Goal: Information Seeking & Learning: Learn about a topic

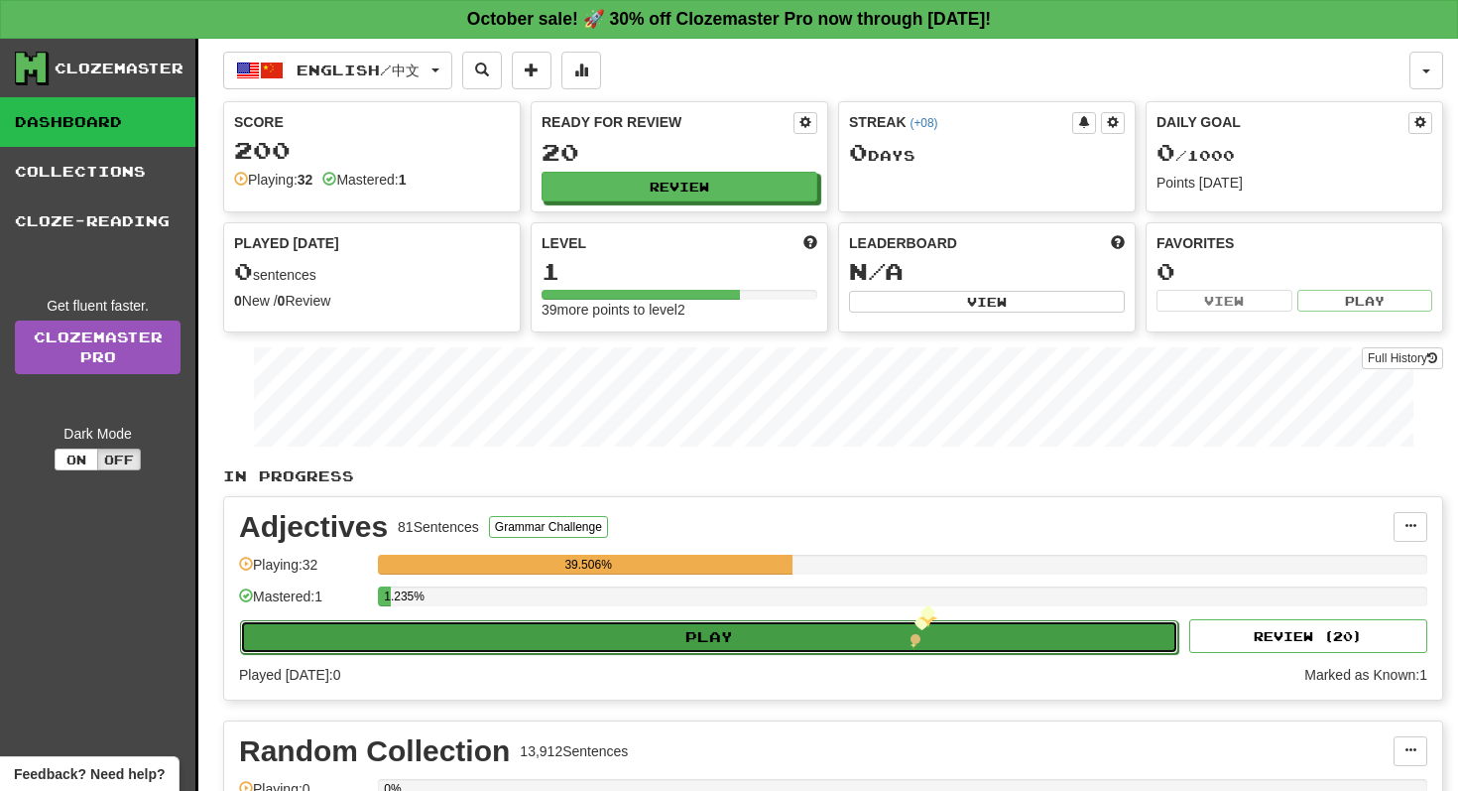
click at [909, 635] on button "Play" at bounding box center [709, 637] width 939 height 34
select select "**"
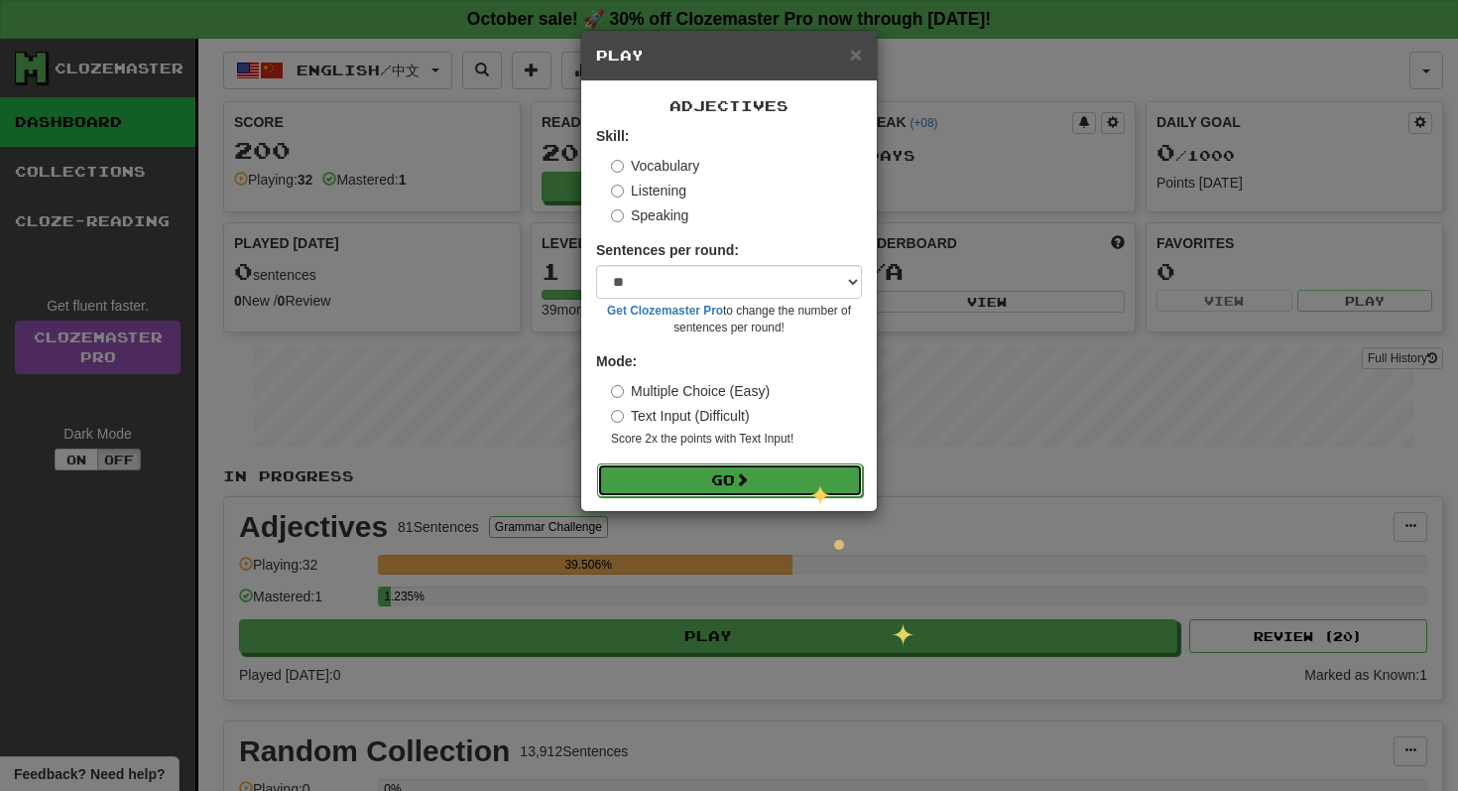
click at [809, 483] on button "Go" at bounding box center [730, 480] width 266 height 34
click at [628, 475] on button "Go" at bounding box center [730, 480] width 266 height 34
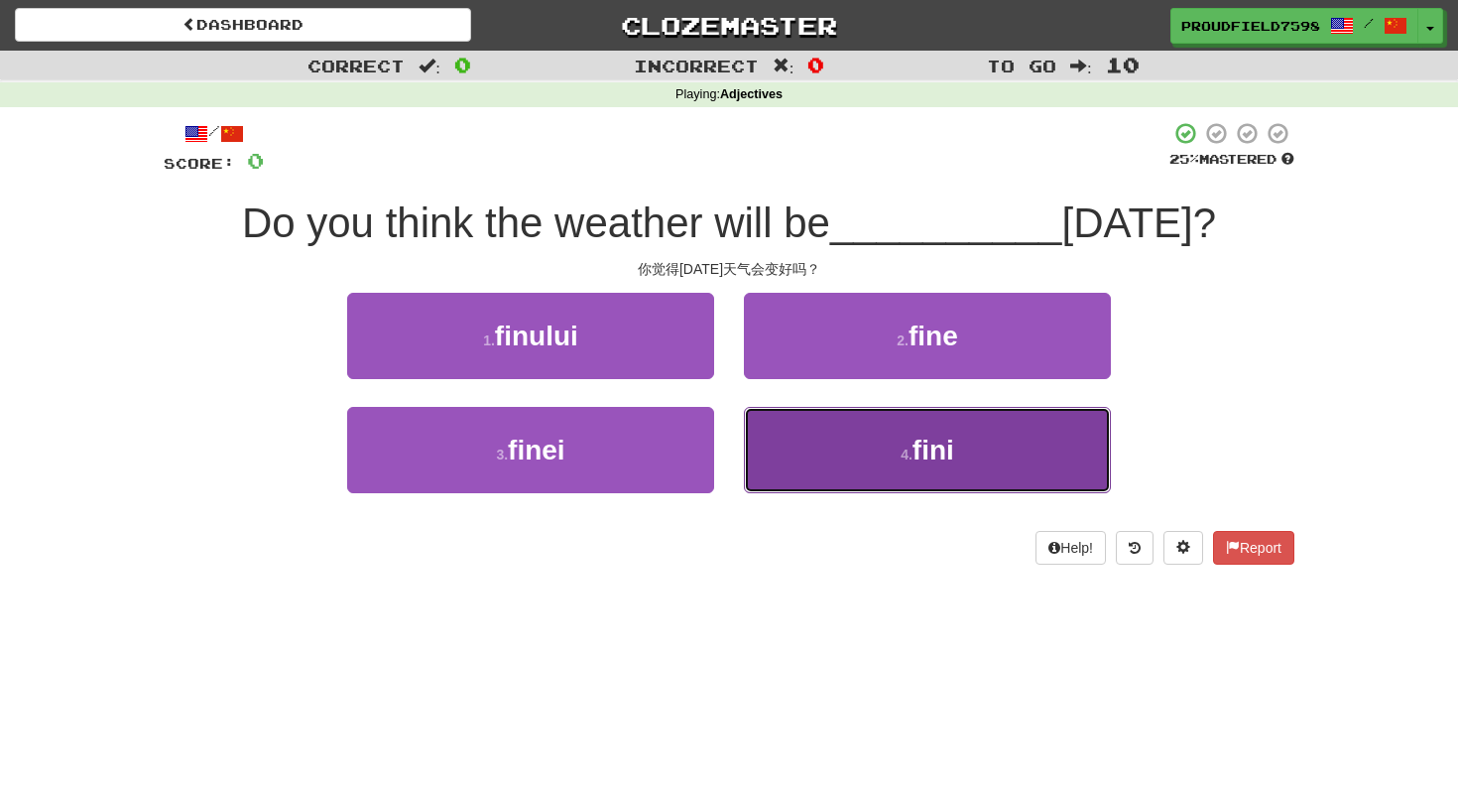
click at [861, 407] on button "4 . fini" at bounding box center [927, 450] width 367 height 86
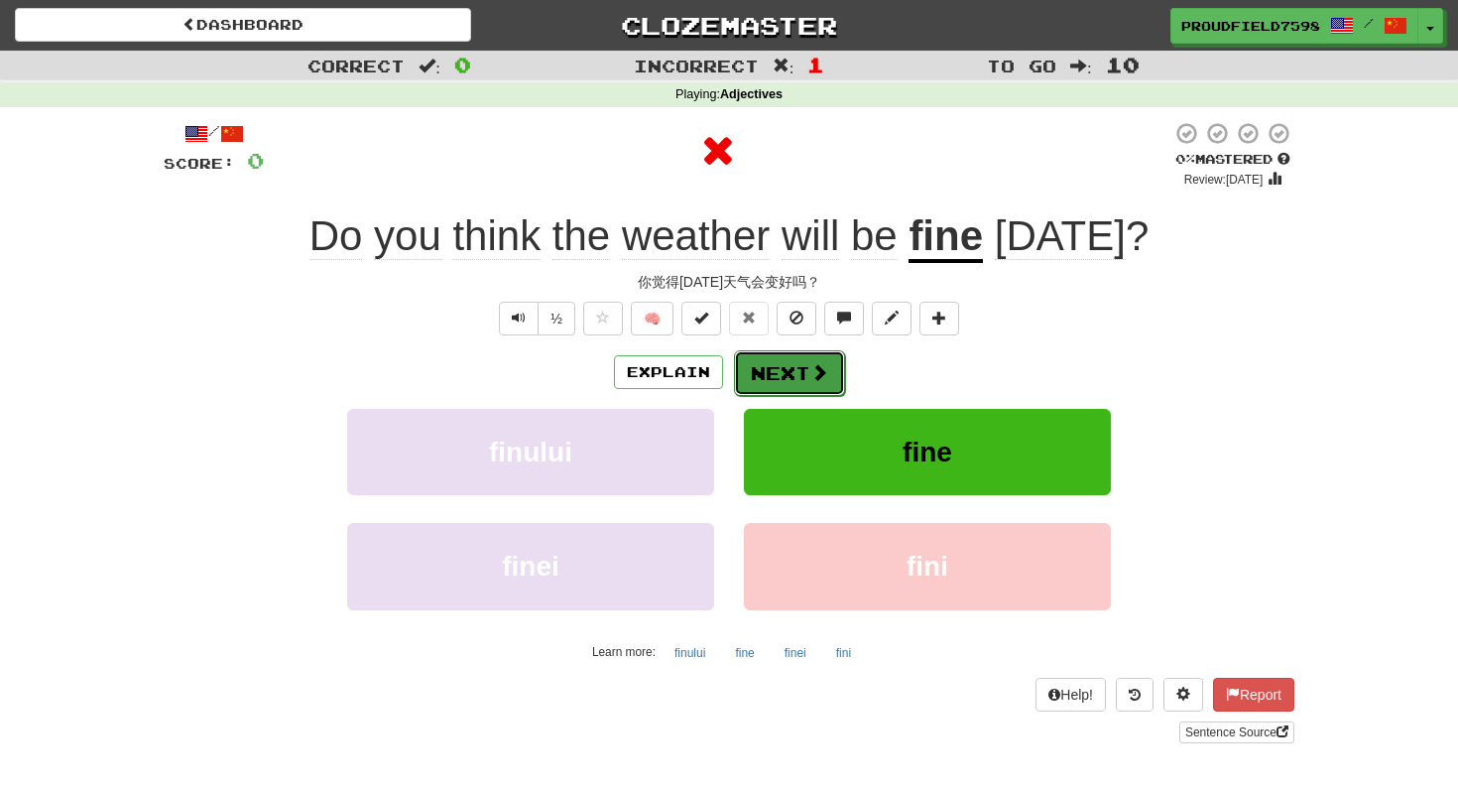
click at [814, 373] on span at bounding box center [820, 372] width 18 height 18
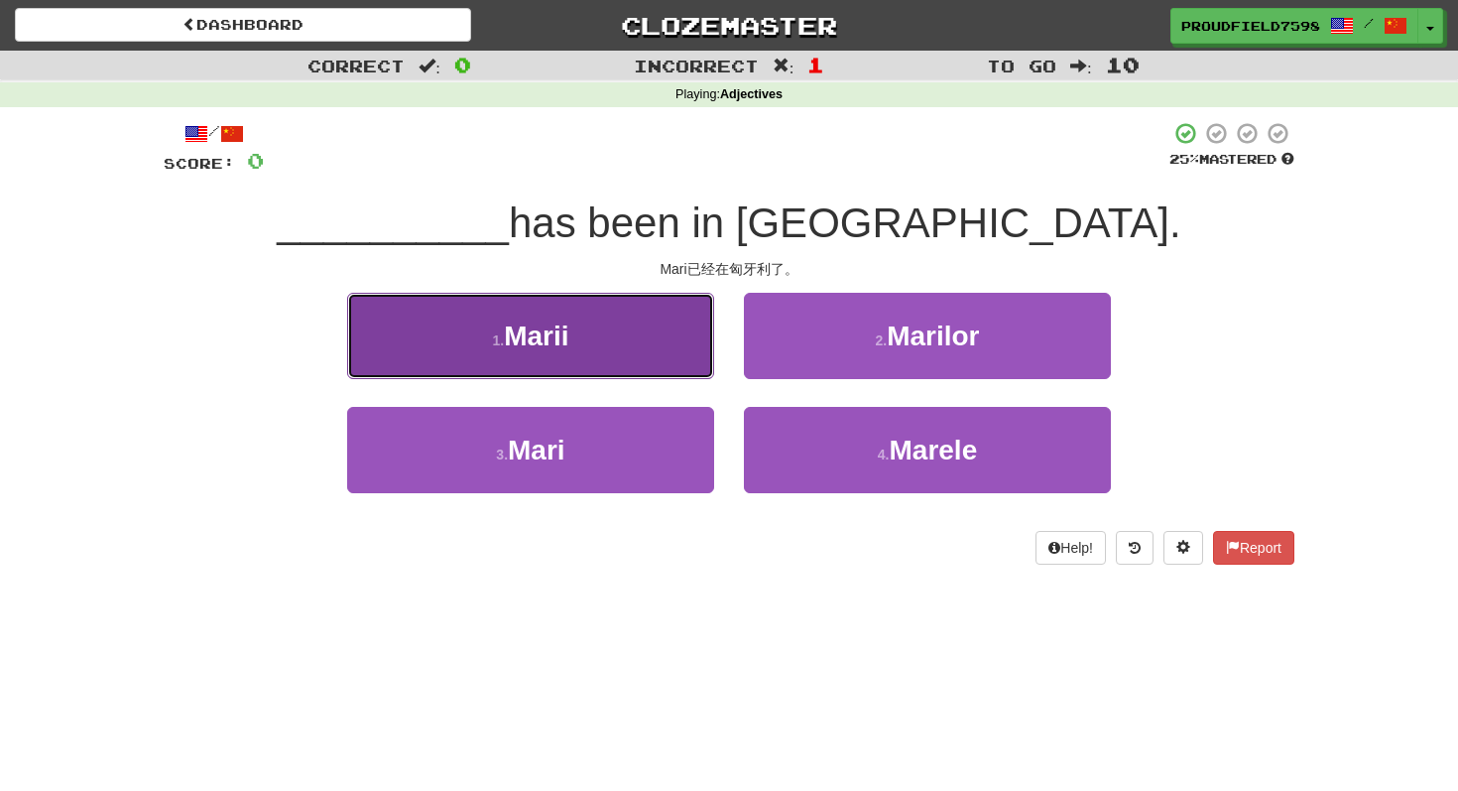
click at [655, 361] on button "1 . Marii" at bounding box center [530, 336] width 367 height 86
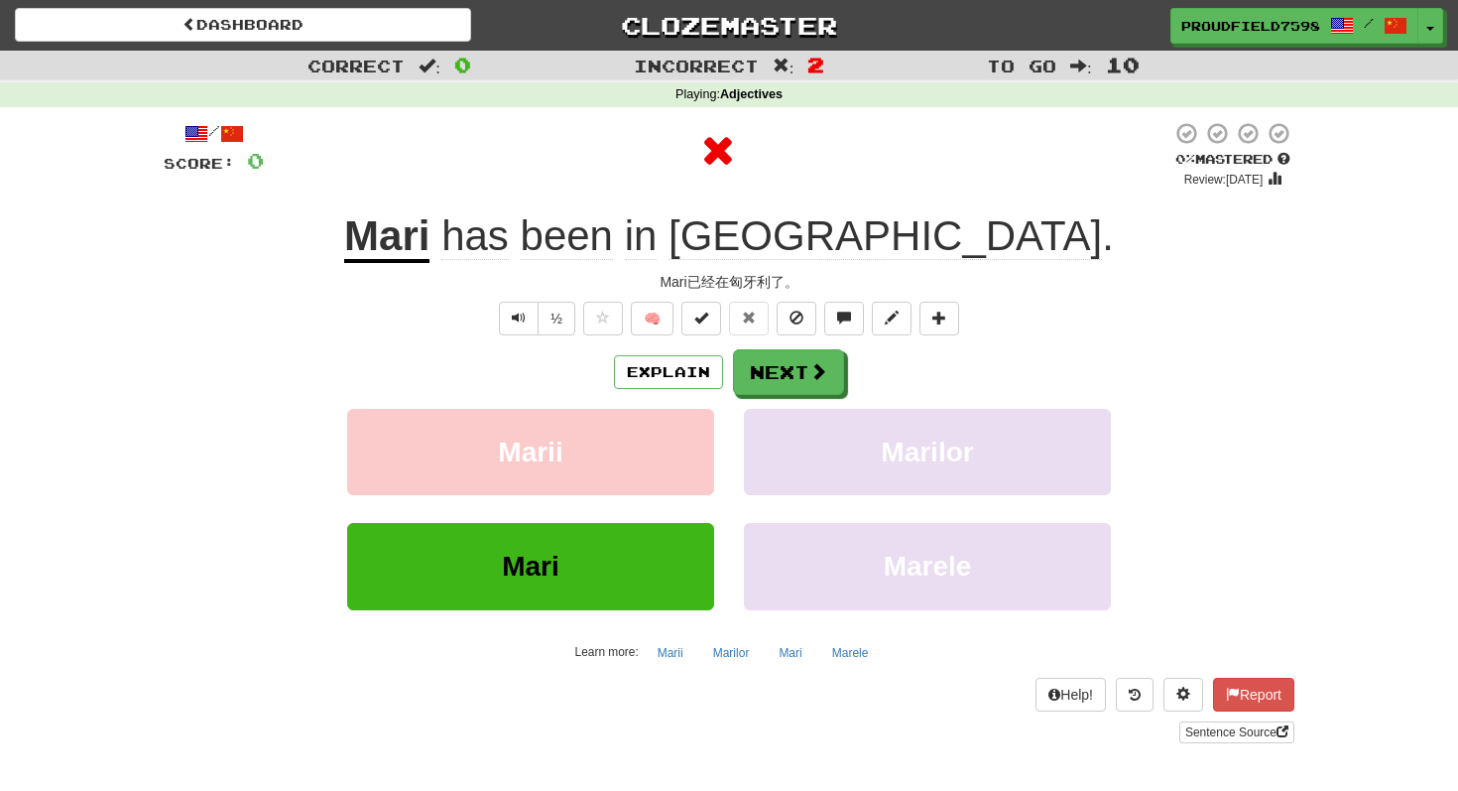
click at [798, 395] on div "Explain Next Marii Marilor Mari Marele Learn more: Marii Marilor Mari Marele" at bounding box center [729, 508] width 1131 height 318
click at [801, 350] on button "Next" at bounding box center [789, 373] width 111 height 46
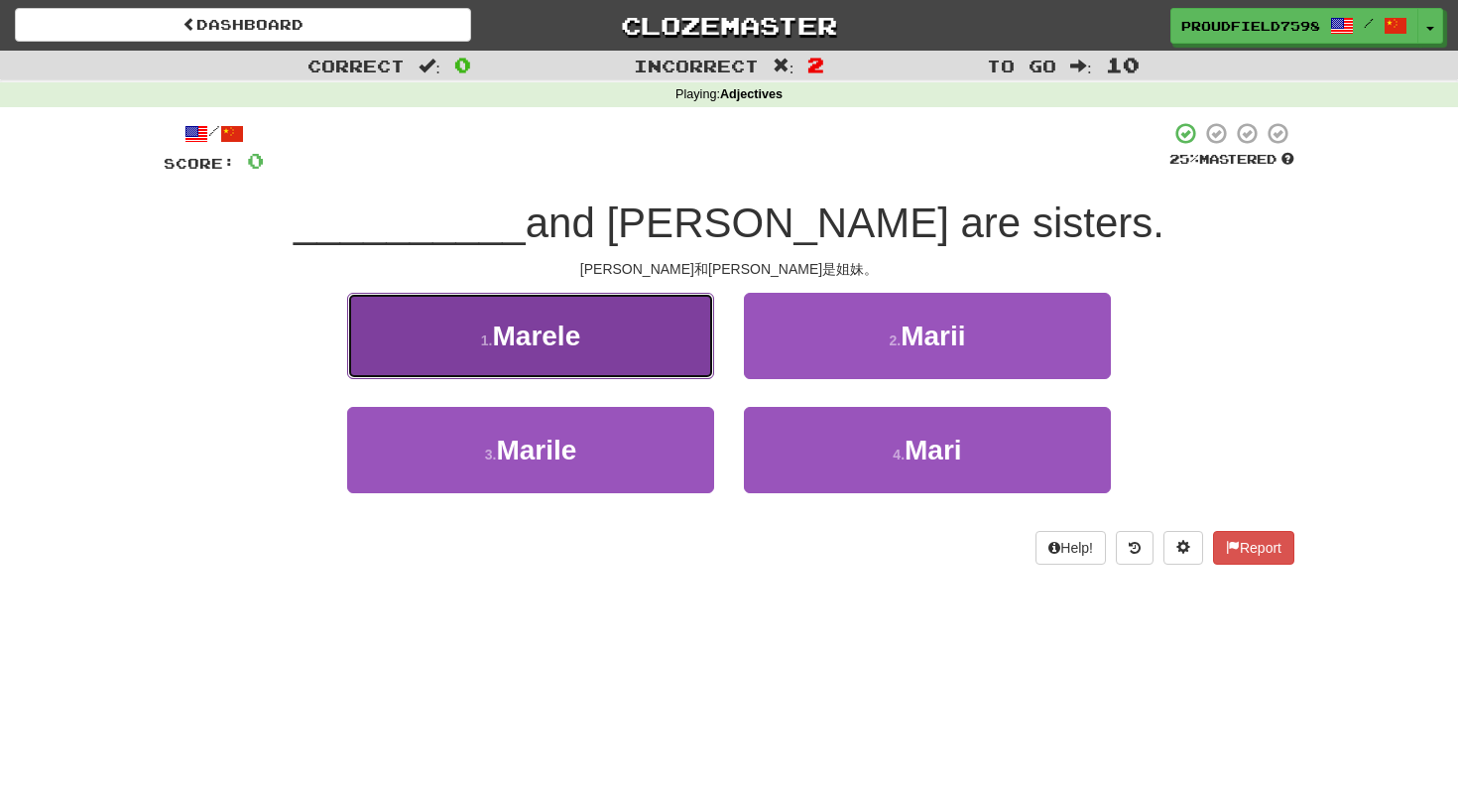
click at [661, 335] on button "1 . Marele" at bounding box center [530, 336] width 367 height 86
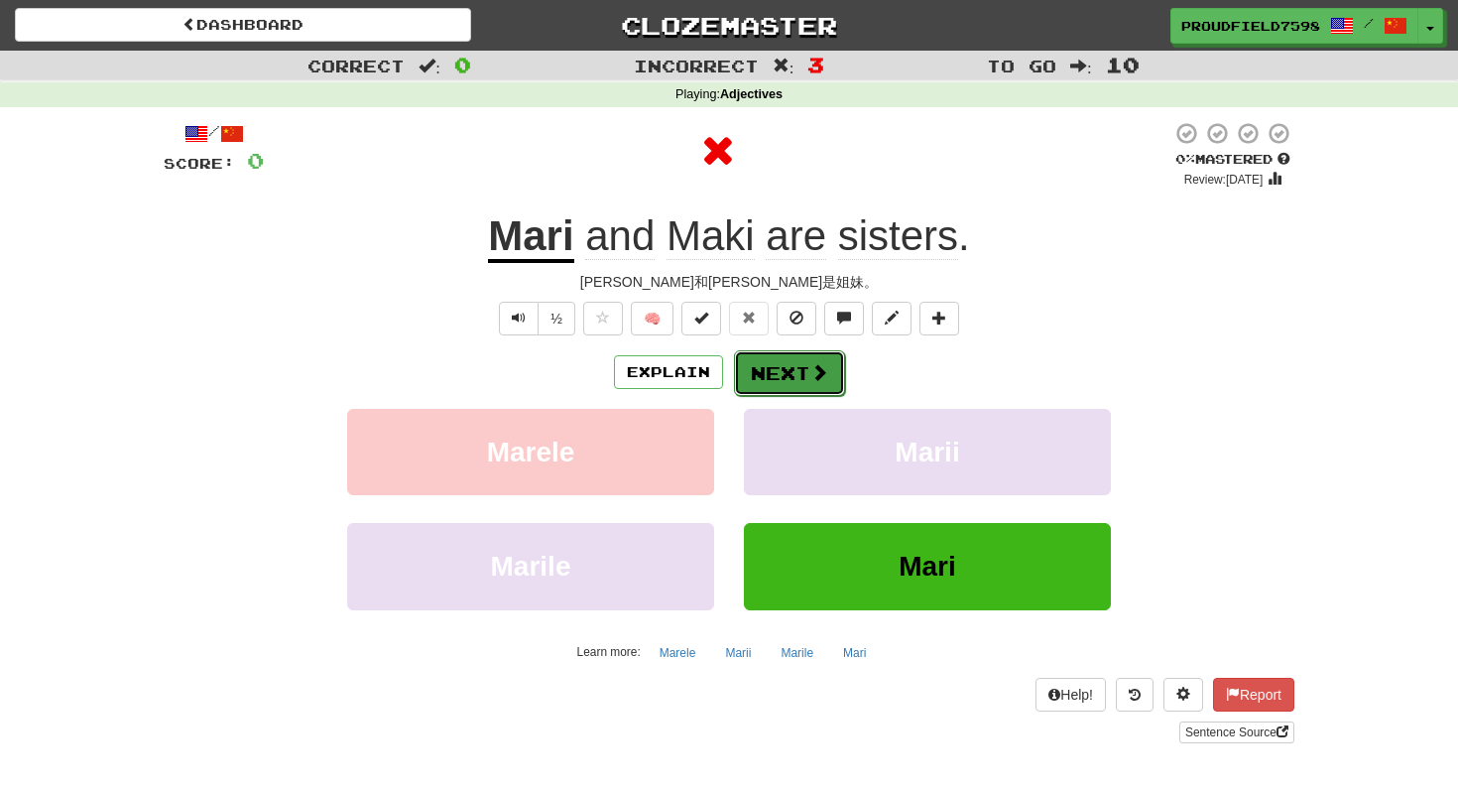
click at [802, 380] on button "Next" at bounding box center [789, 373] width 111 height 46
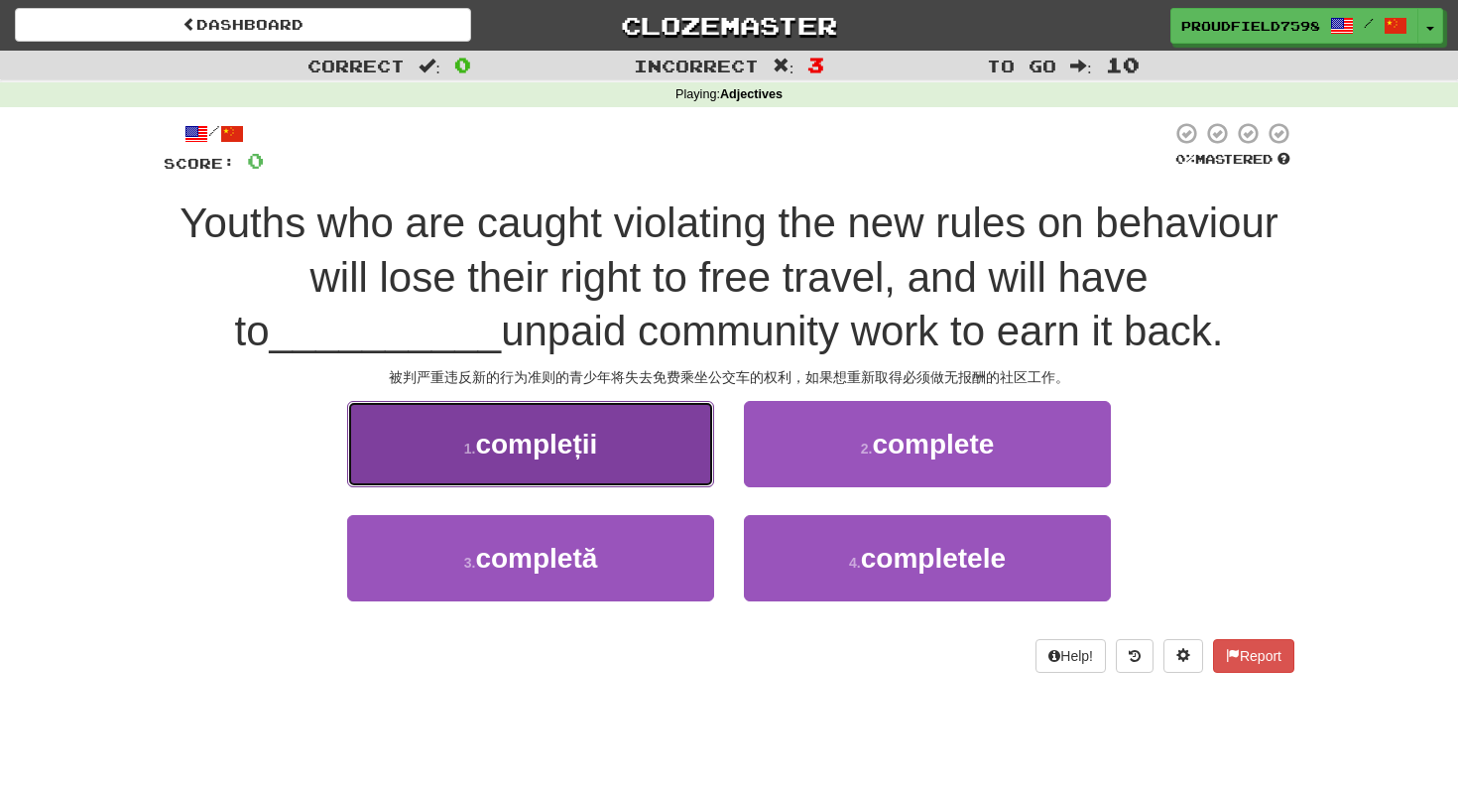
click at [649, 430] on button "1 . compleții" at bounding box center [530, 444] width 367 height 86
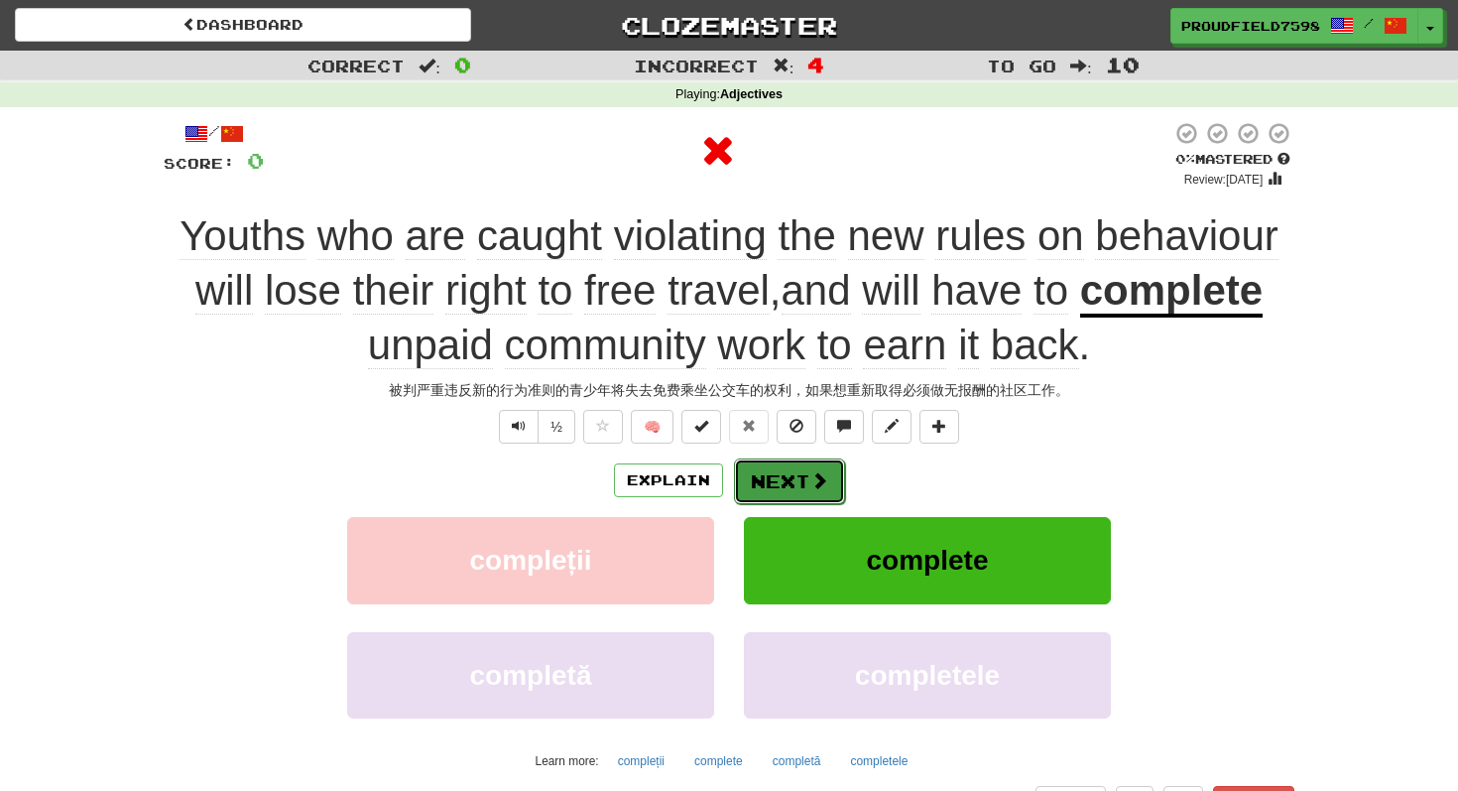
click at [779, 489] on button "Next" at bounding box center [789, 481] width 111 height 46
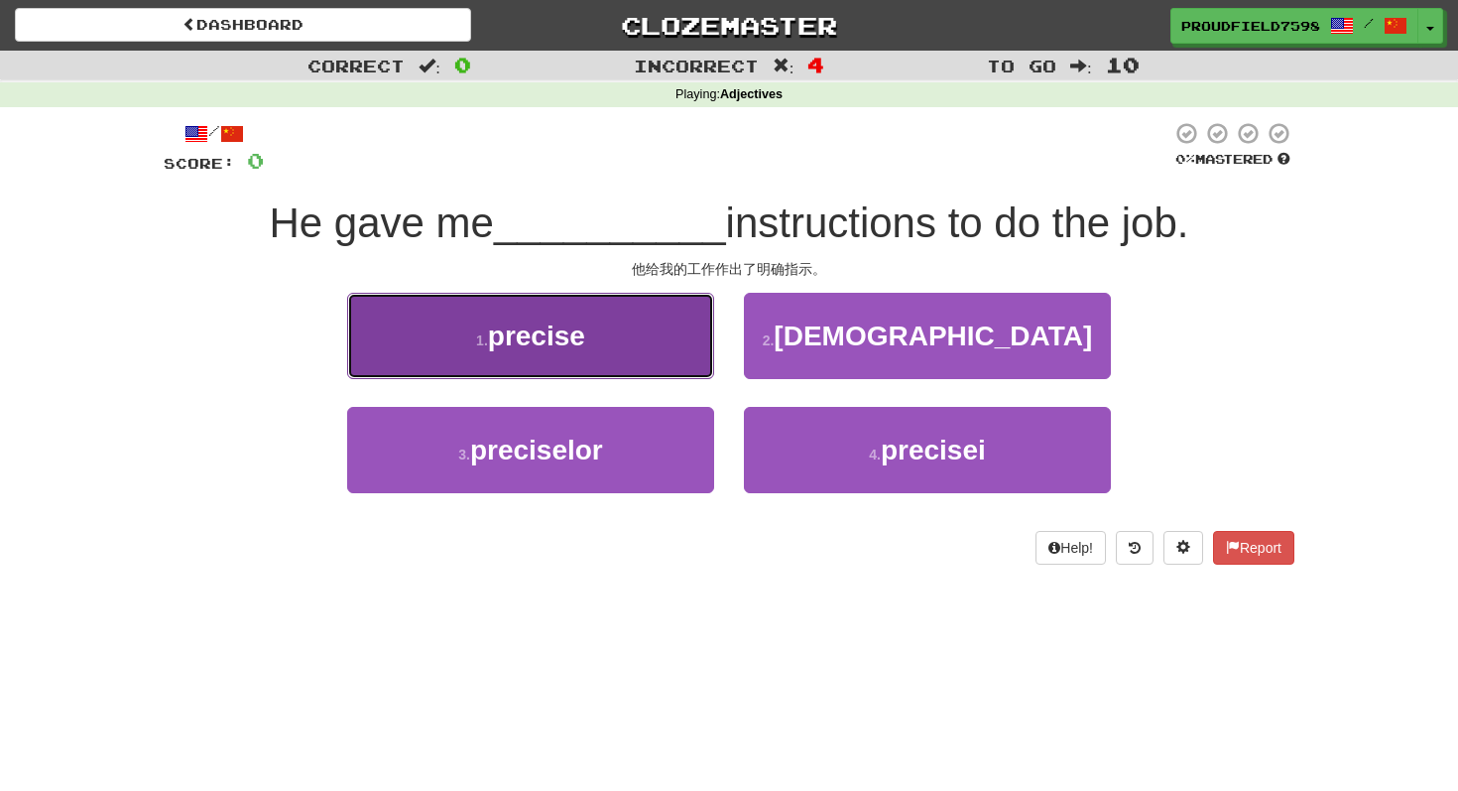
click at [573, 355] on button "1 . precise" at bounding box center [530, 336] width 367 height 86
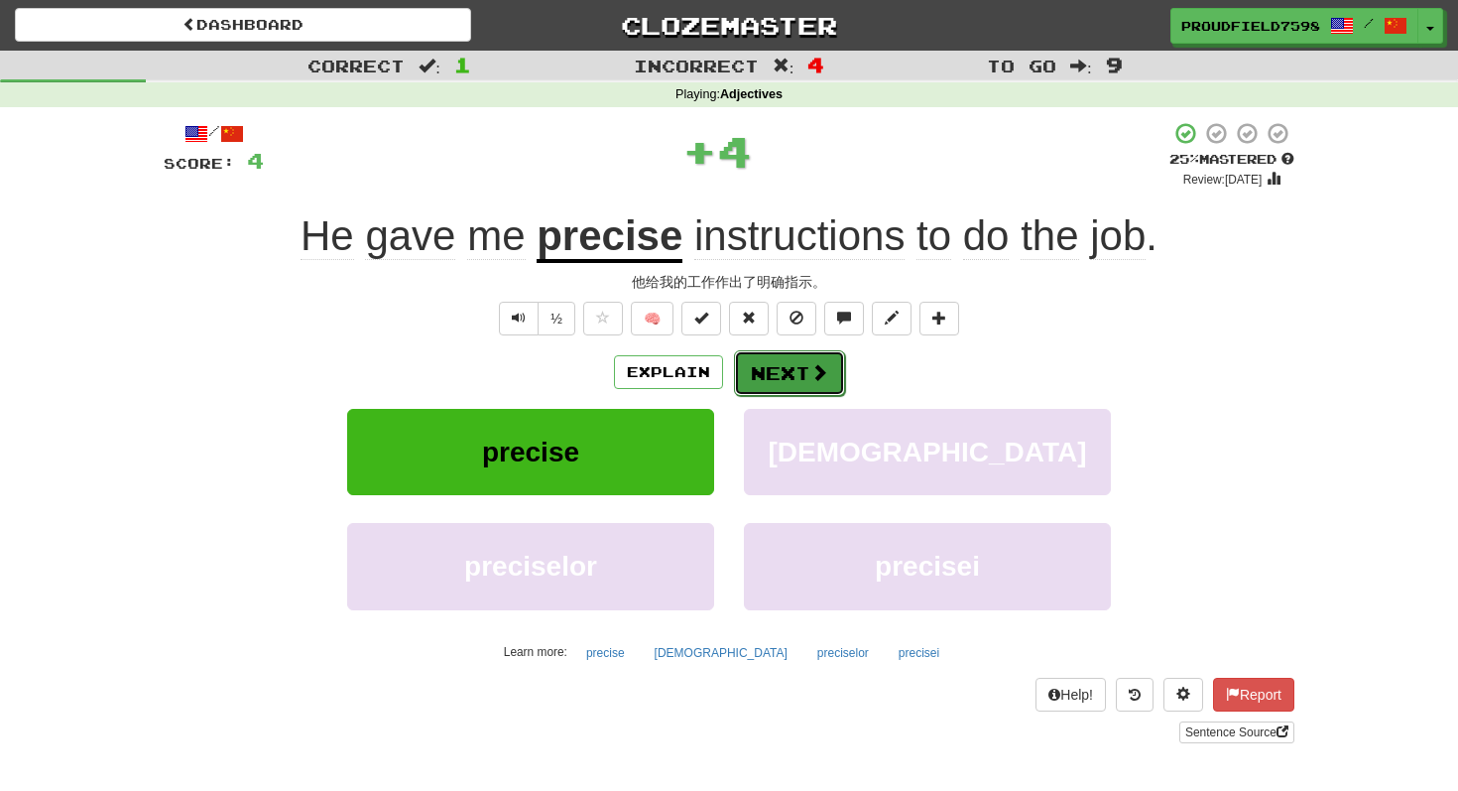
click at [806, 360] on button "Next" at bounding box center [789, 373] width 111 height 46
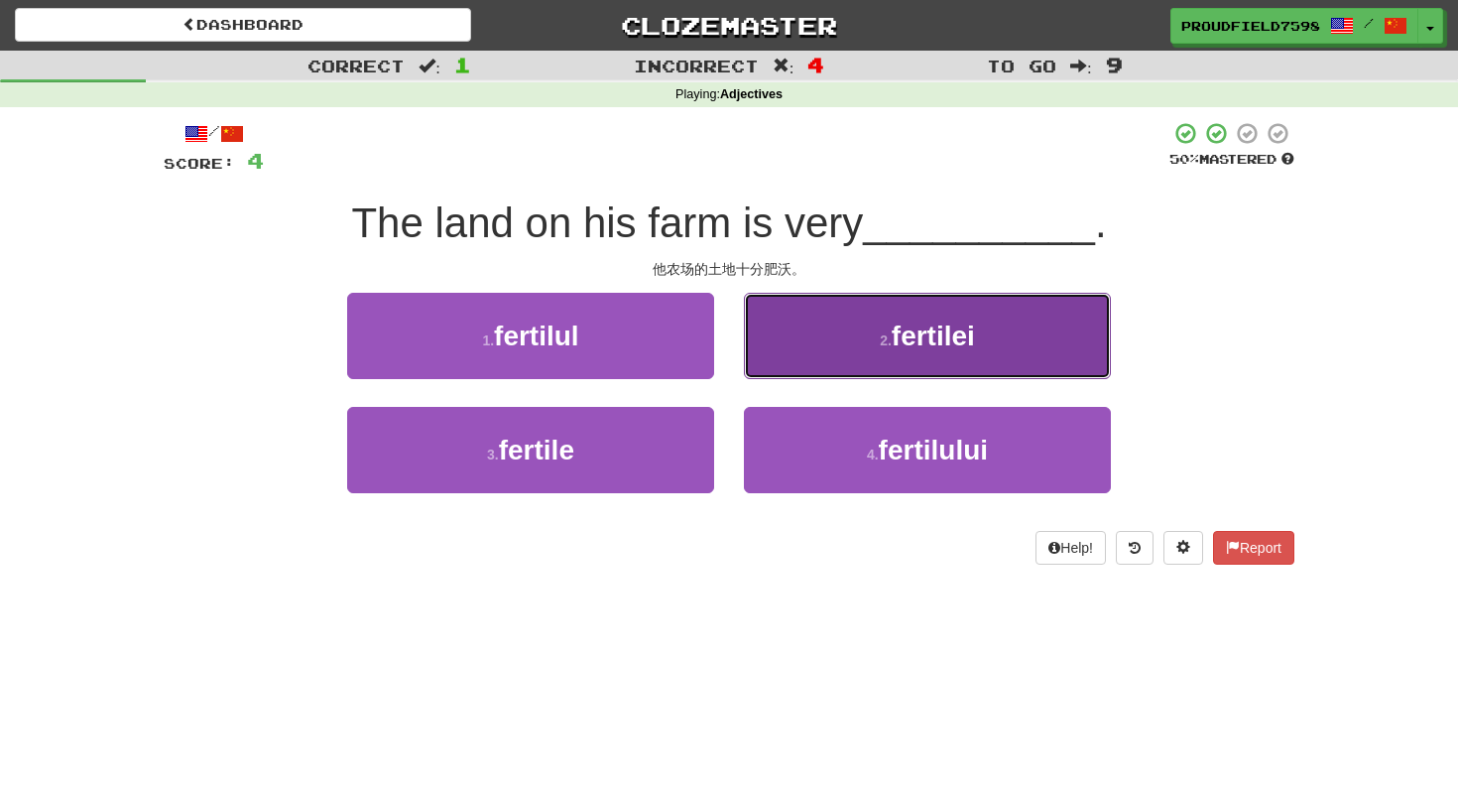
click at [884, 354] on button "2 . fertilei" at bounding box center [927, 336] width 367 height 86
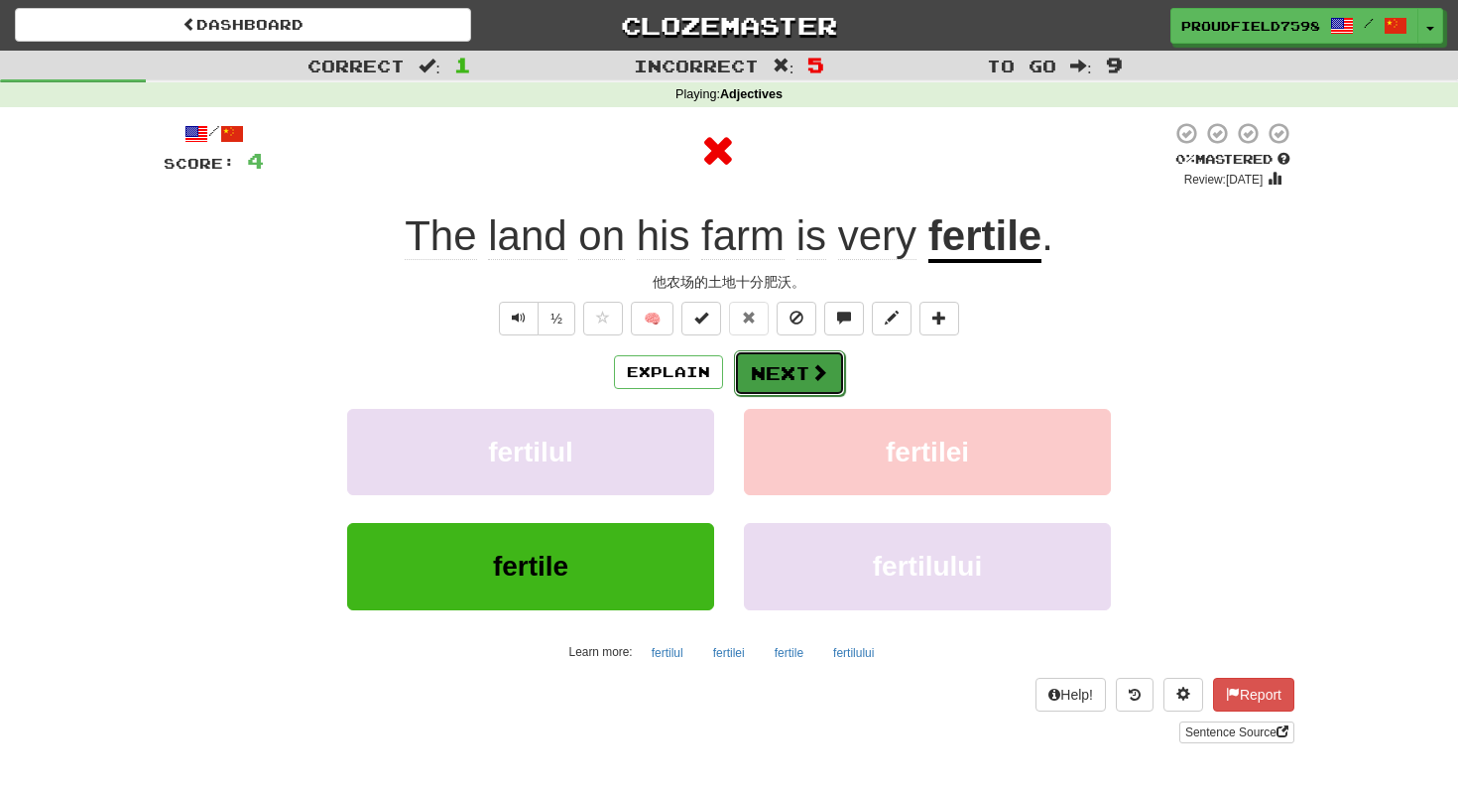
click at [749, 369] on button "Next" at bounding box center [789, 373] width 111 height 46
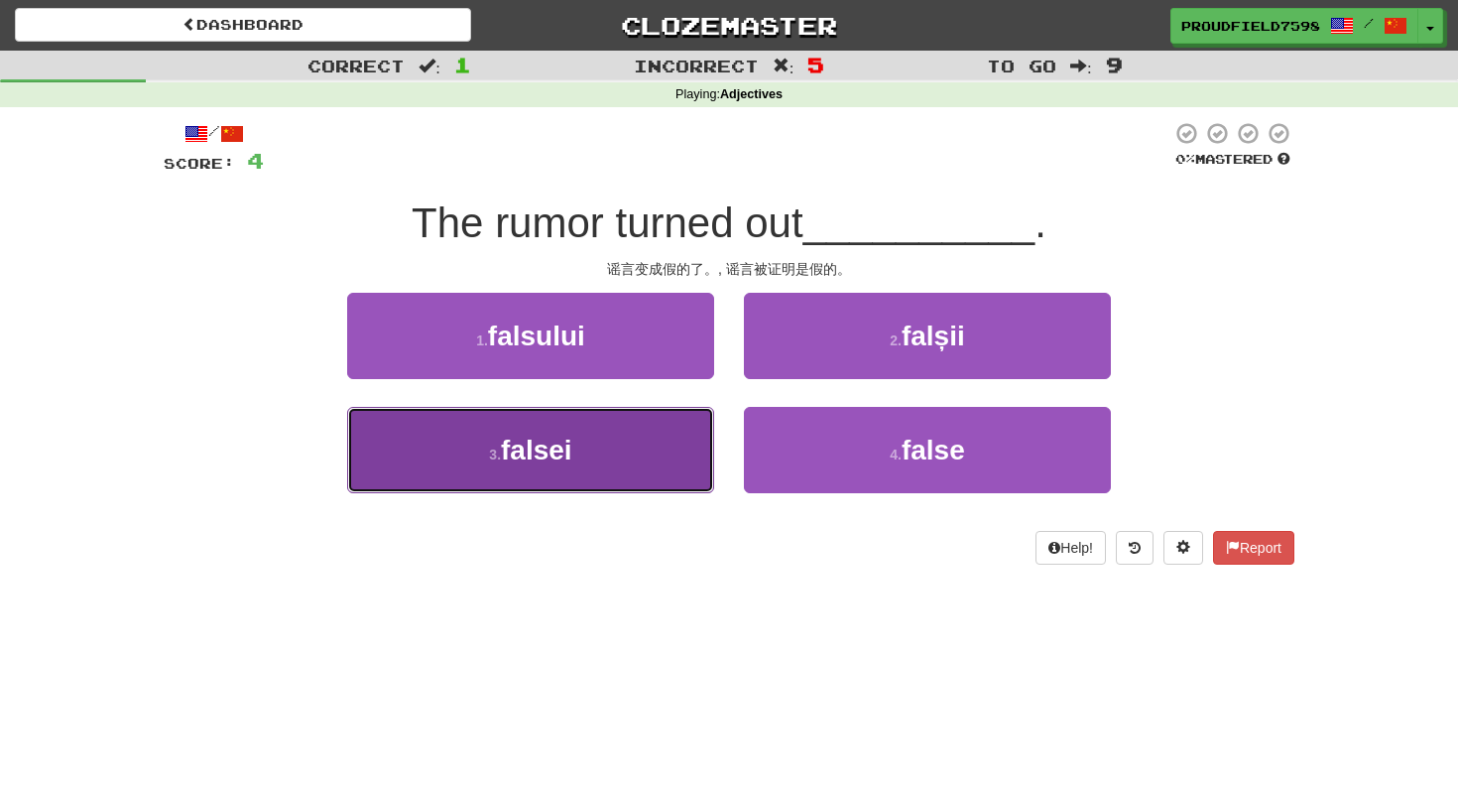
click at [649, 435] on button "3 . falsei" at bounding box center [530, 450] width 367 height 86
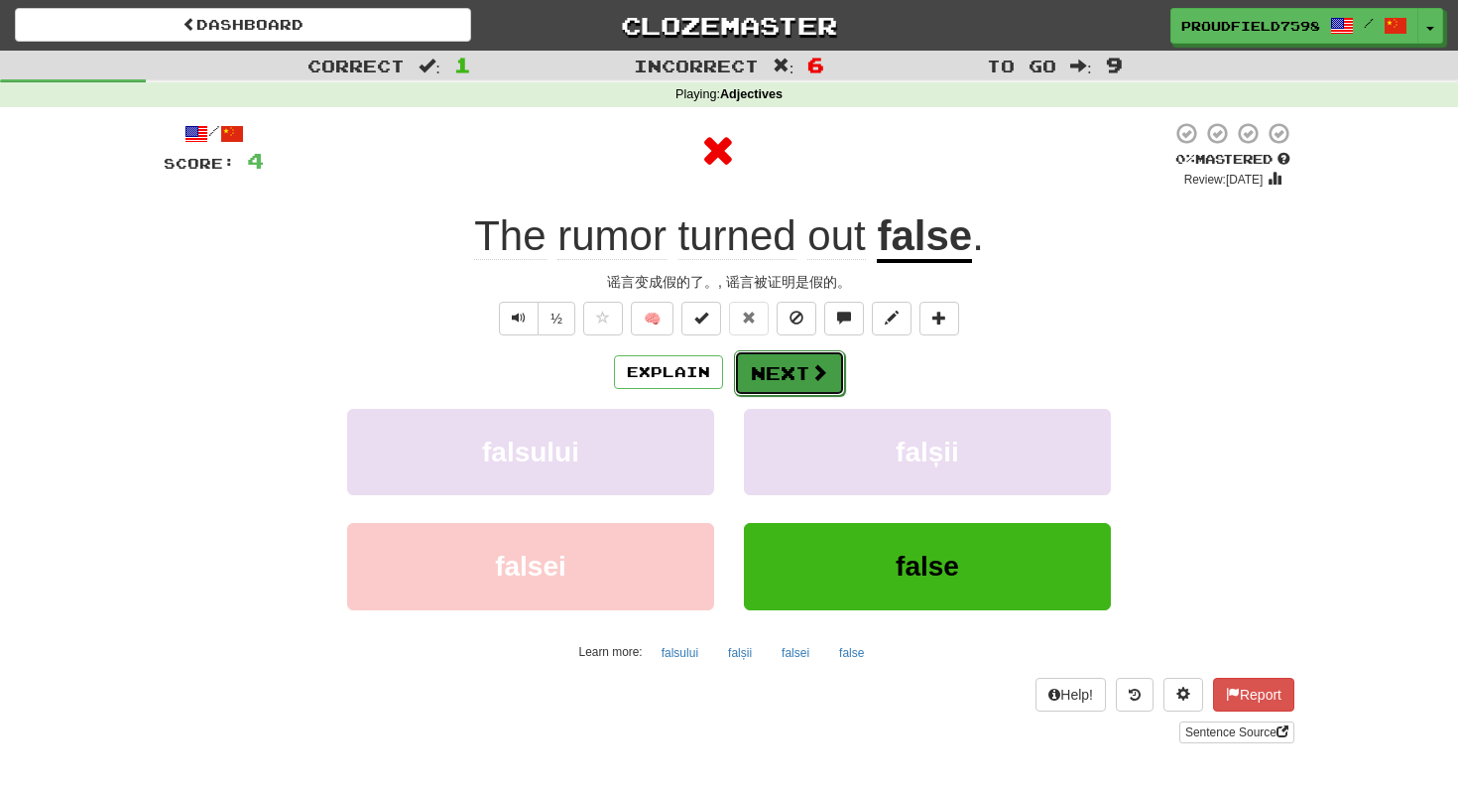
click at [790, 369] on button "Next" at bounding box center [789, 373] width 111 height 46
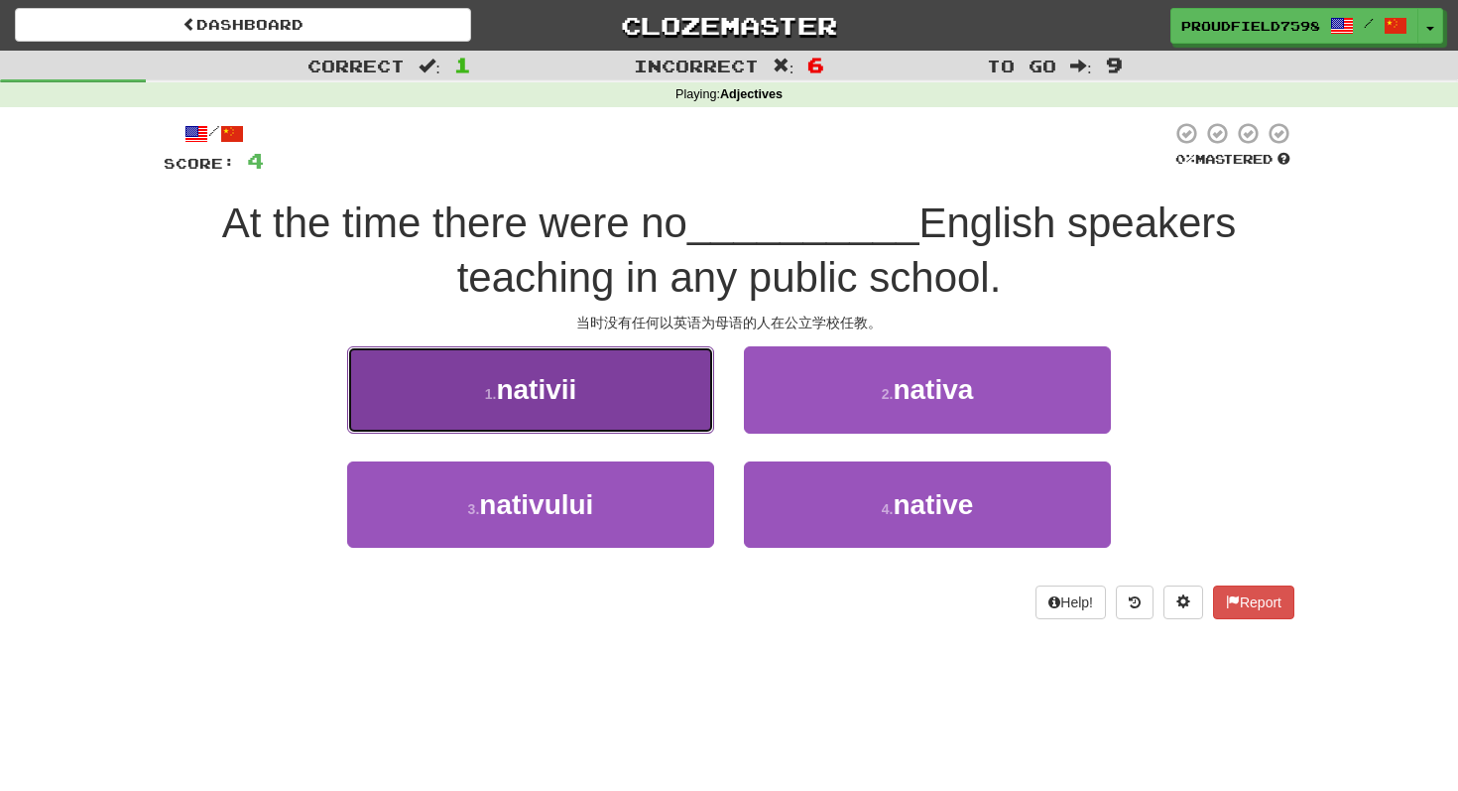
click at [629, 375] on button "1 . nativii" at bounding box center [530, 389] width 367 height 86
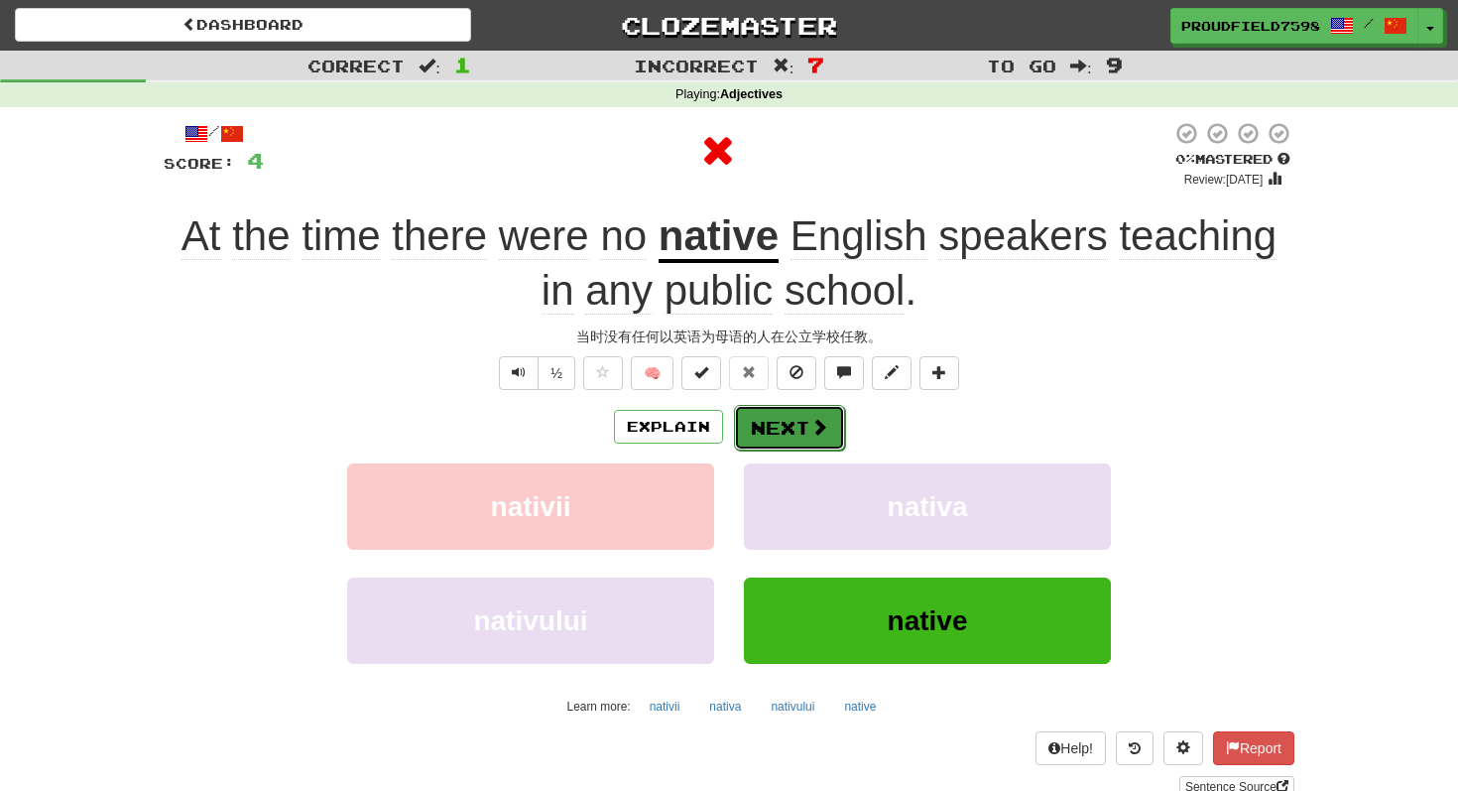
click at [784, 421] on button "Next" at bounding box center [789, 428] width 111 height 46
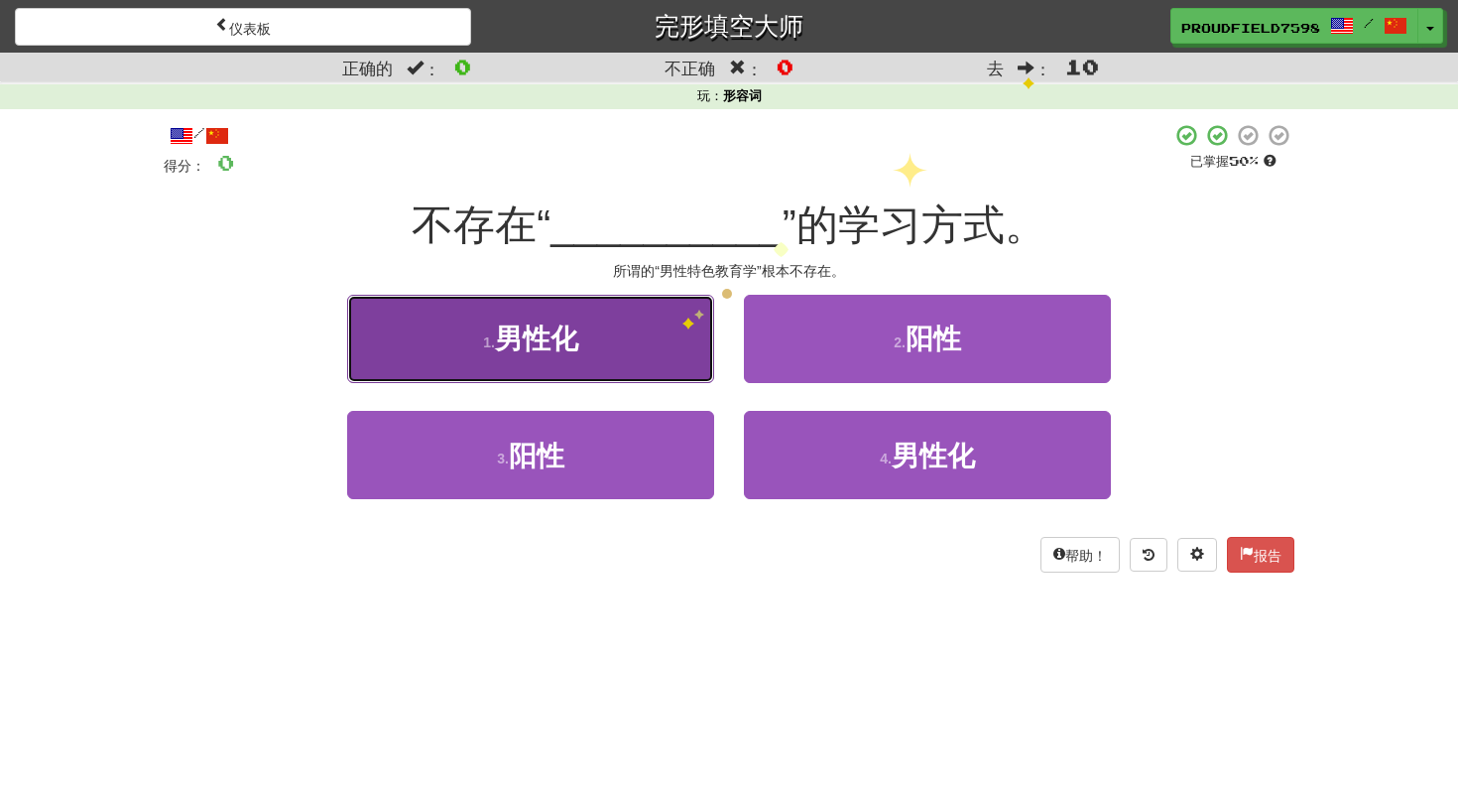
click at [665, 326] on button "1. 男性化 ​" at bounding box center [530, 339] width 367 height 88
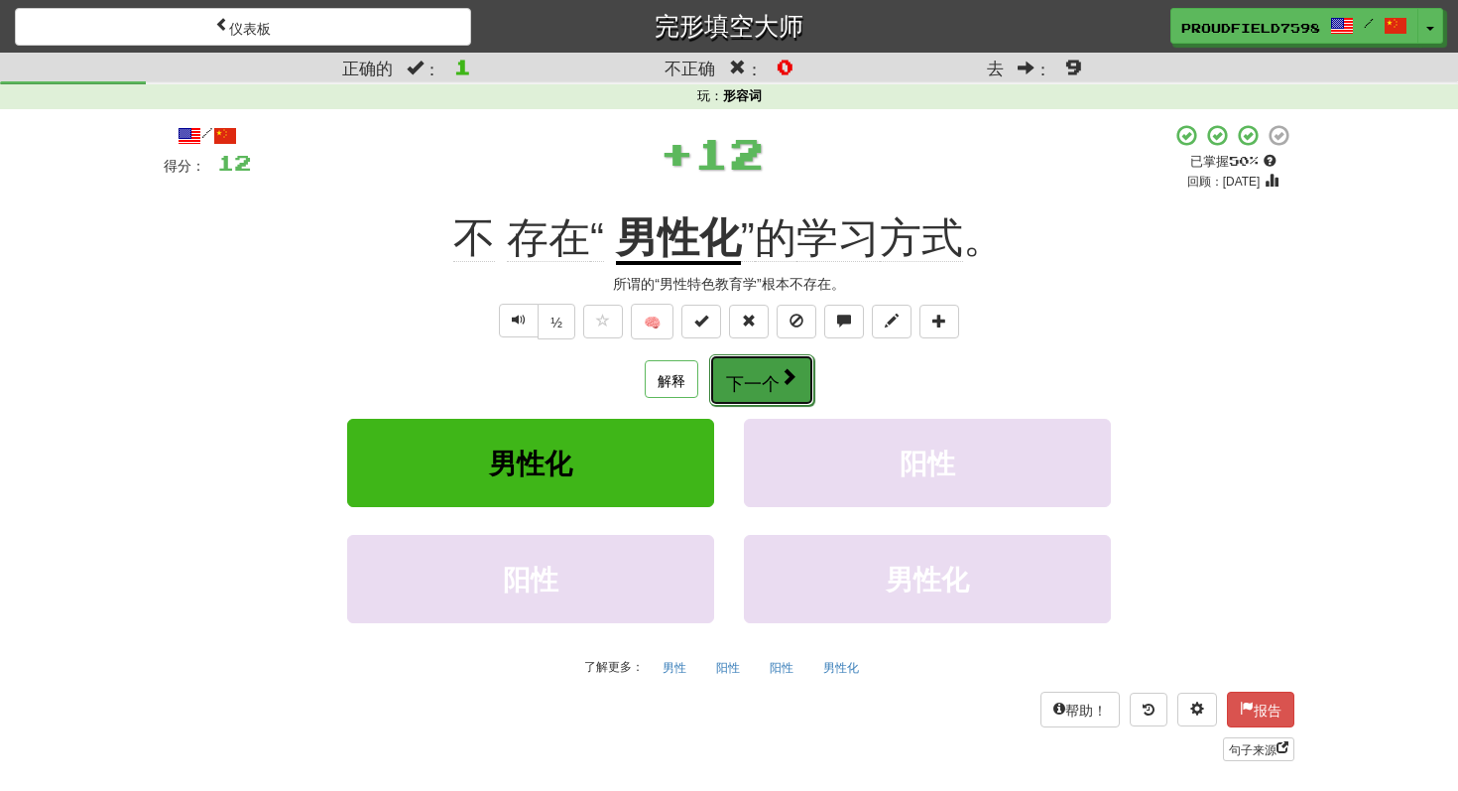
click at [750, 392] on button "下一个" at bounding box center [761, 380] width 105 height 52
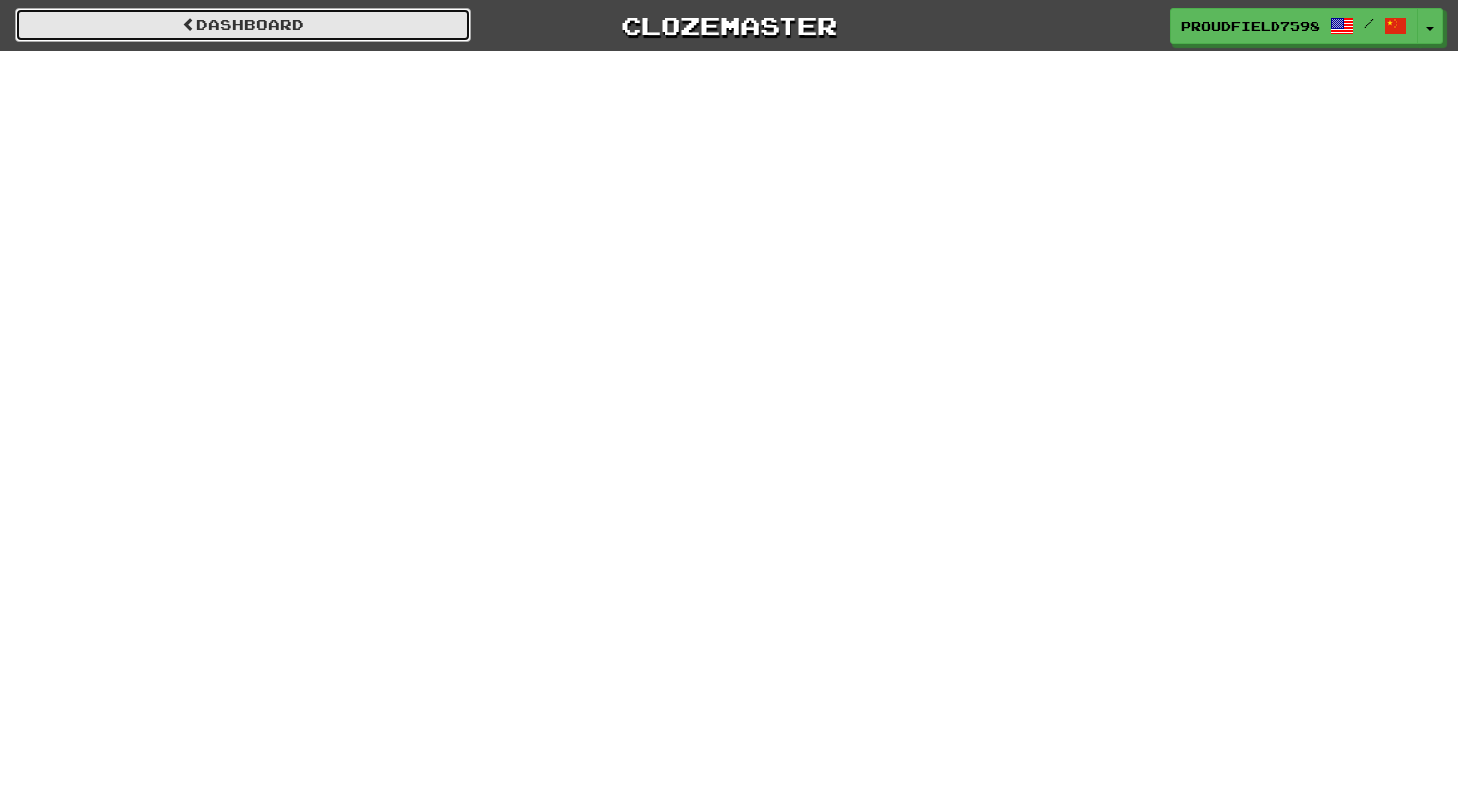
click at [454, 18] on link "Dashboard" at bounding box center [243, 25] width 456 height 34
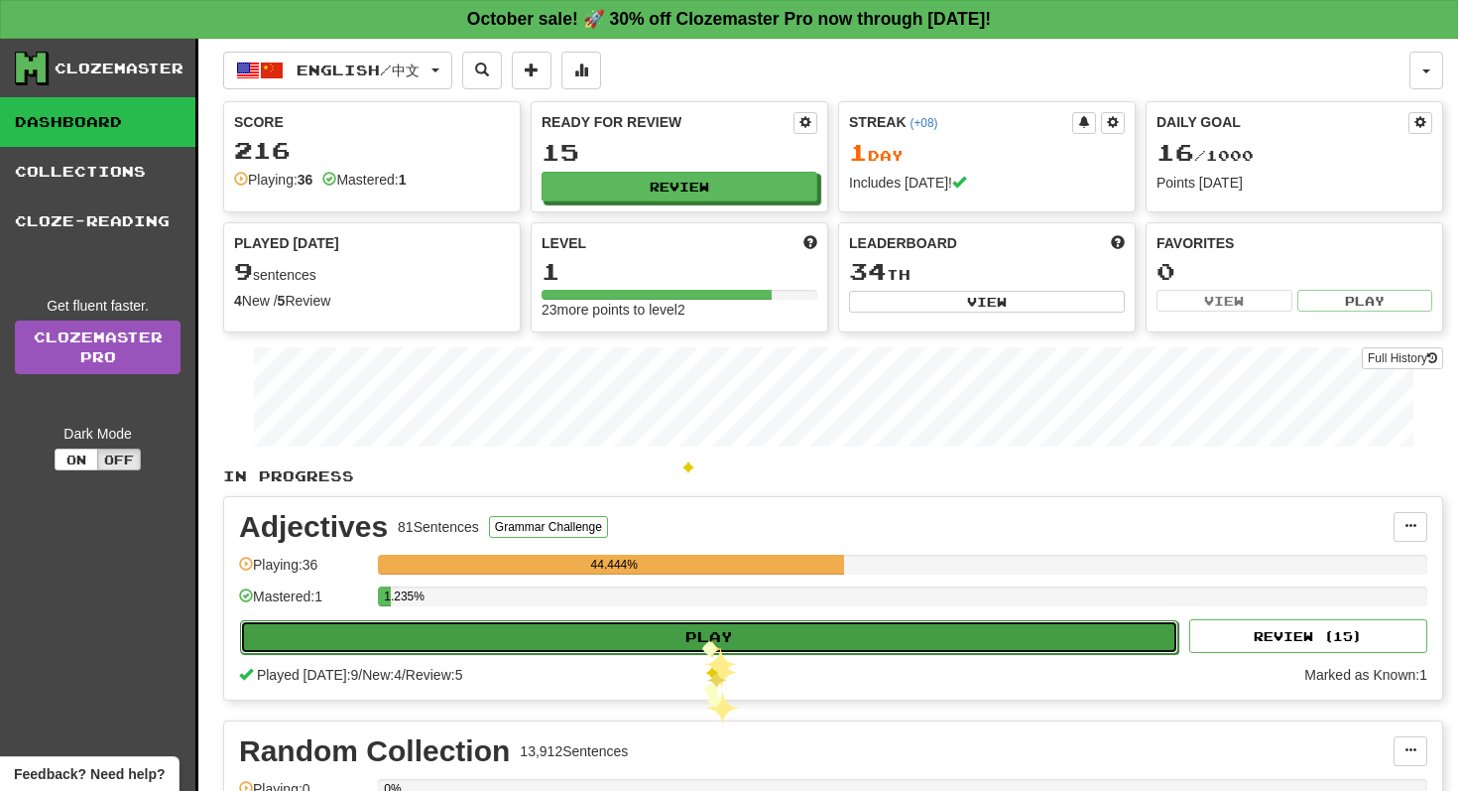
click at [701, 637] on button "Play" at bounding box center [709, 637] width 939 height 34
select select "**"
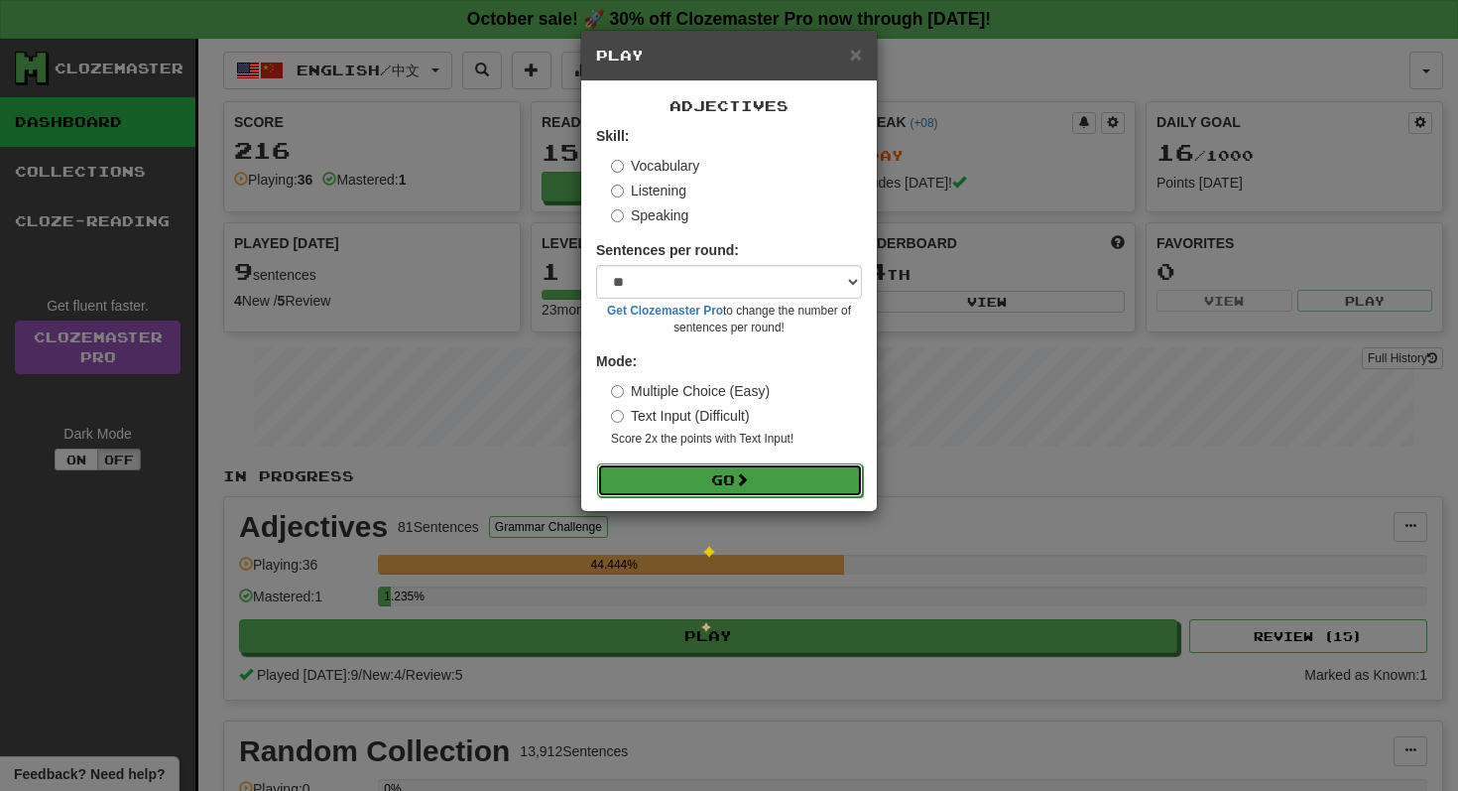
click at [731, 481] on button "Go" at bounding box center [730, 480] width 266 height 34
click at [704, 484] on button "Go" at bounding box center [730, 480] width 266 height 34
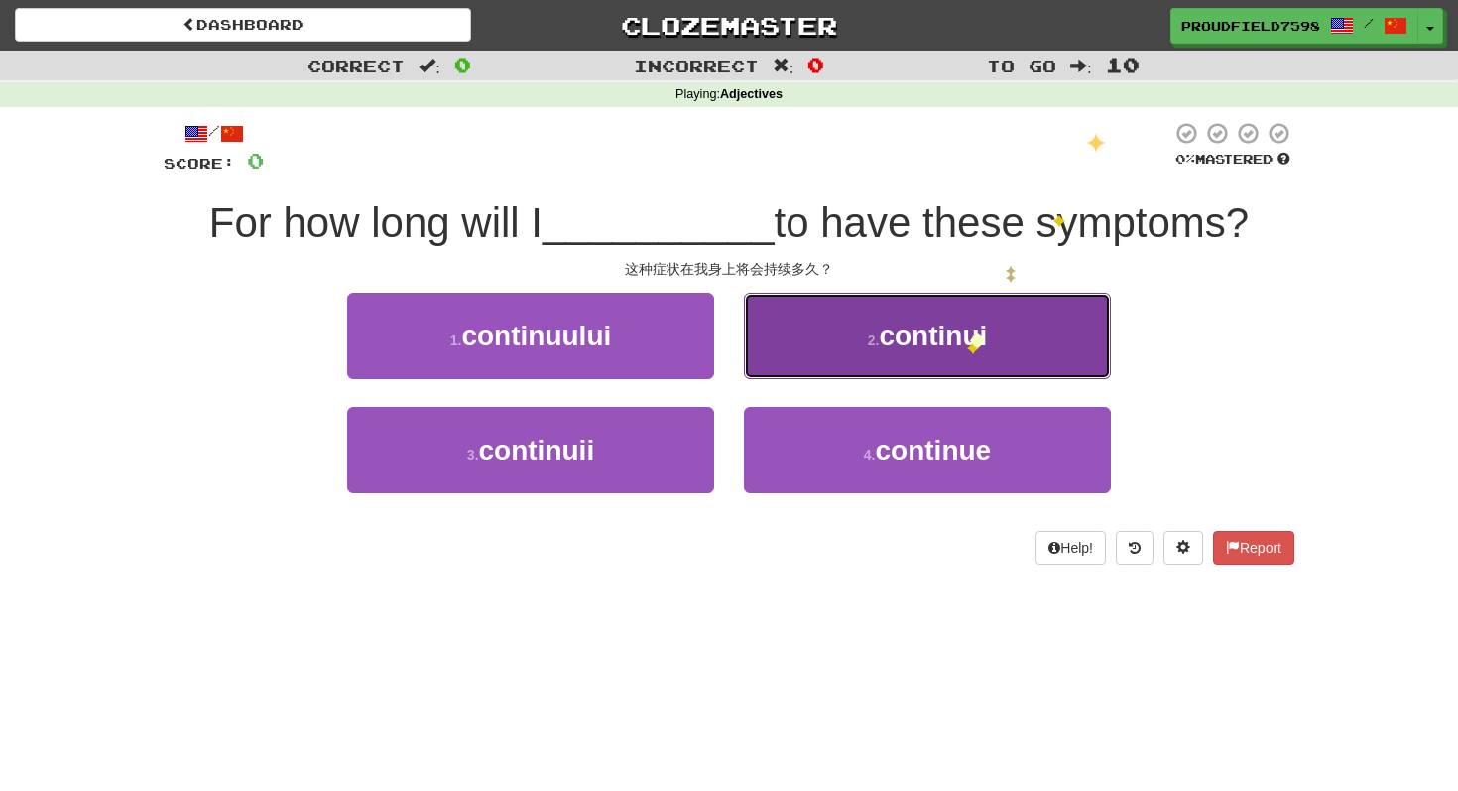
click at [996, 298] on button "2 . continui" at bounding box center [927, 336] width 367 height 86
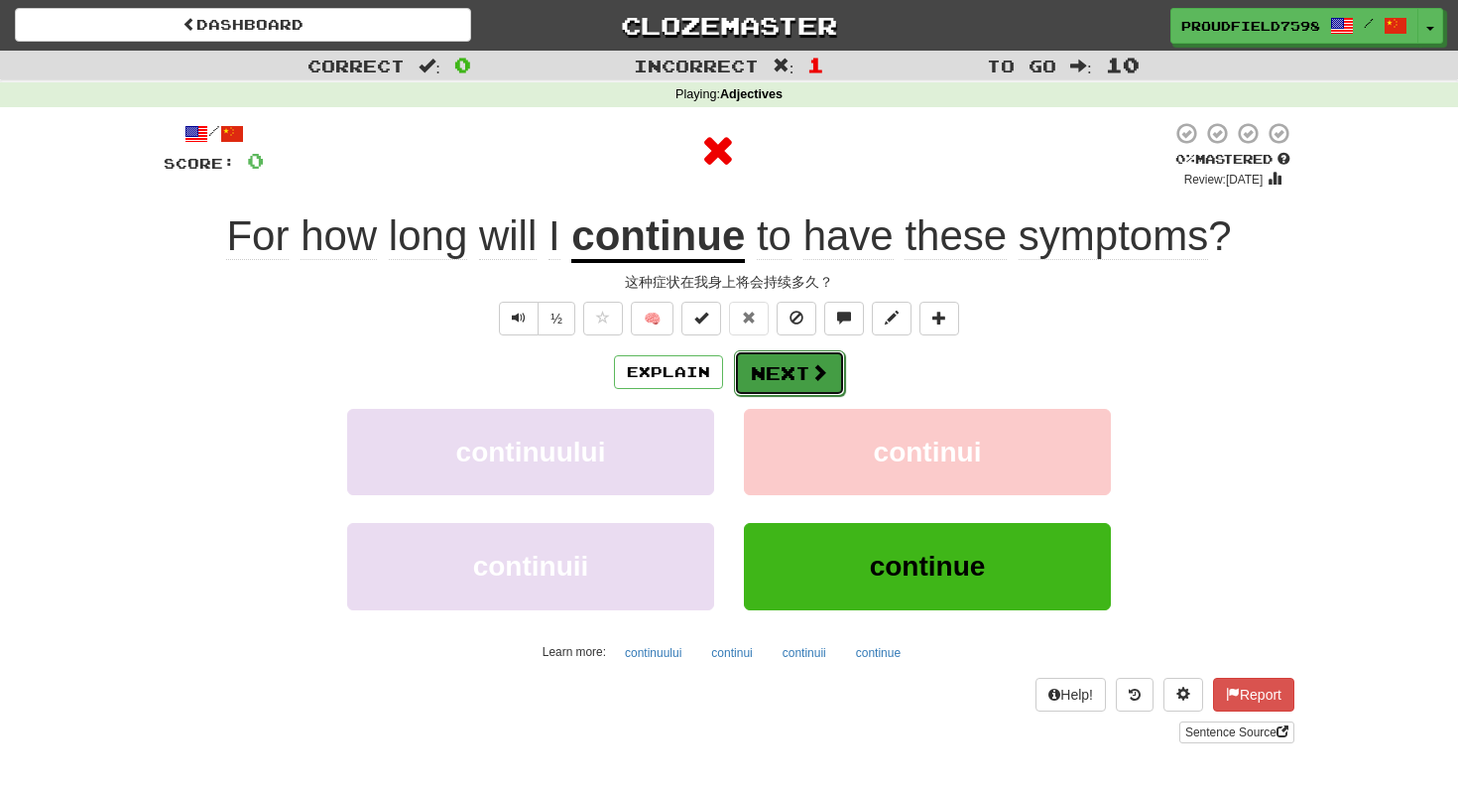
click at [788, 365] on button "Next" at bounding box center [789, 373] width 111 height 46
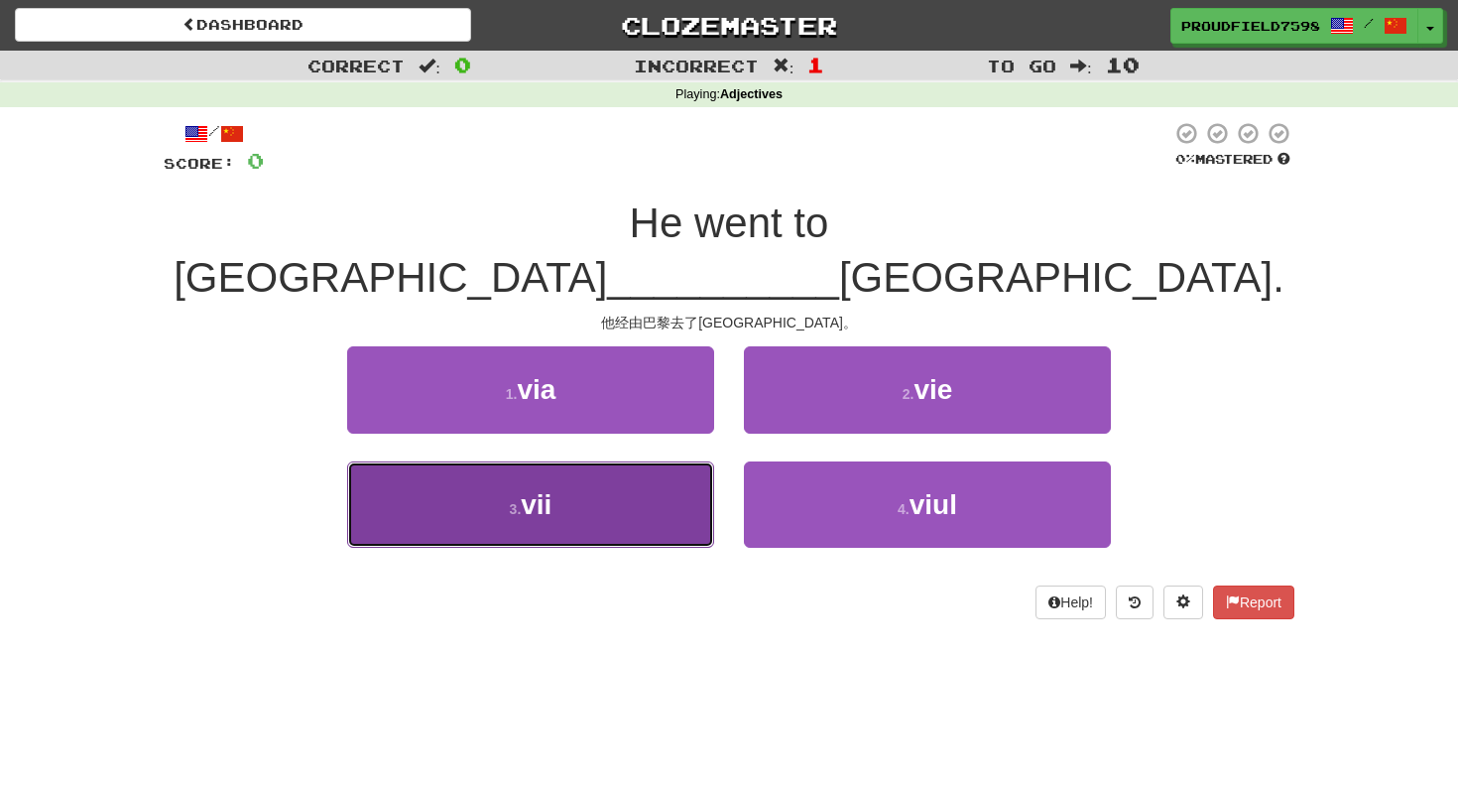
click at [643, 461] on button "3 . vii" at bounding box center [530, 504] width 367 height 86
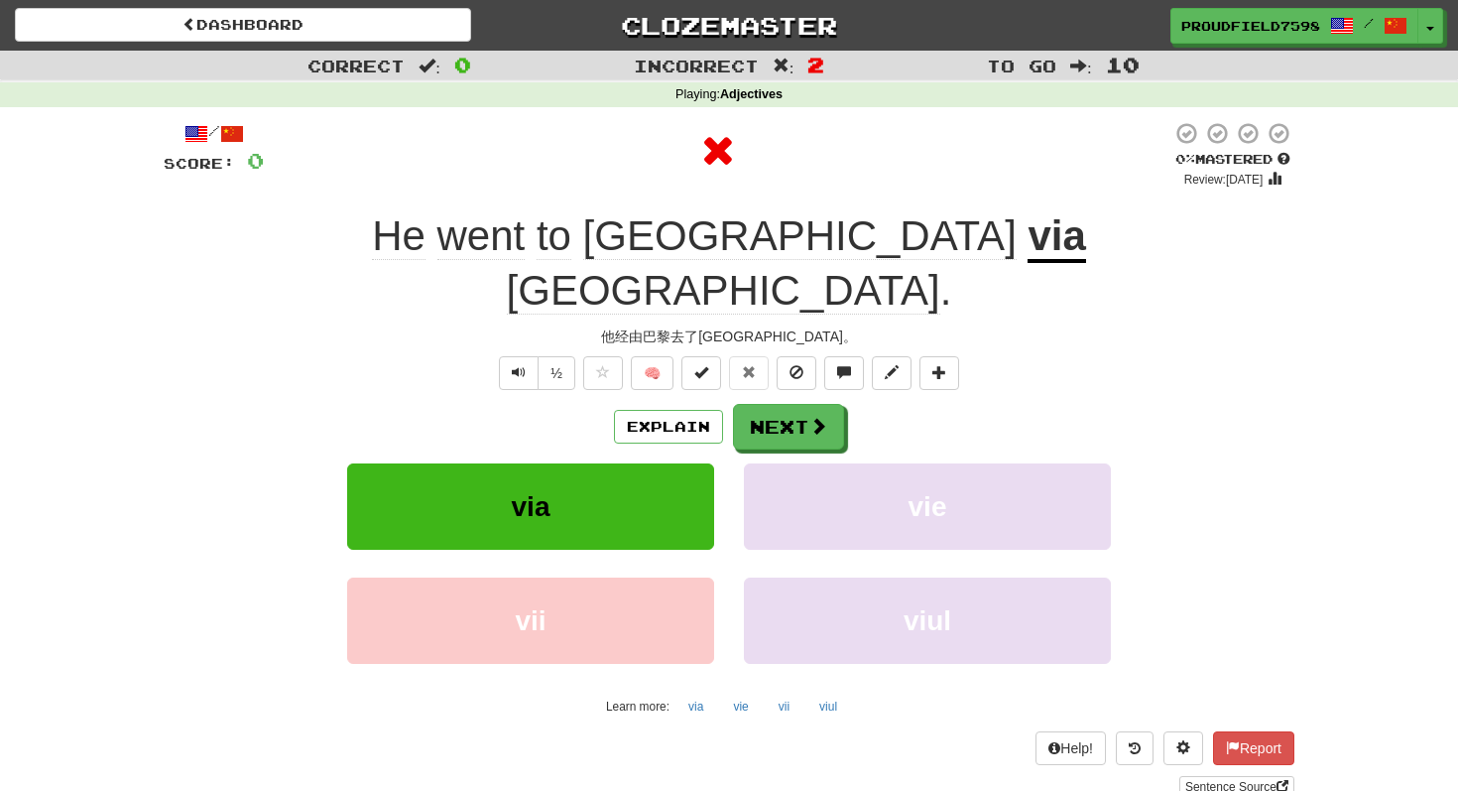
click at [820, 404] on div "Explain Next via vie vii viul Learn more: via vie vii viul" at bounding box center [729, 563] width 1131 height 318
click at [820, 418] on span at bounding box center [820, 427] width 18 height 18
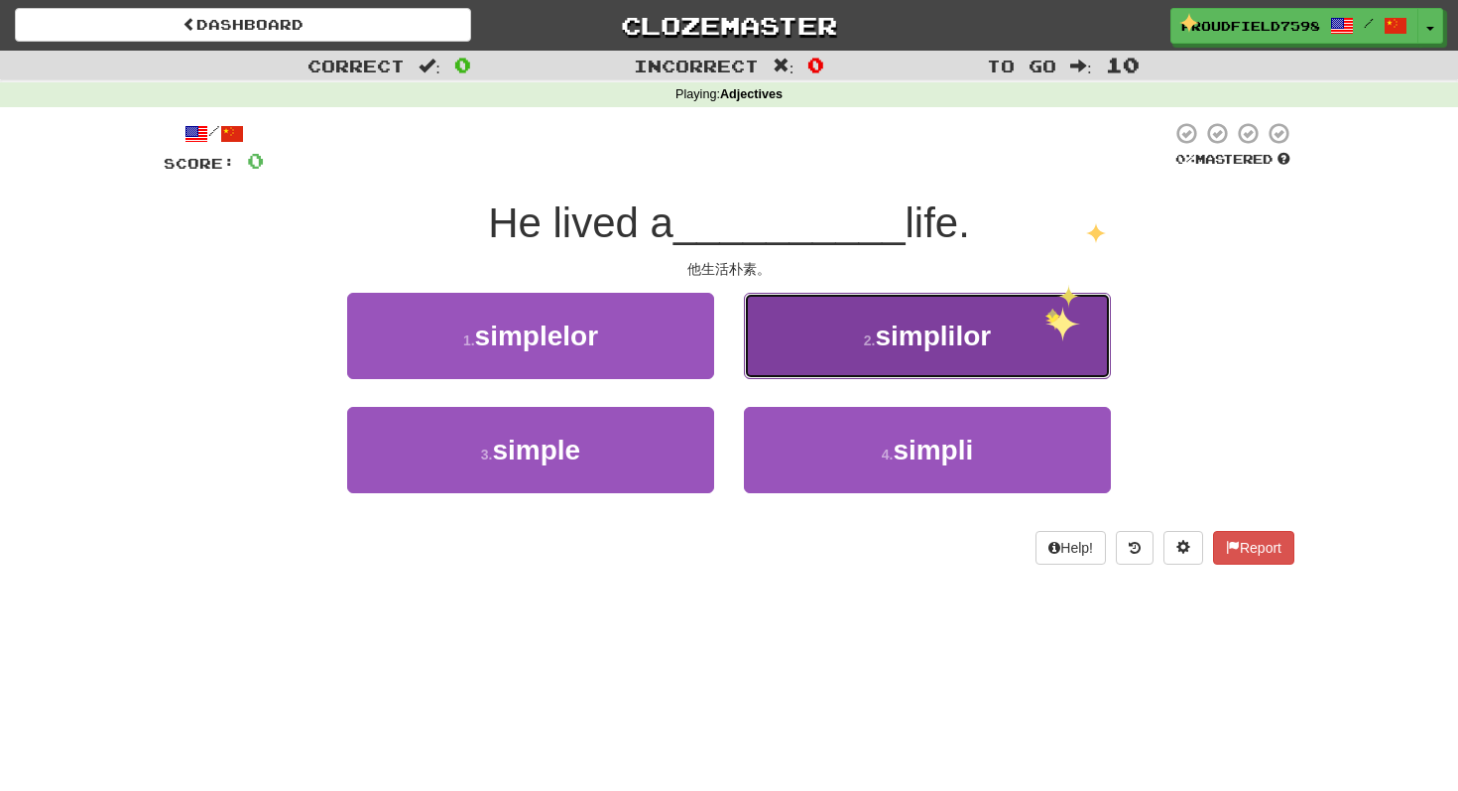
click at [1046, 311] on button "2 . simplilor" at bounding box center [927, 336] width 367 height 86
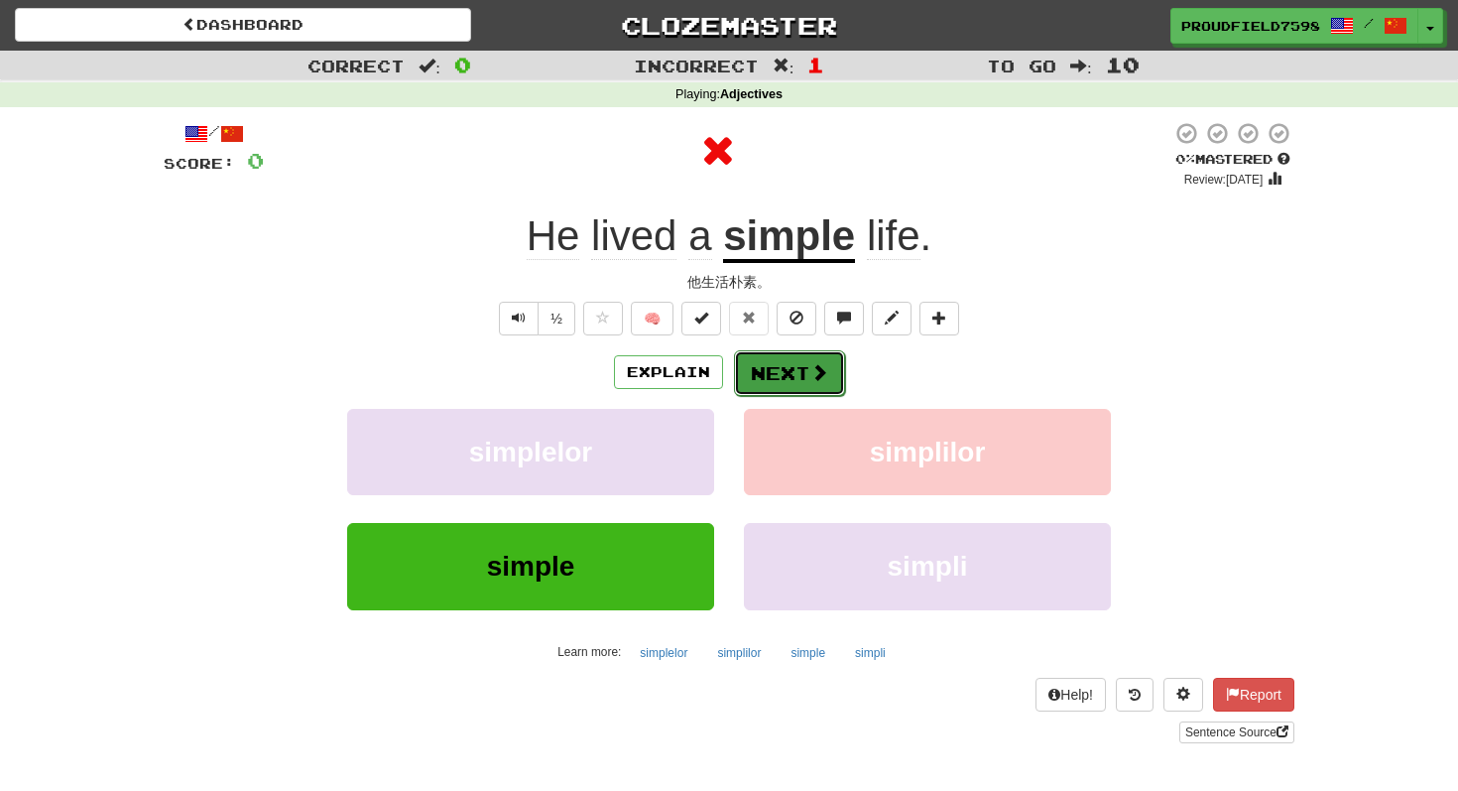
click at [772, 388] on button "Next" at bounding box center [789, 373] width 111 height 46
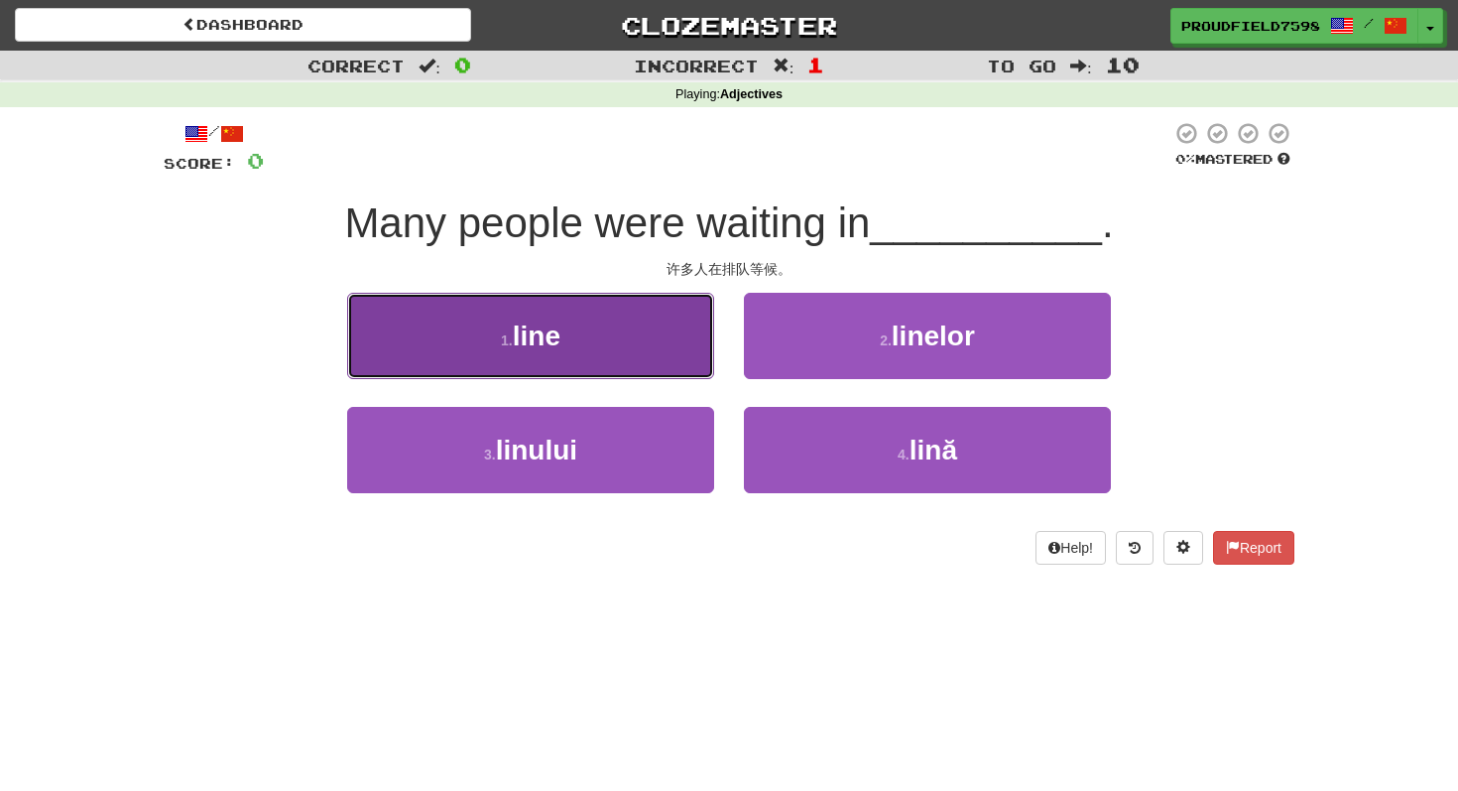
click at [655, 345] on button "1 . line" at bounding box center [530, 336] width 367 height 86
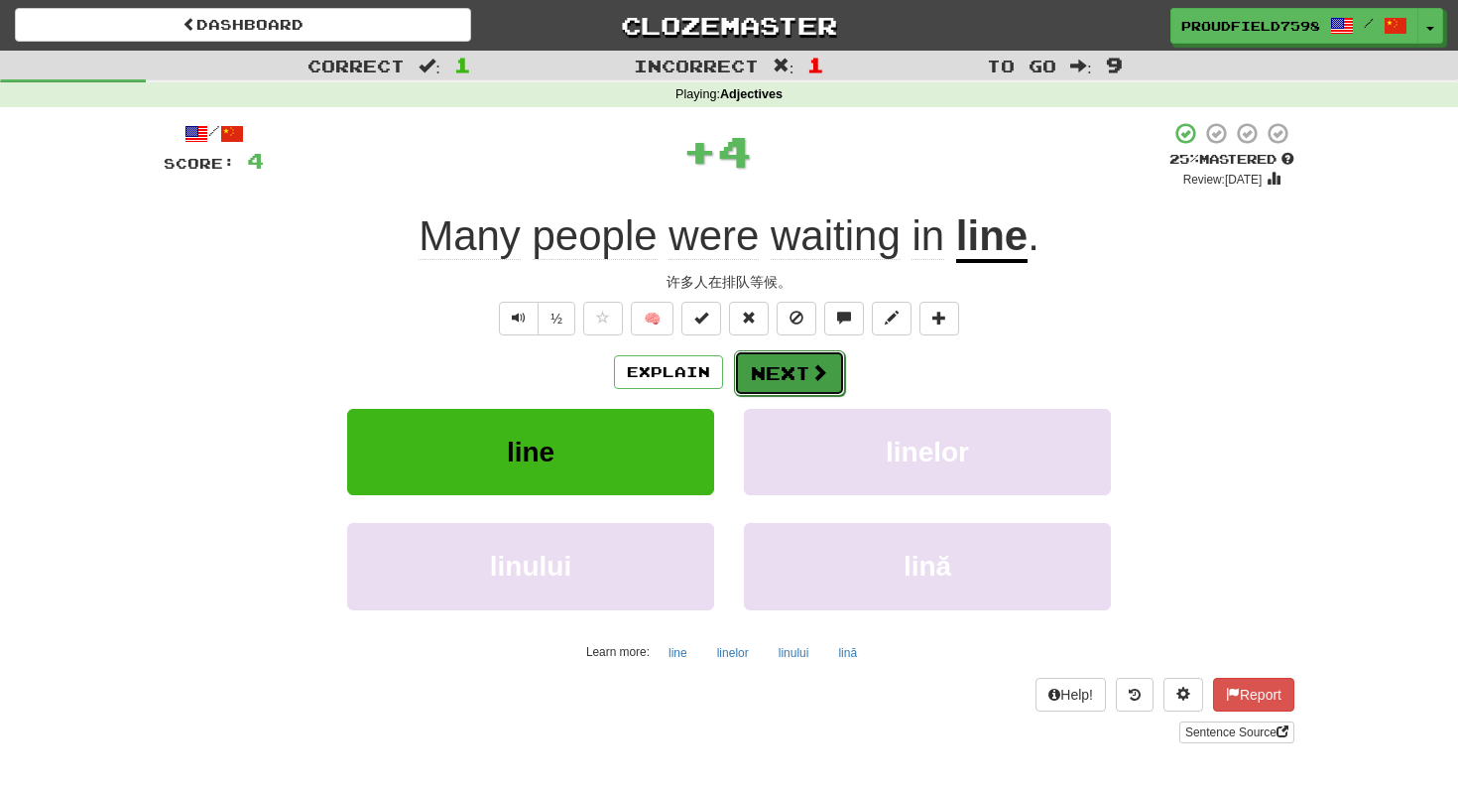
click at [787, 382] on button "Next" at bounding box center [789, 373] width 111 height 46
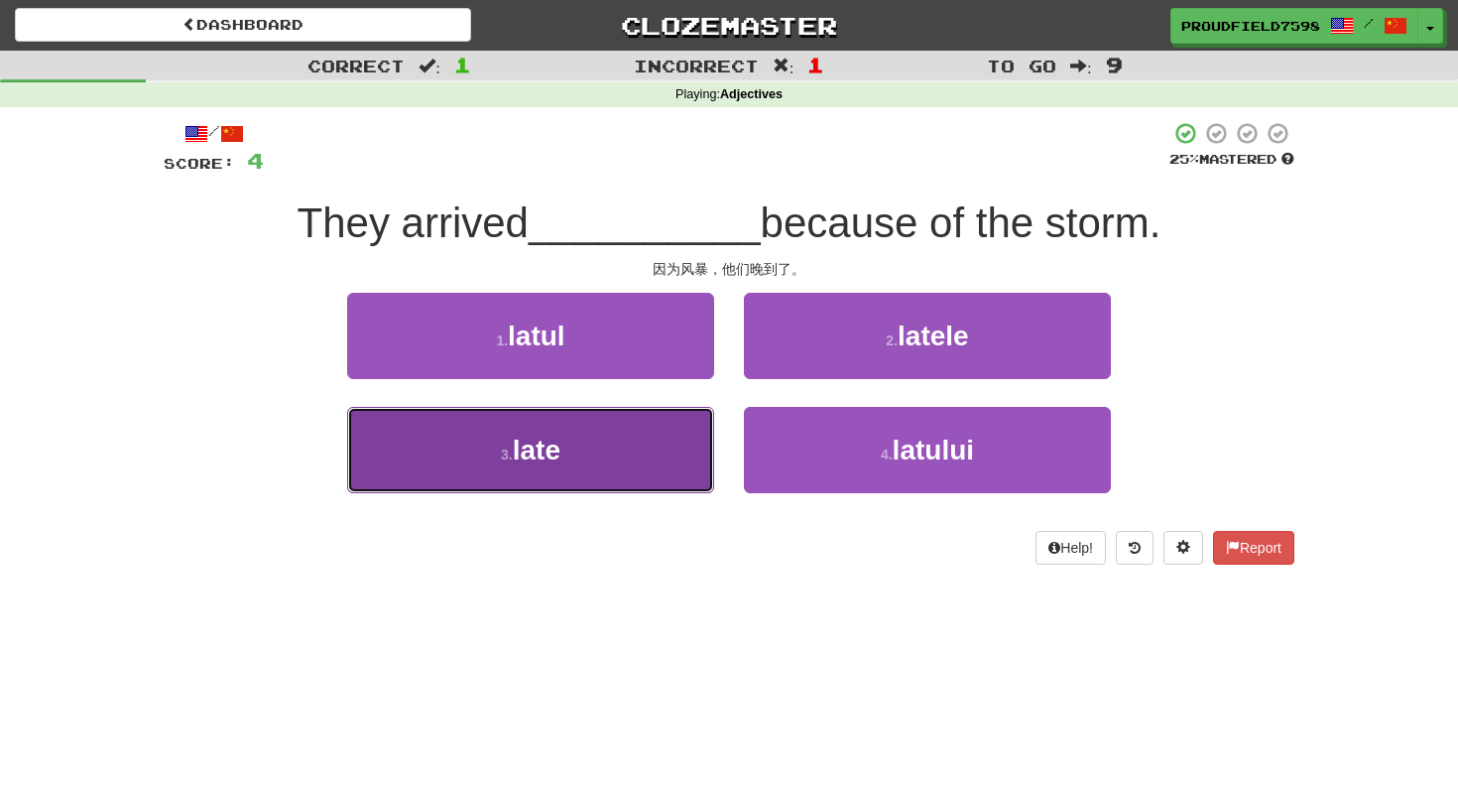
click at [709, 472] on button "3 . late" at bounding box center [530, 450] width 367 height 86
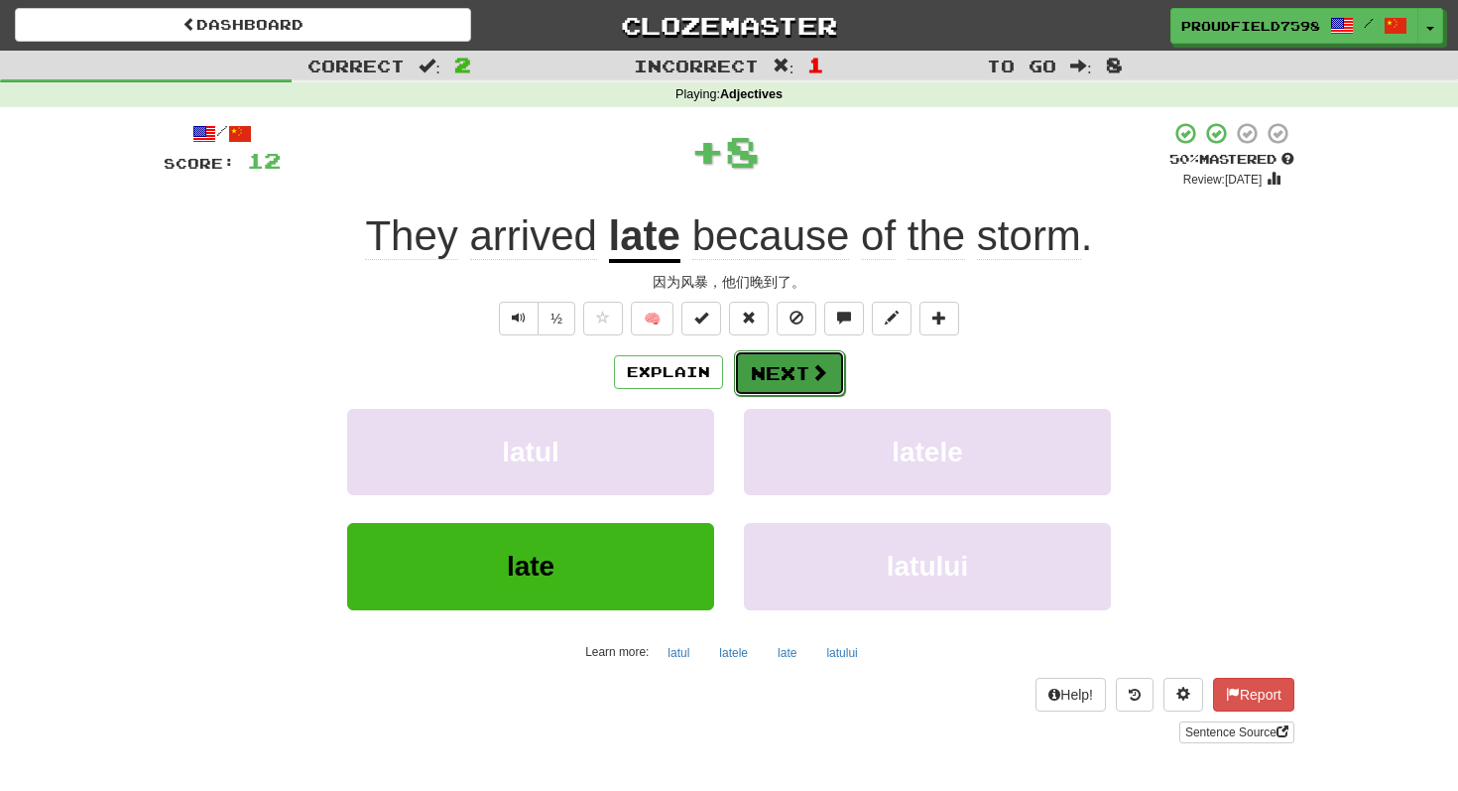
click at [800, 391] on button "Next" at bounding box center [789, 373] width 111 height 46
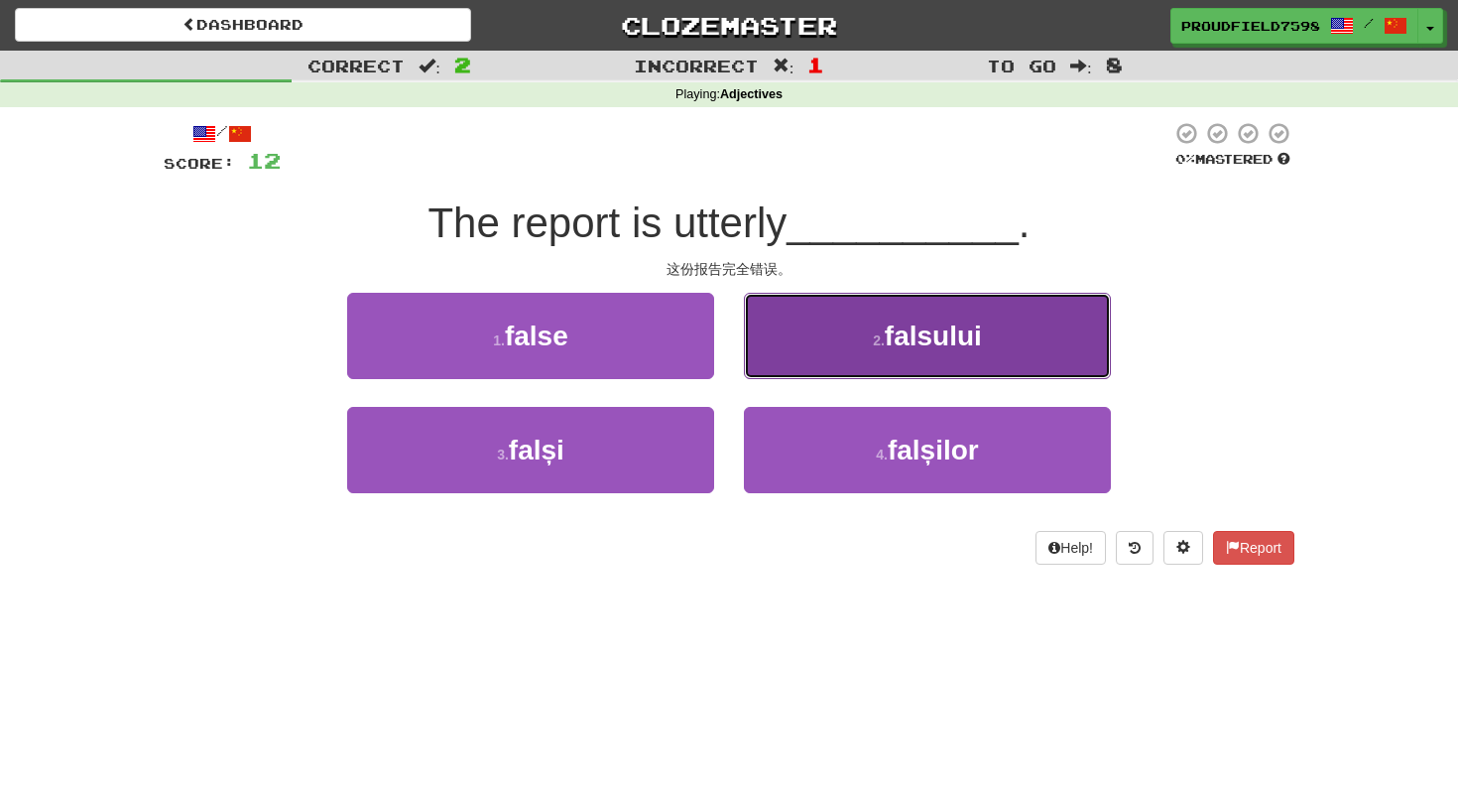
click at [817, 376] on button "2 . falsului" at bounding box center [927, 336] width 367 height 86
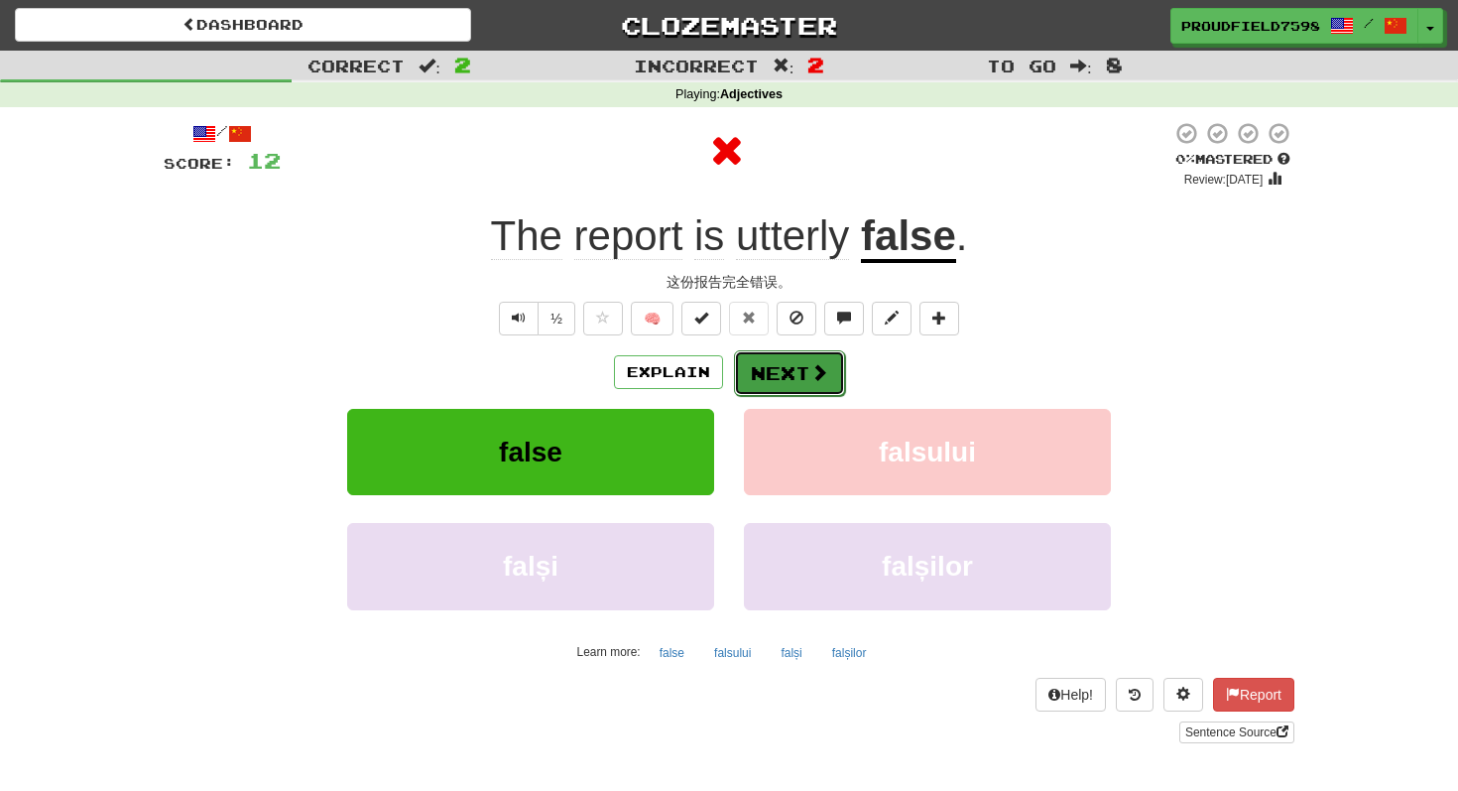
click at [799, 375] on button "Next" at bounding box center [789, 373] width 111 height 46
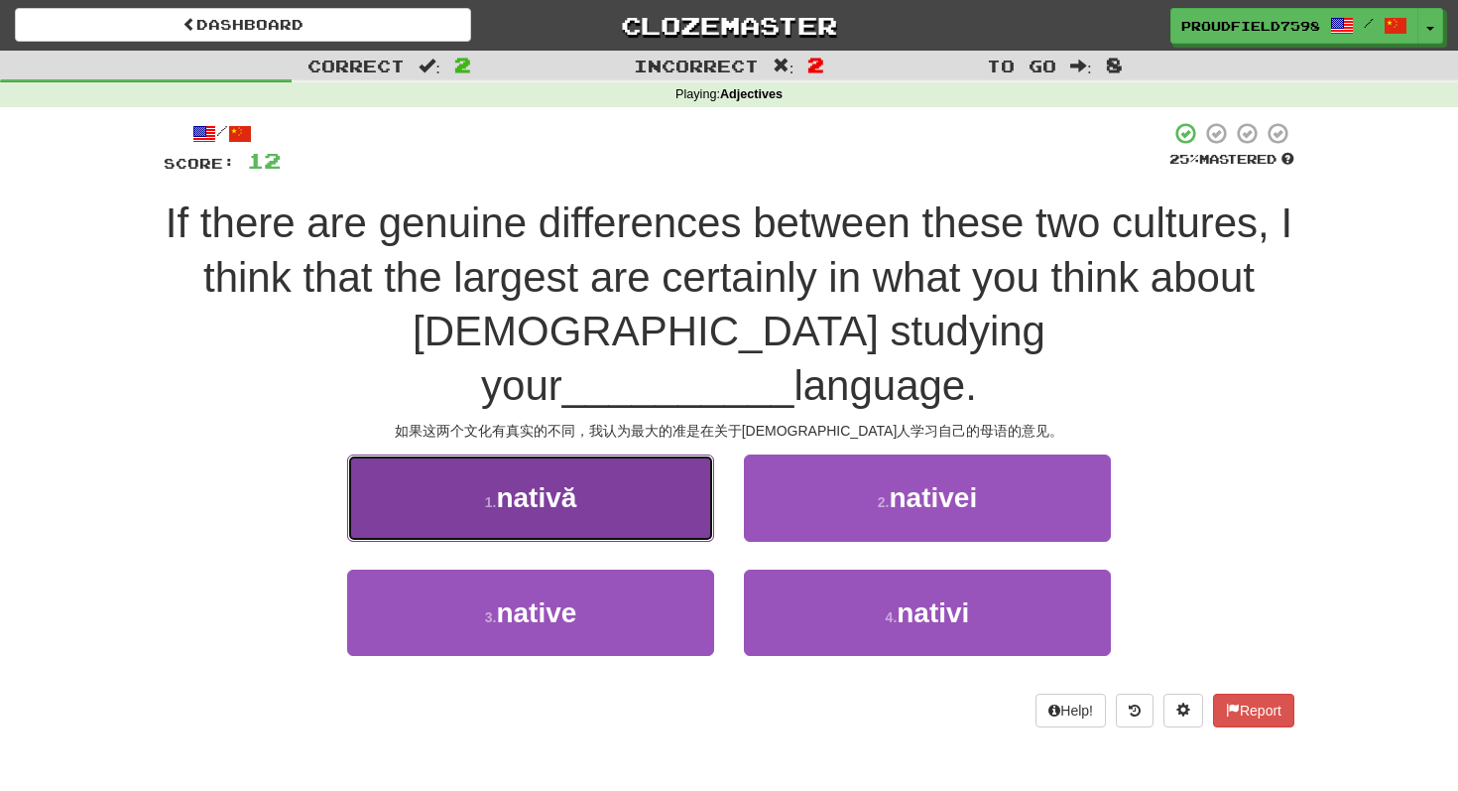
click at [604, 454] on button "1 . nativă" at bounding box center [530, 497] width 367 height 86
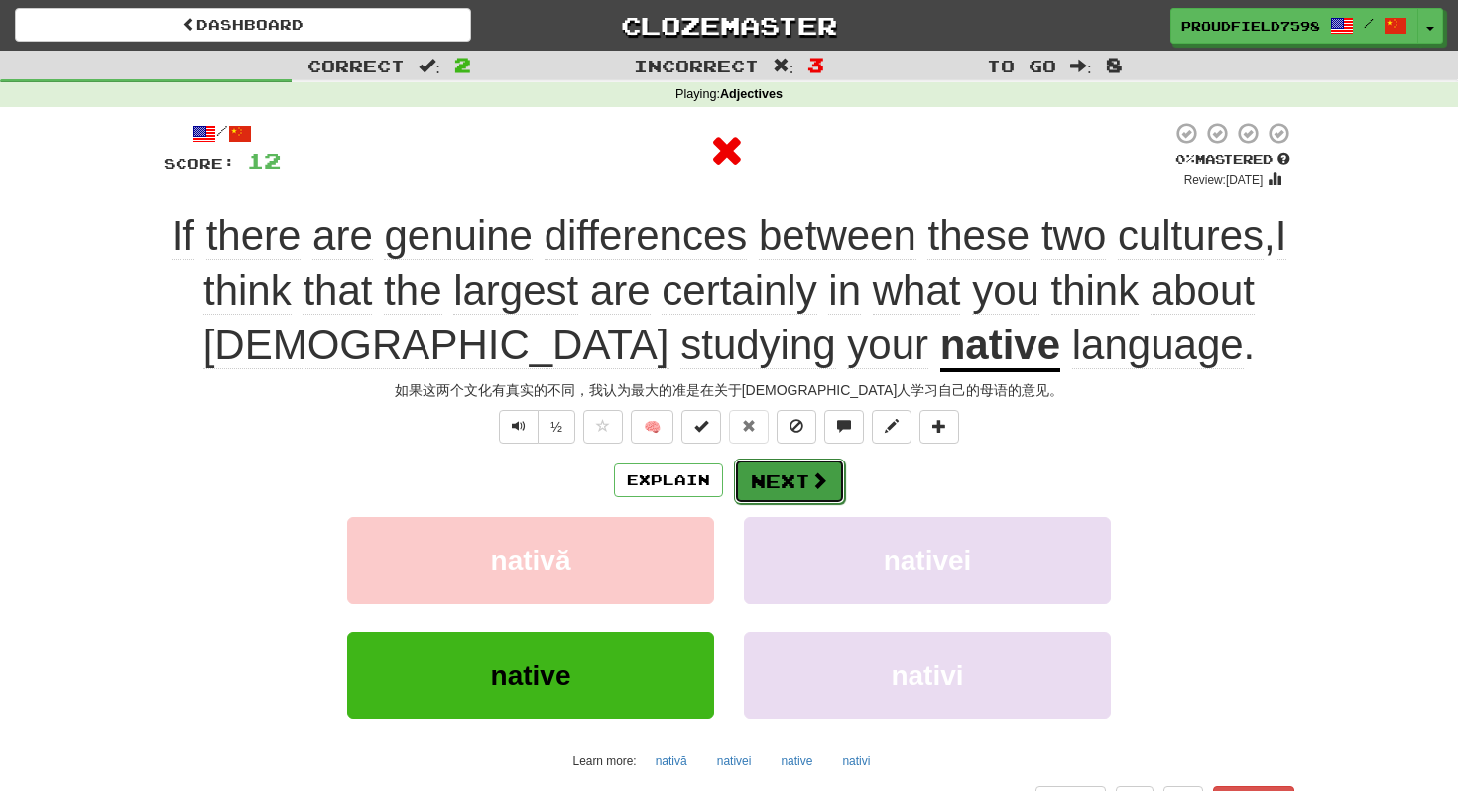
click at [783, 461] on button "Next" at bounding box center [789, 481] width 111 height 46
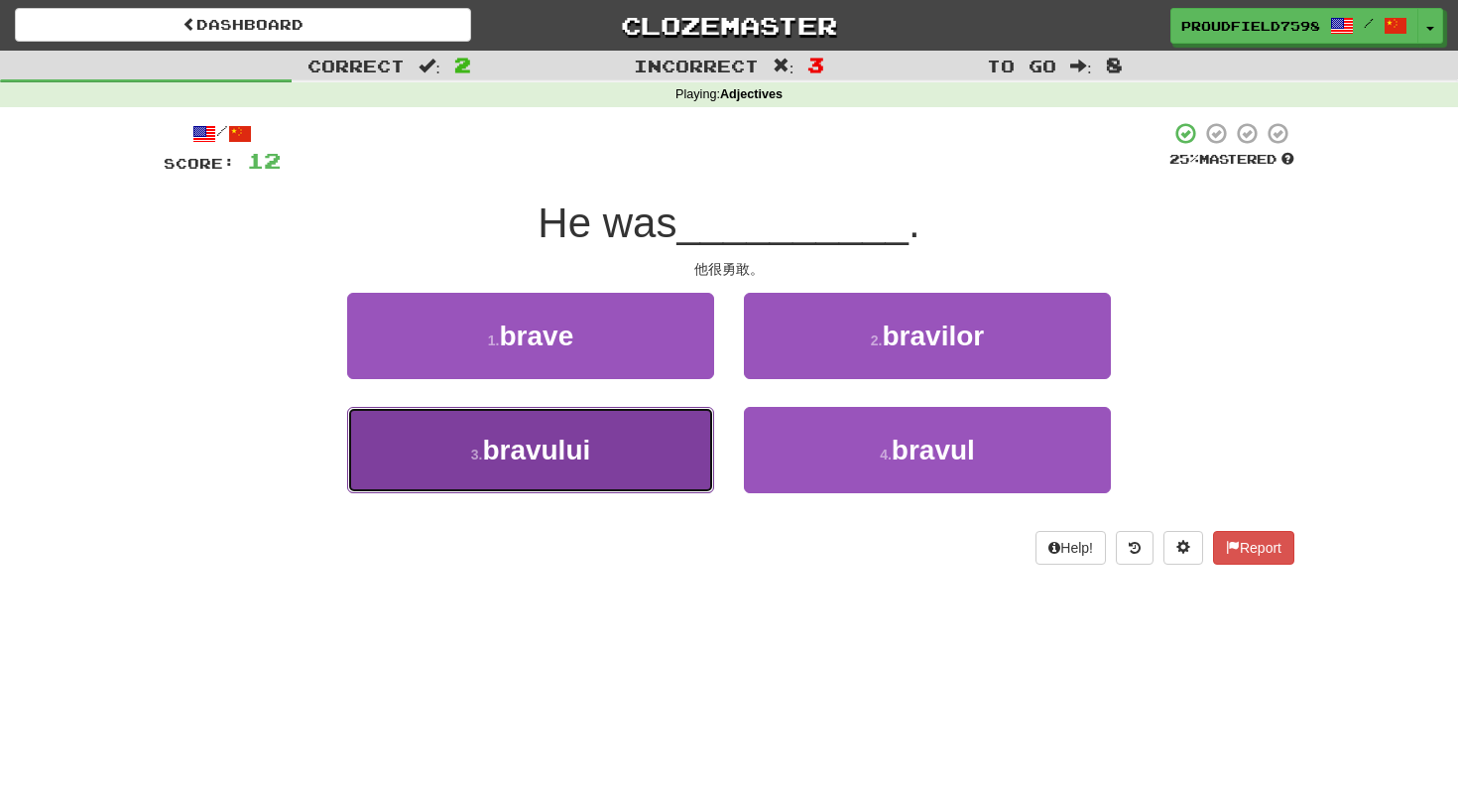
click at [641, 478] on button "3 . bravului" at bounding box center [530, 450] width 367 height 86
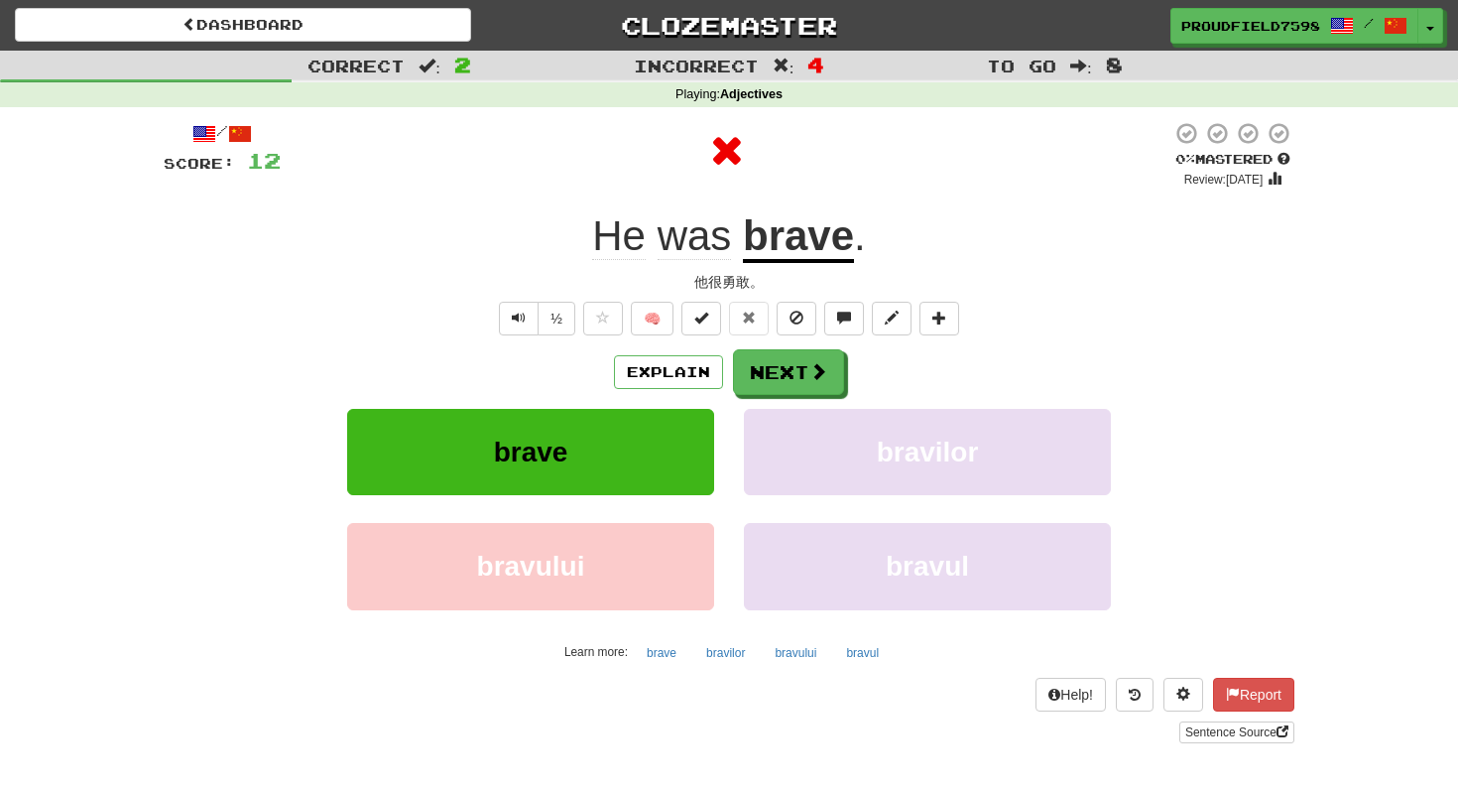
click at [789, 403] on div "Explain Next brave bravilor bravului bravul Learn more: brave bravilor bravului…" at bounding box center [729, 508] width 1131 height 318
click at [783, 385] on button "Next" at bounding box center [789, 373] width 111 height 46
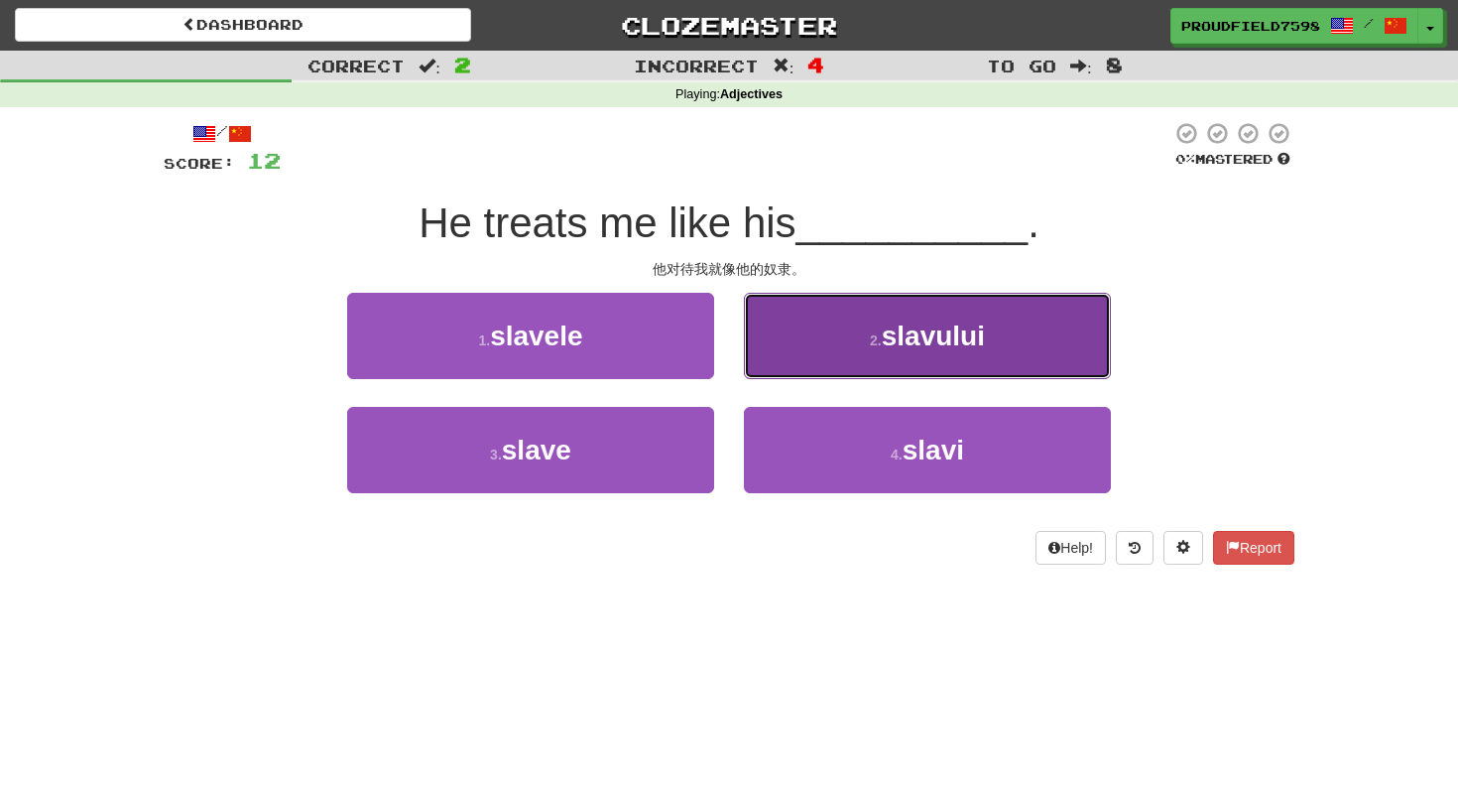
click at [799, 376] on button "2 . slavului" at bounding box center [927, 336] width 367 height 86
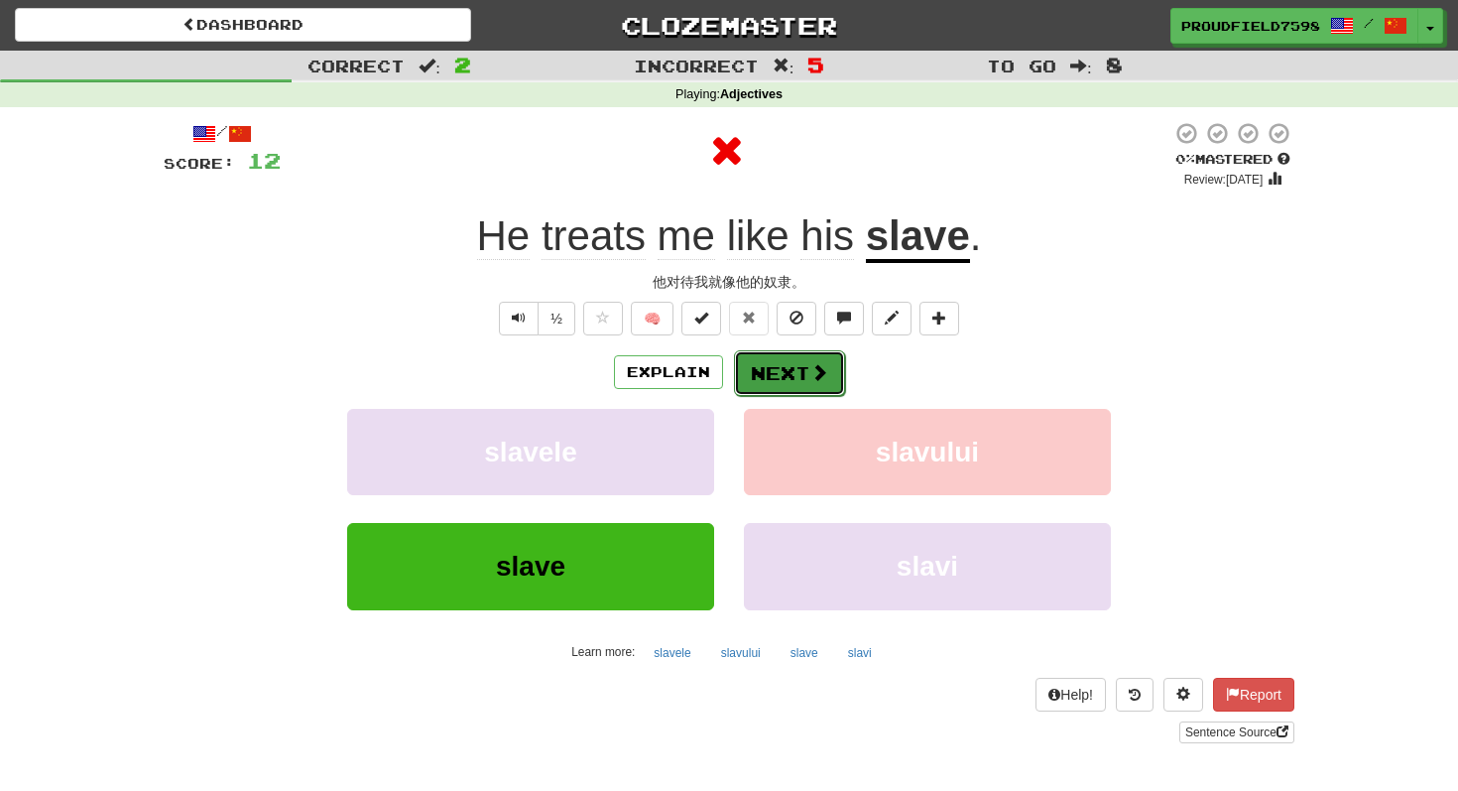
click at [799, 387] on button "Next" at bounding box center [789, 373] width 111 height 46
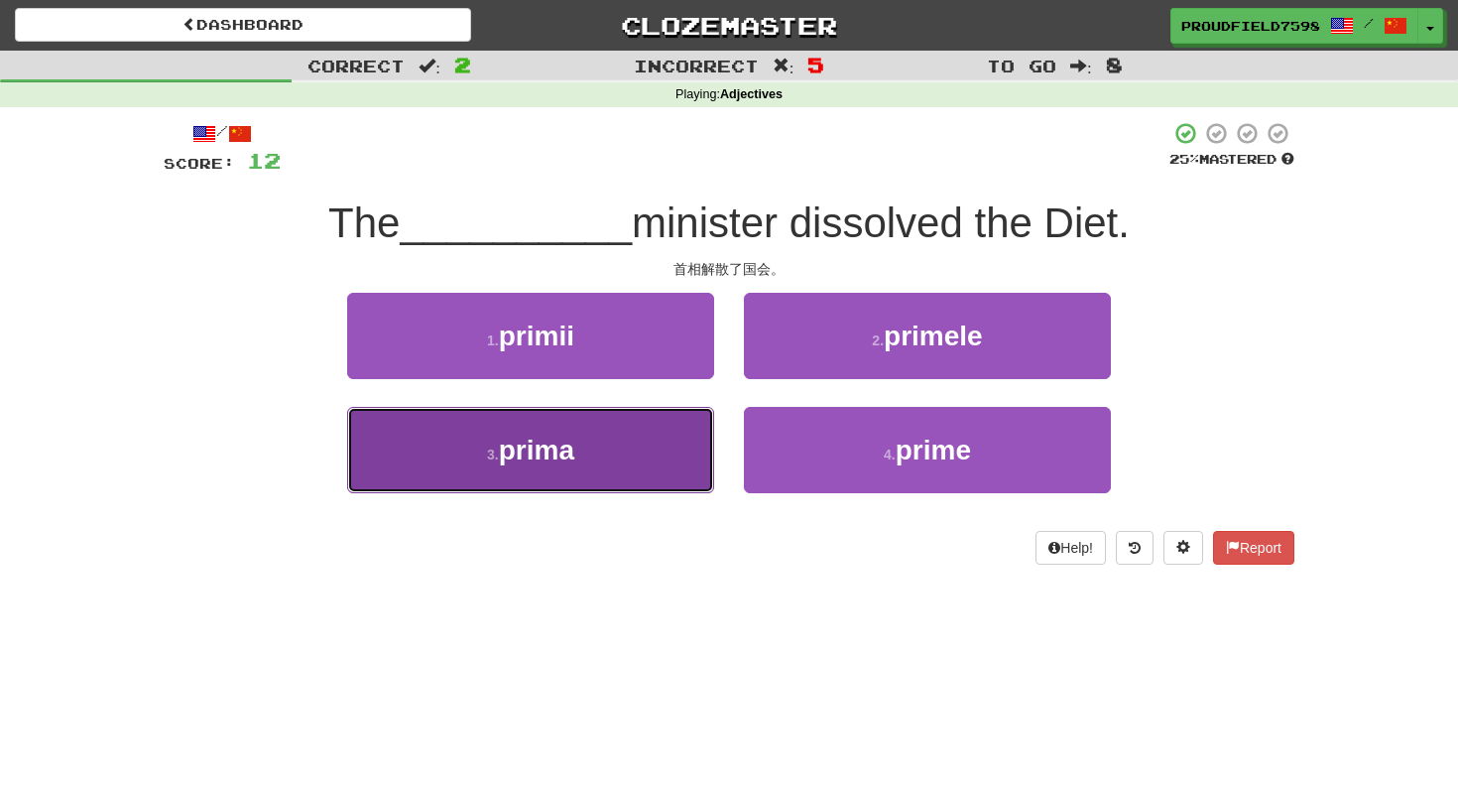
click at [634, 465] on button "3 . prima" at bounding box center [530, 450] width 367 height 86
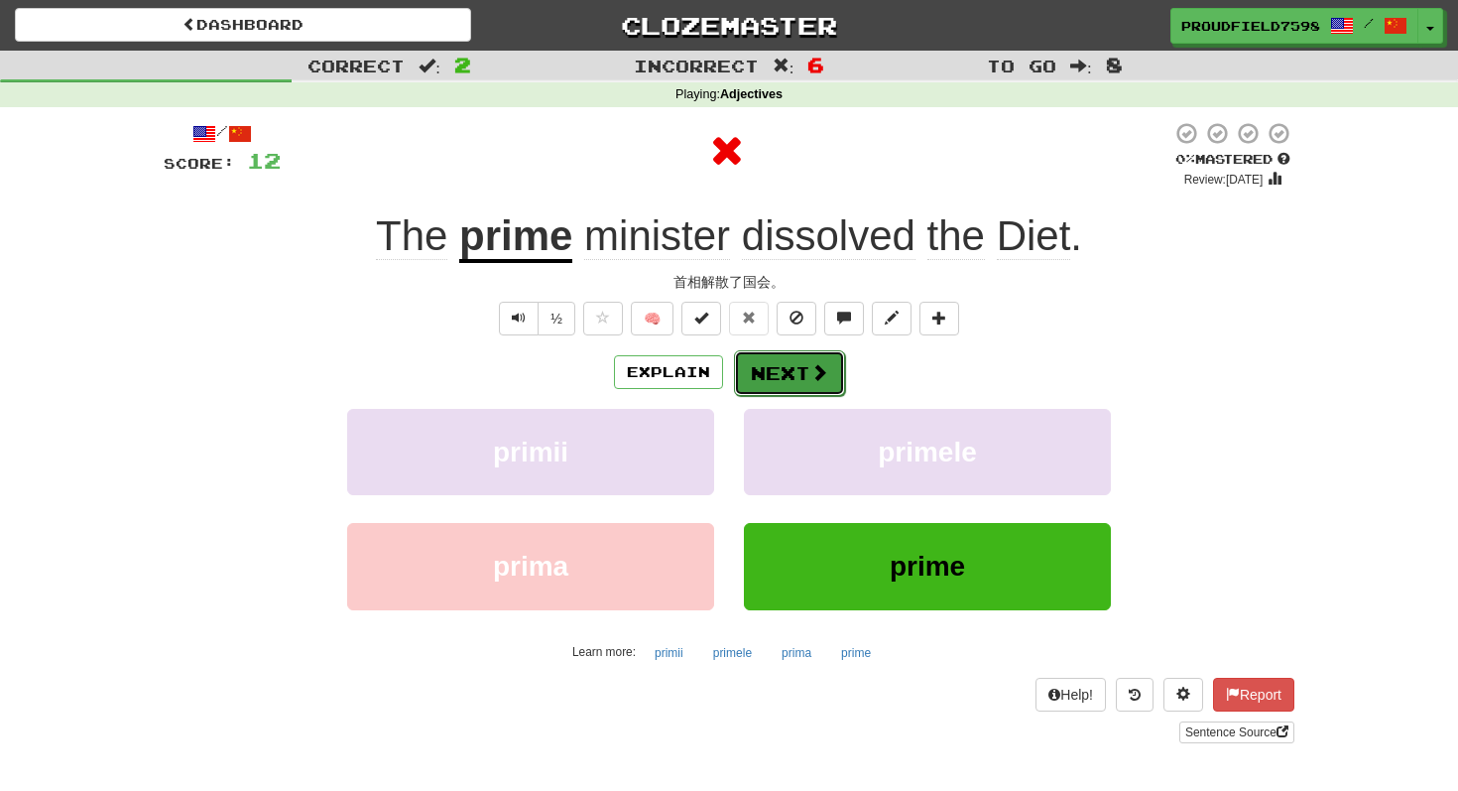
click at [811, 368] on span at bounding box center [820, 372] width 18 height 18
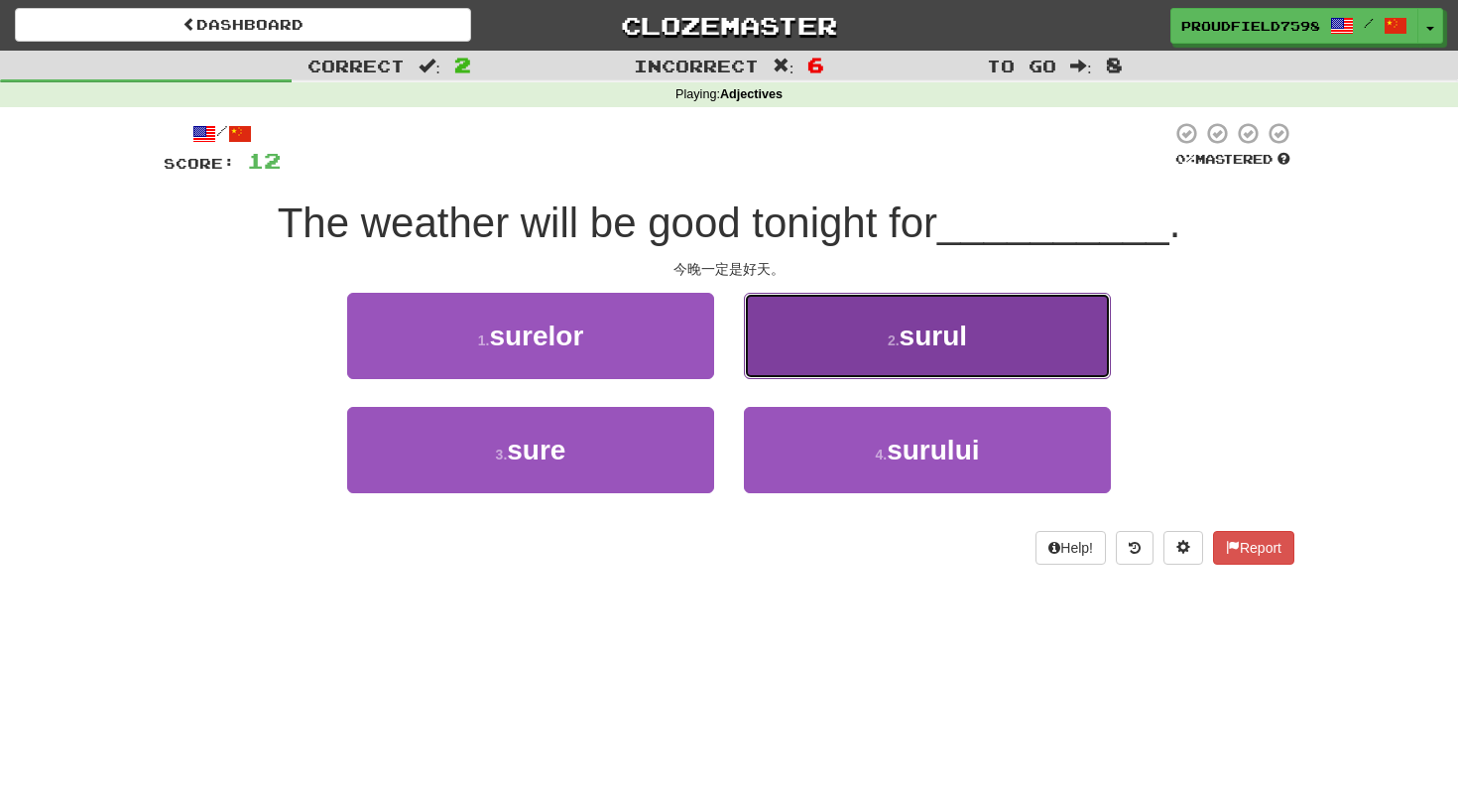
click at [835, 351] on button "2 . surul" at bounding box center [927, 336] width 367 height 86
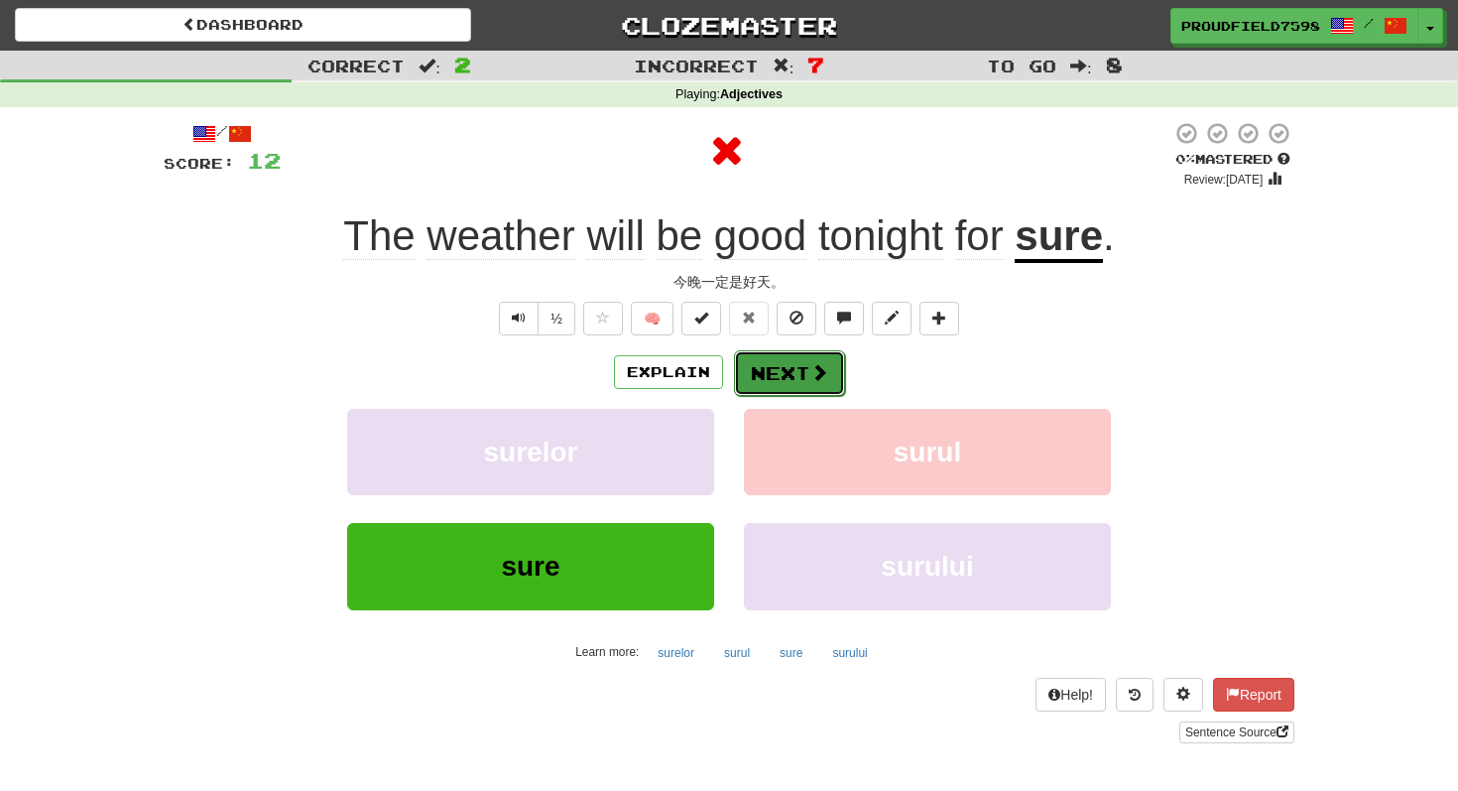
click at [813, 374] on span at bounding box center [820, 372] width 18 height 18
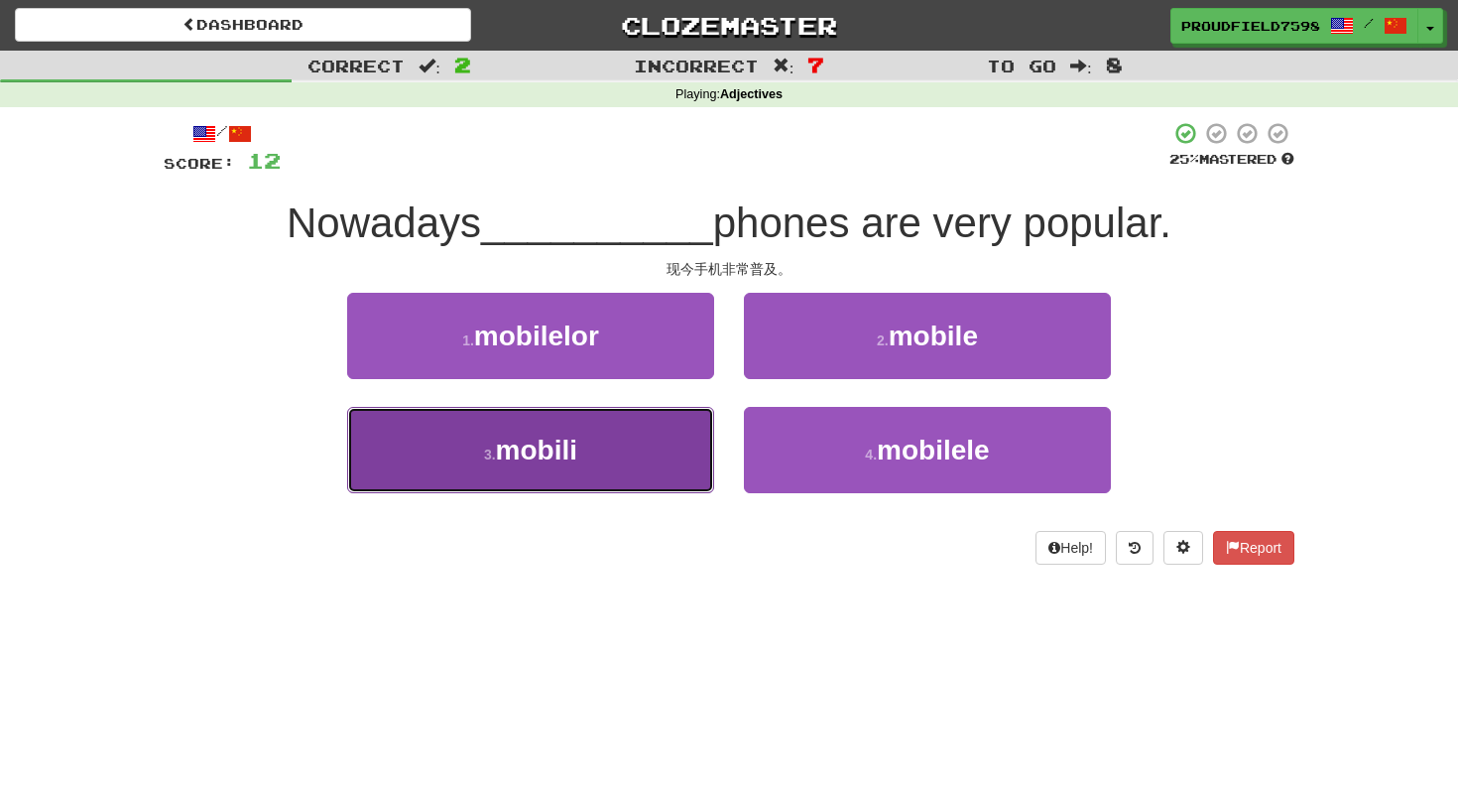
click at [647, 433] on button "3 . mobili" at bounding box center [530, 450] width 367 height 86
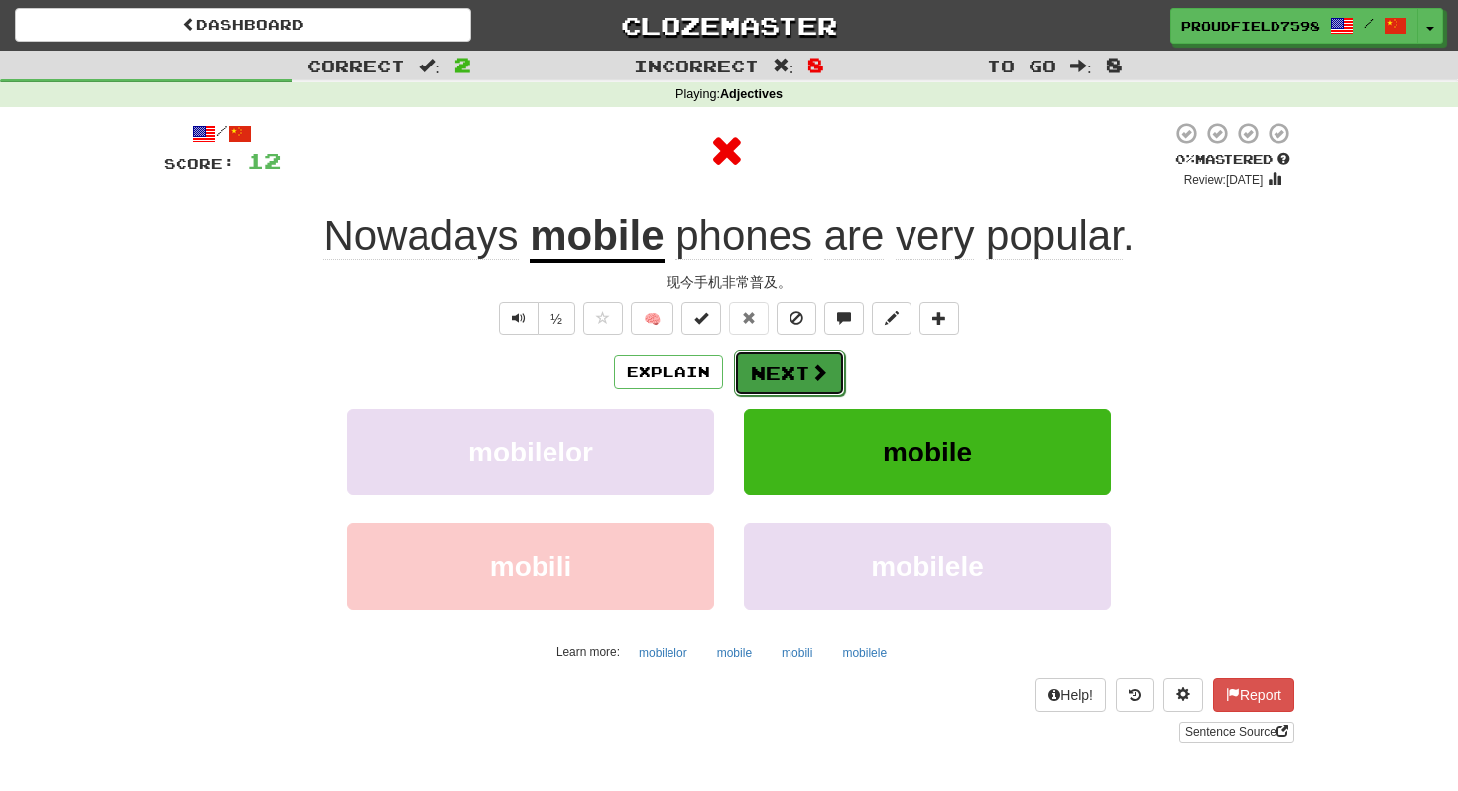
click at [835, 368] on button "Next" at bounding box center [789, 373] width 111 height 46
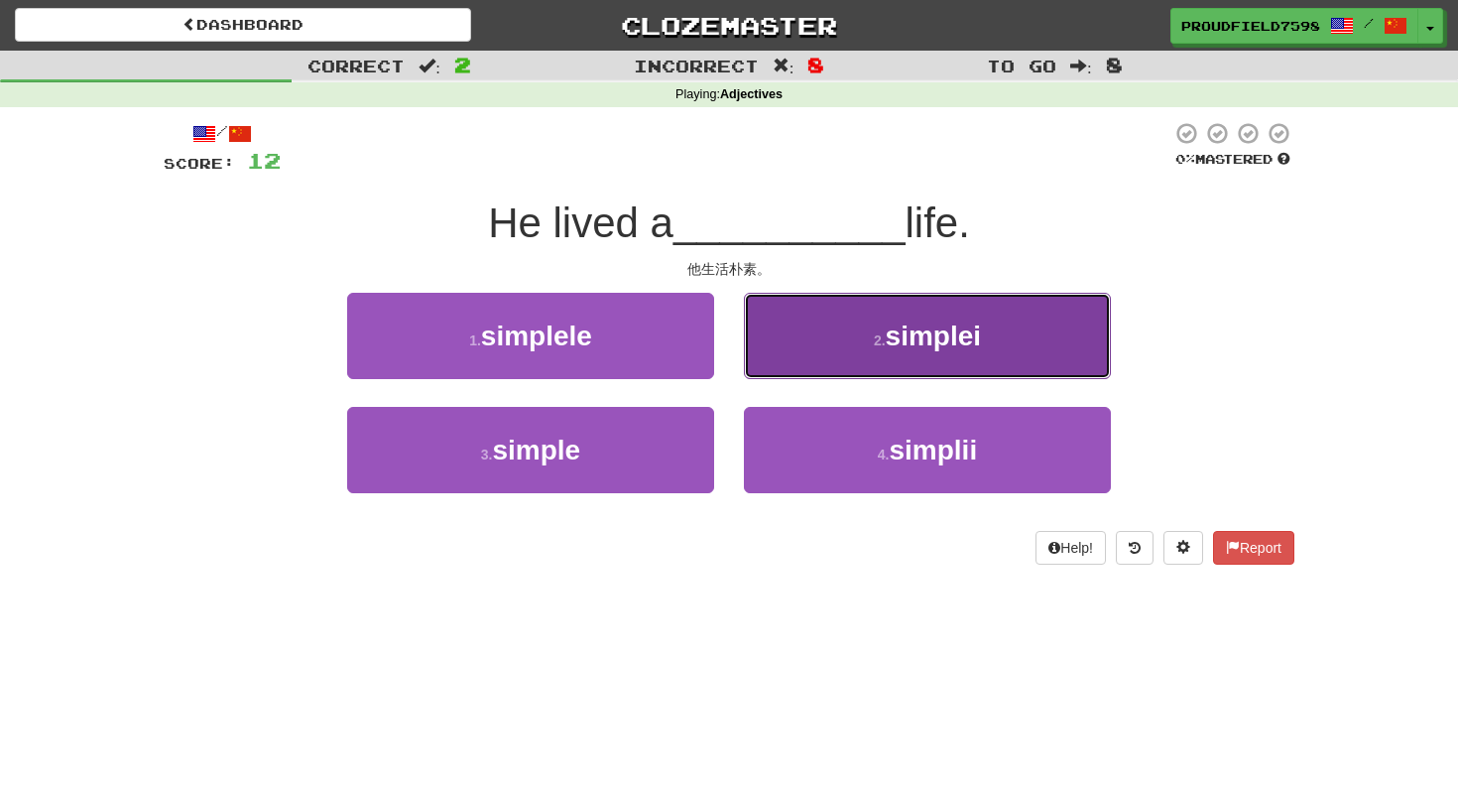
click at [922, 316] on button "2 . simplei" at bounding box center [927, 336] width 367 height 86
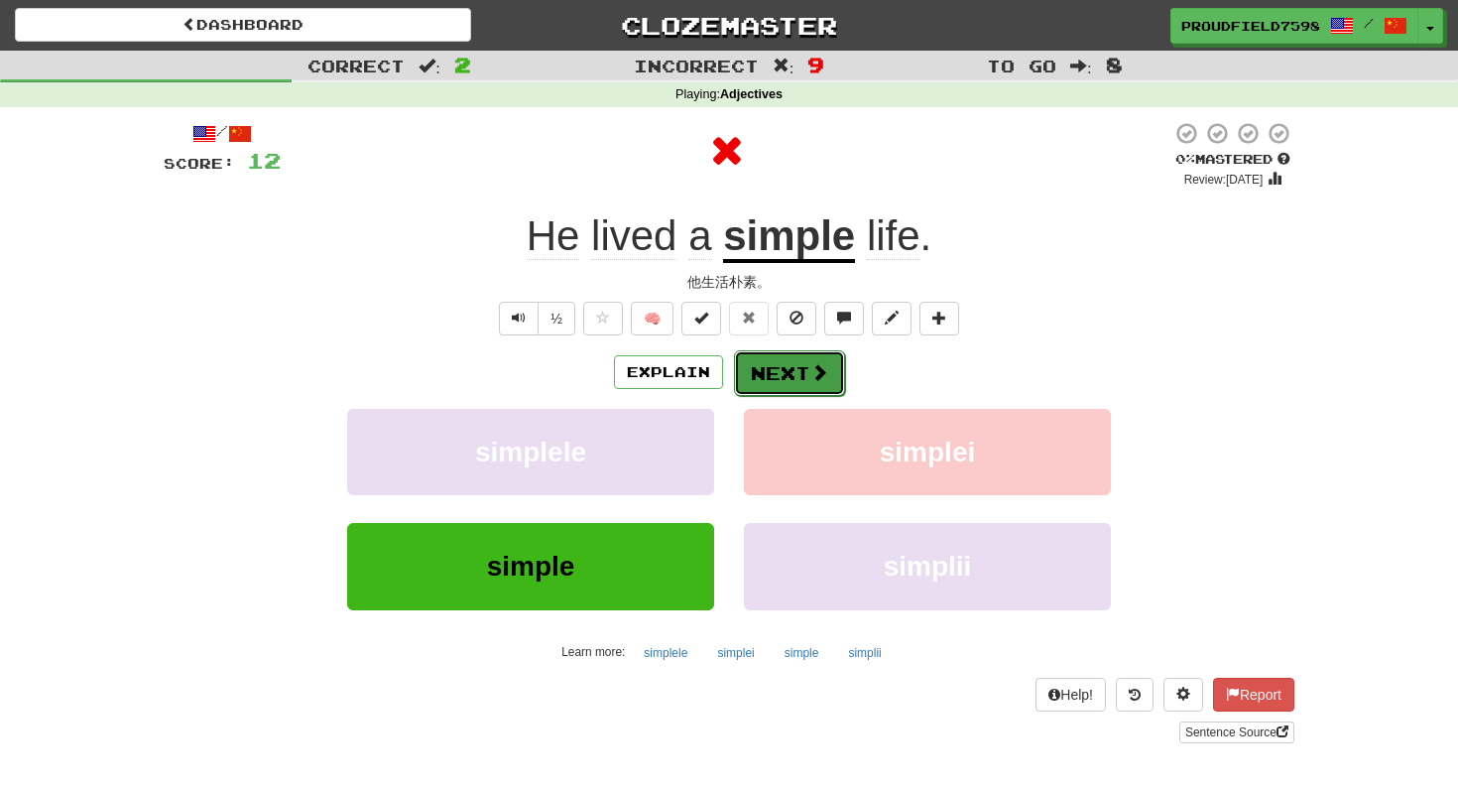
click at [786, 368] on button "Next" at bounding box center [789, 373] width 111 height 46
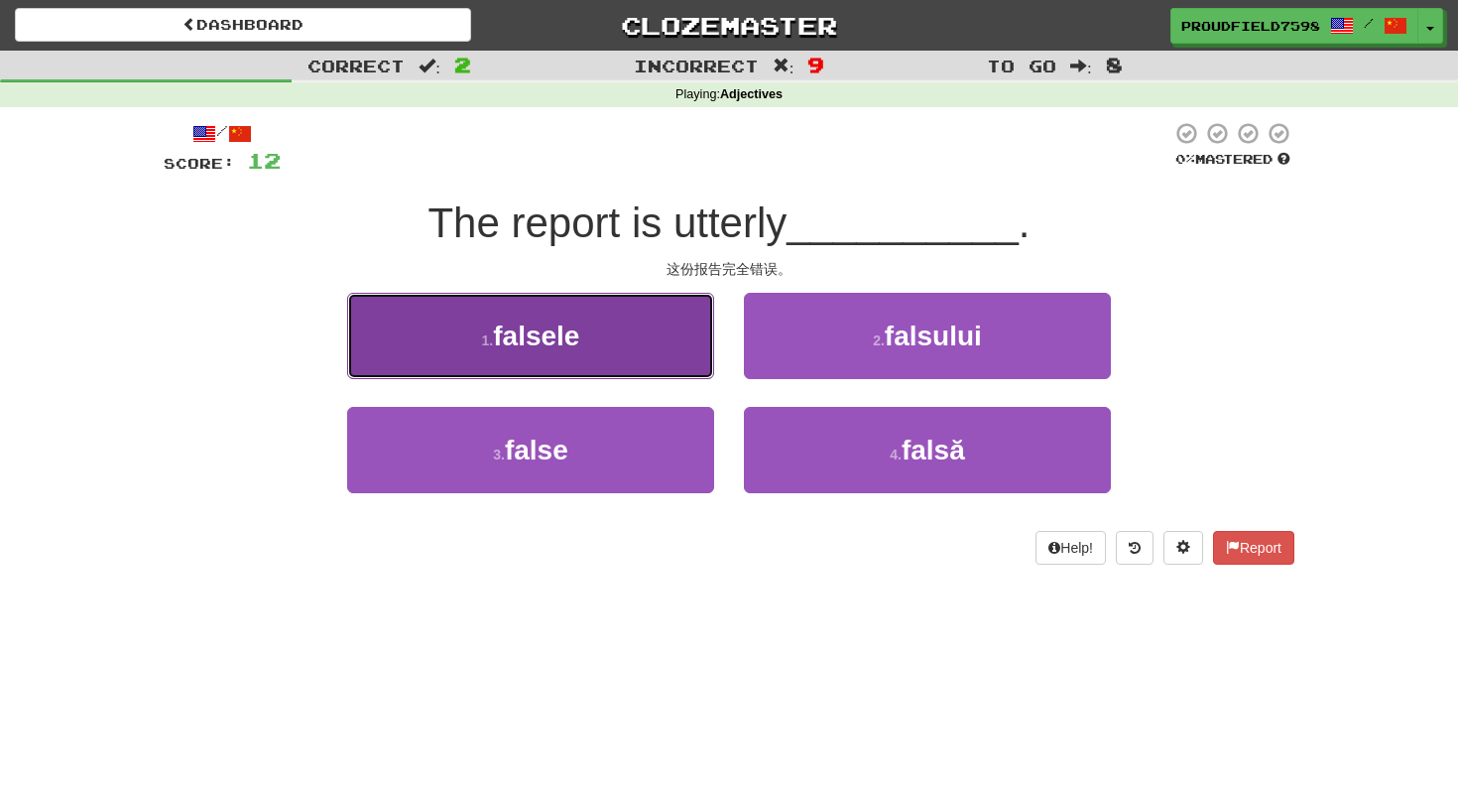
click at [568, 343] on span "falsele" at bounding box center [536, 335] width 86 height 31
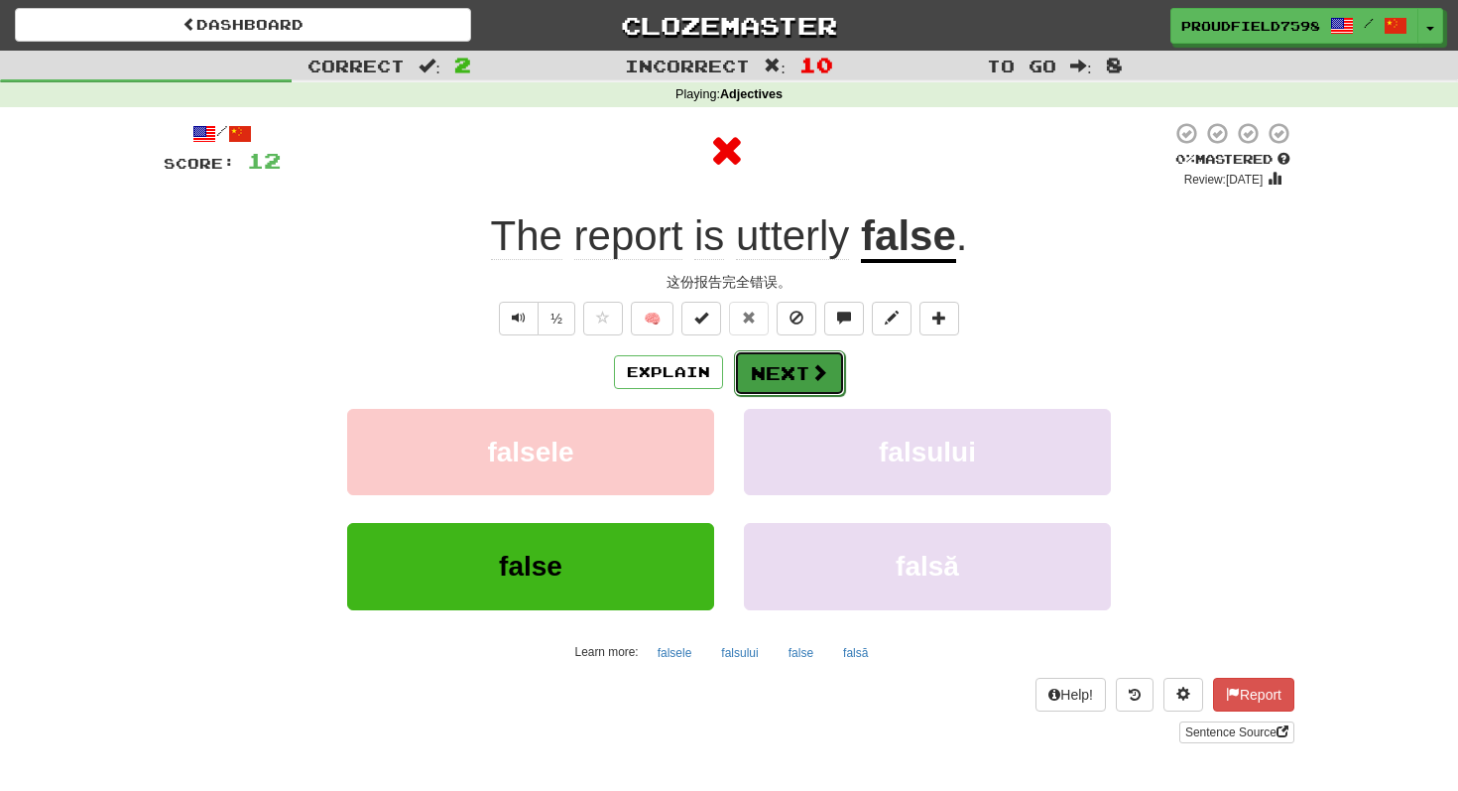
click at [775, 365] on button "Next" at bounding box center [789, 373] width 111 height 46
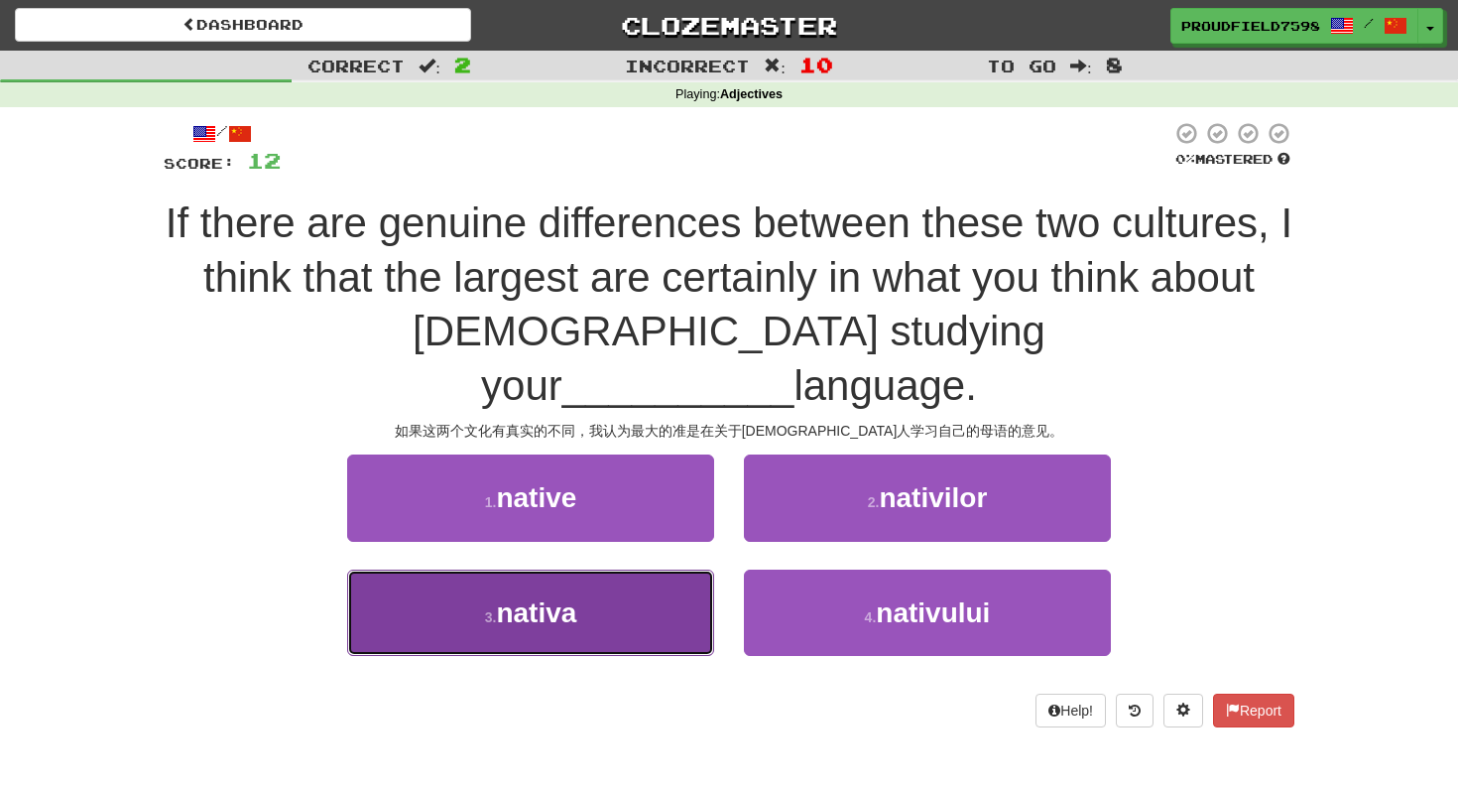
click at [609, 570] on button "3 . nativa" at bounding box center [530, 613] width 367 height 86
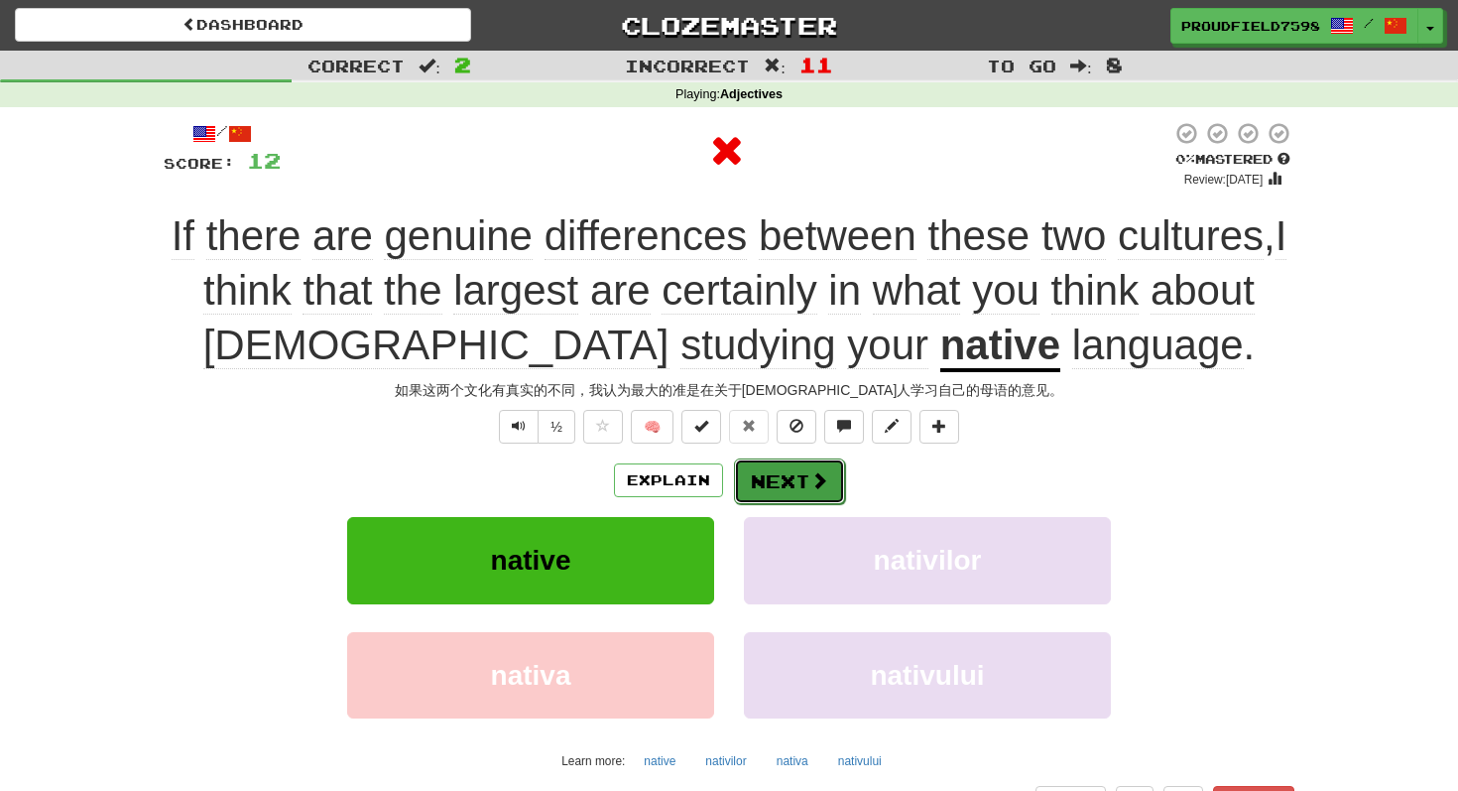
click at [794, 471] on button "Next" at bounding box center [789, 481] width 111 height 46
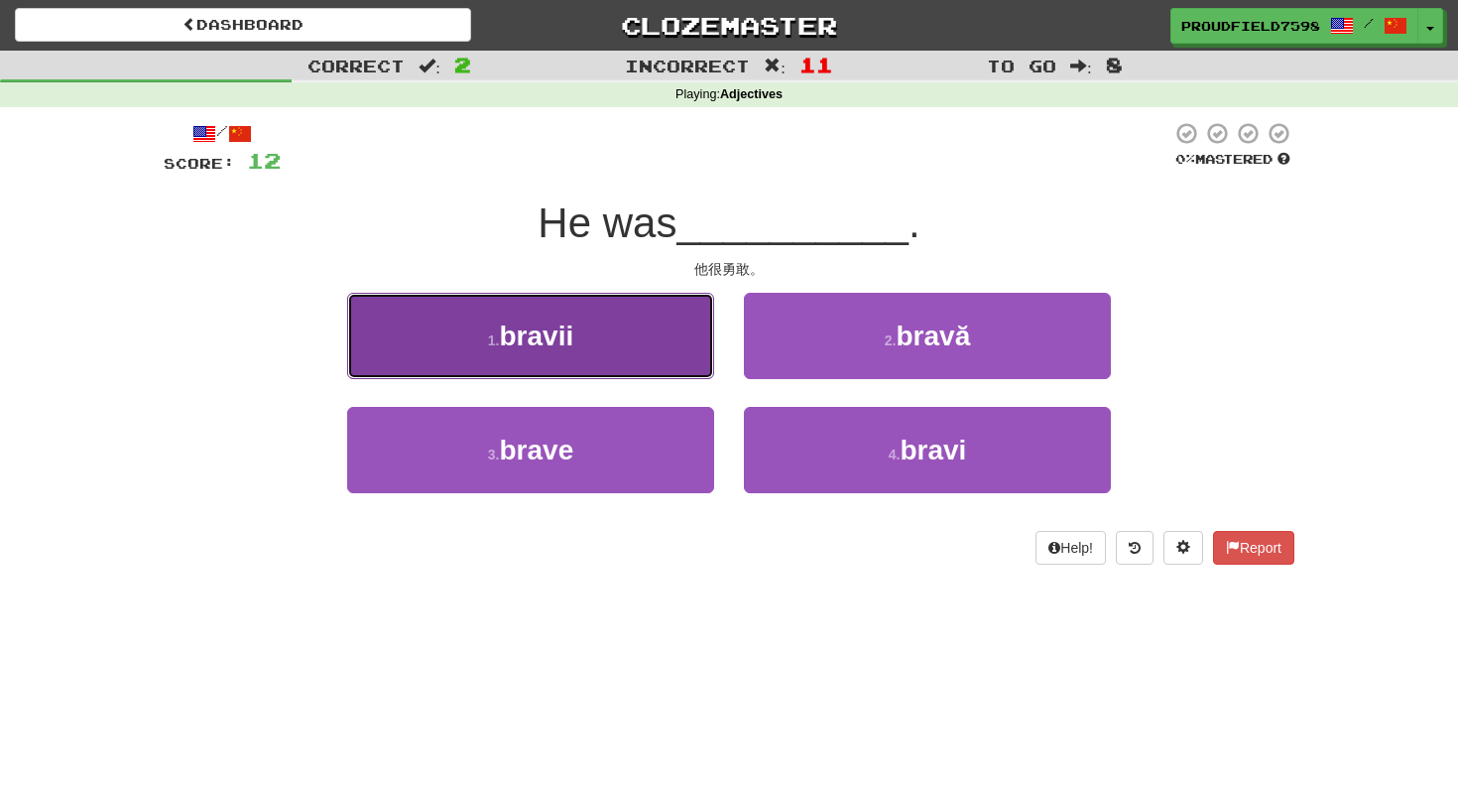
click at [574, 352] on button "1 . bravii" at bounding box center [530, 336] width 367 height 86
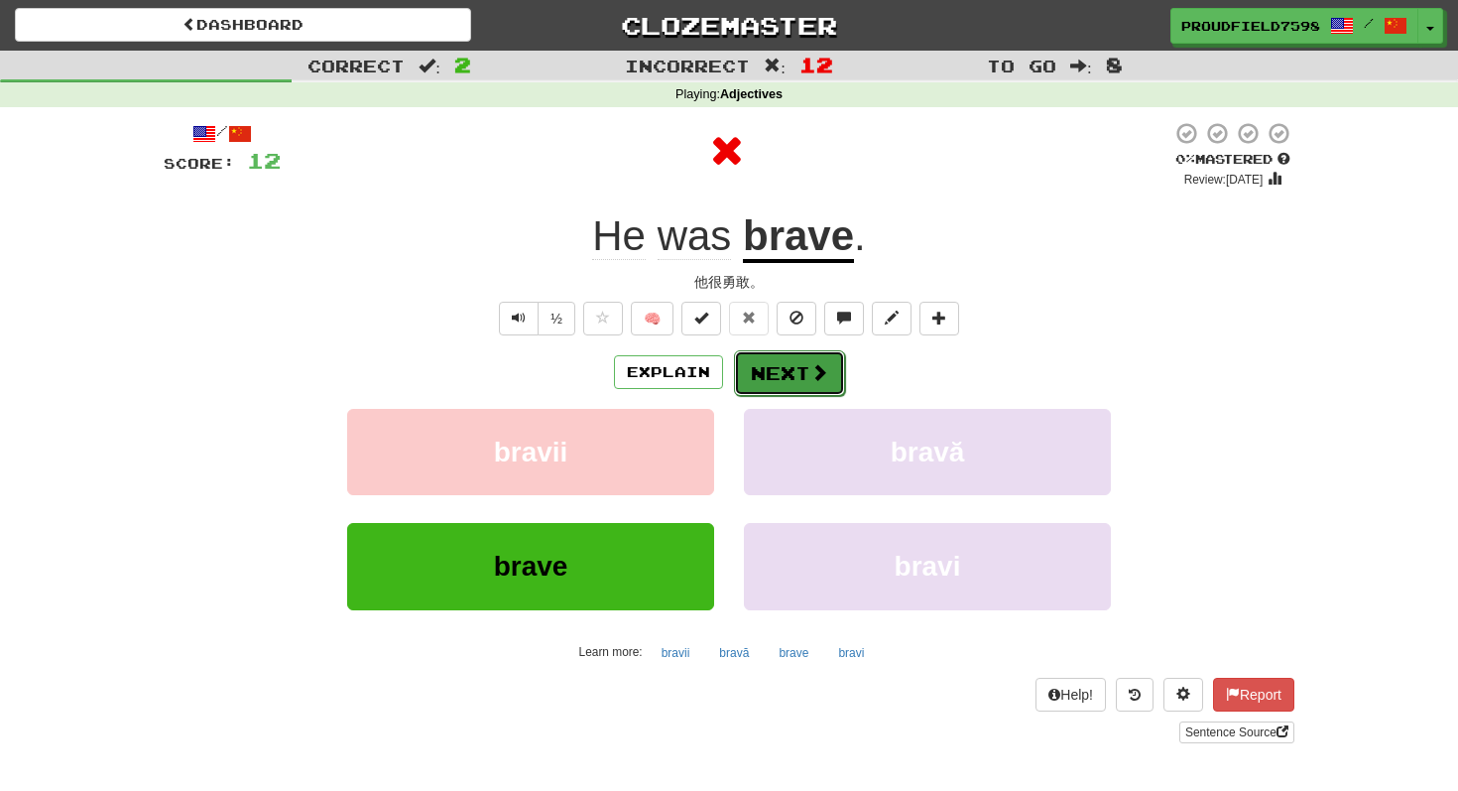
click at [784, 381] on button "Next" at bounding box center [789, 373] width 111 height 46
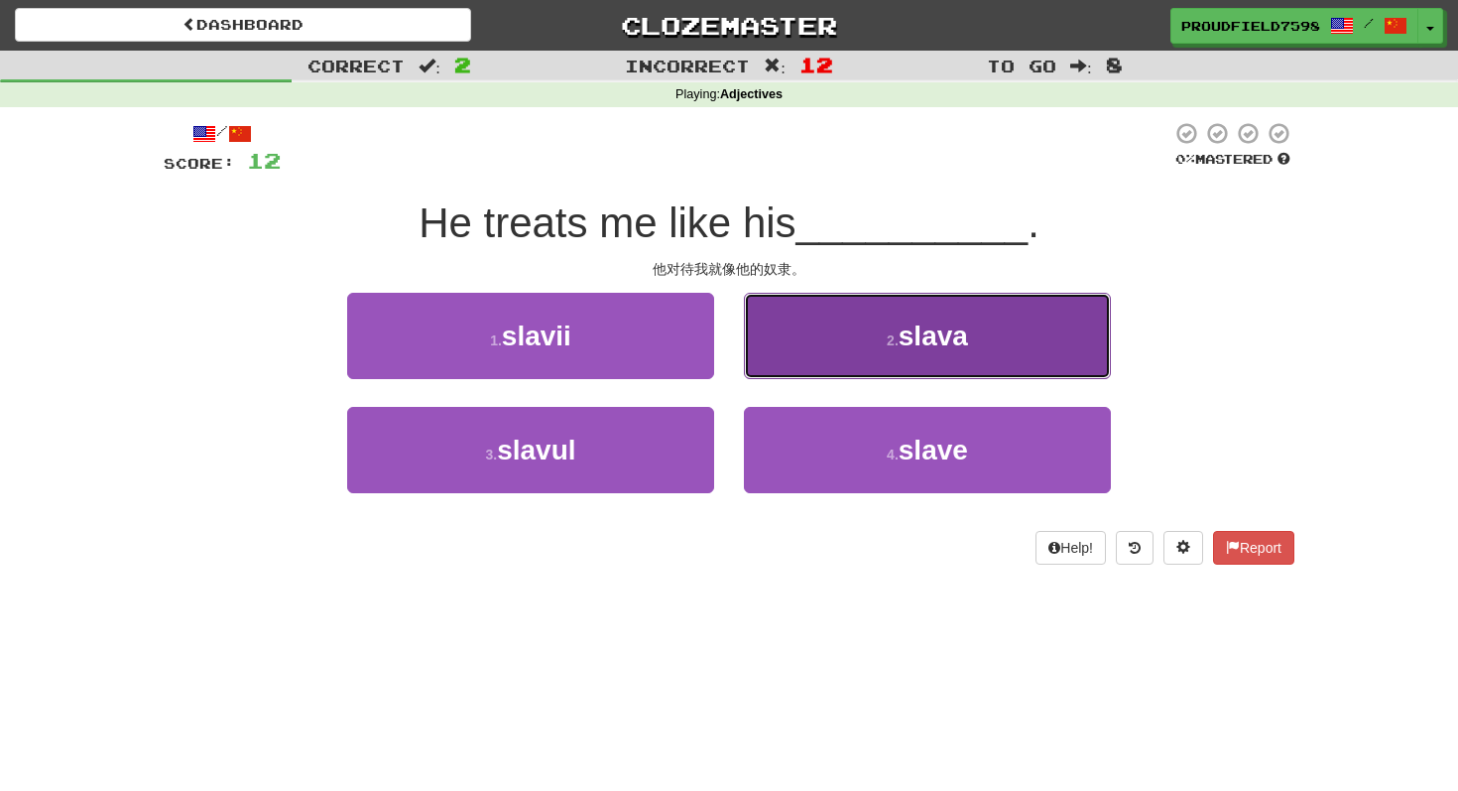
click at [996, 303] on button "2 . slava" at bounding box center [927, 336] width 367 height 86
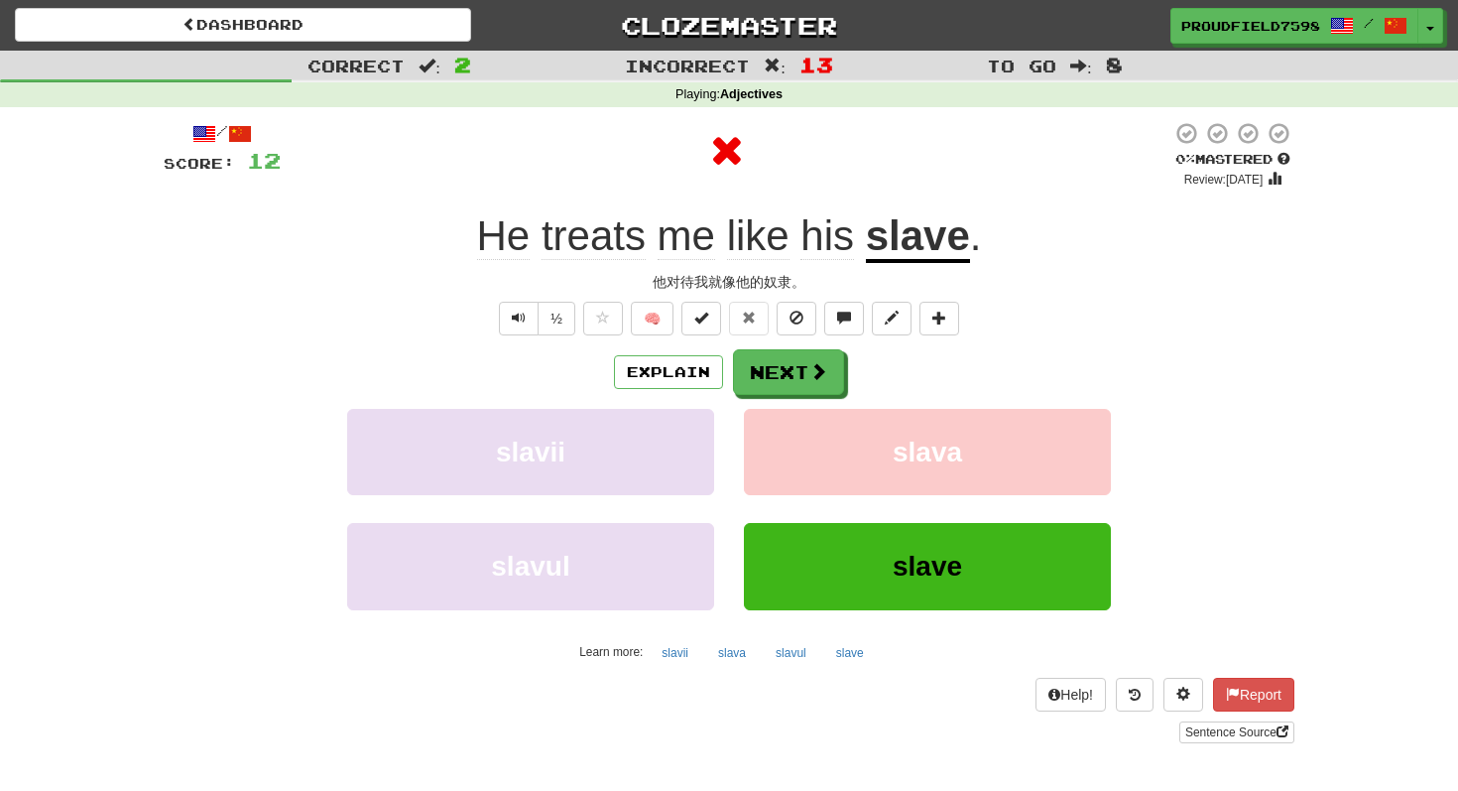
click at [805, 400] on div "Explain Next slavii slava slavul slave Learn more: slavii slava slavul slave" at bounding box center [729, 508] width 1131 height 318
click at [790, 363] on button "Next" at bounding box center [789, 373] width 111 height 46
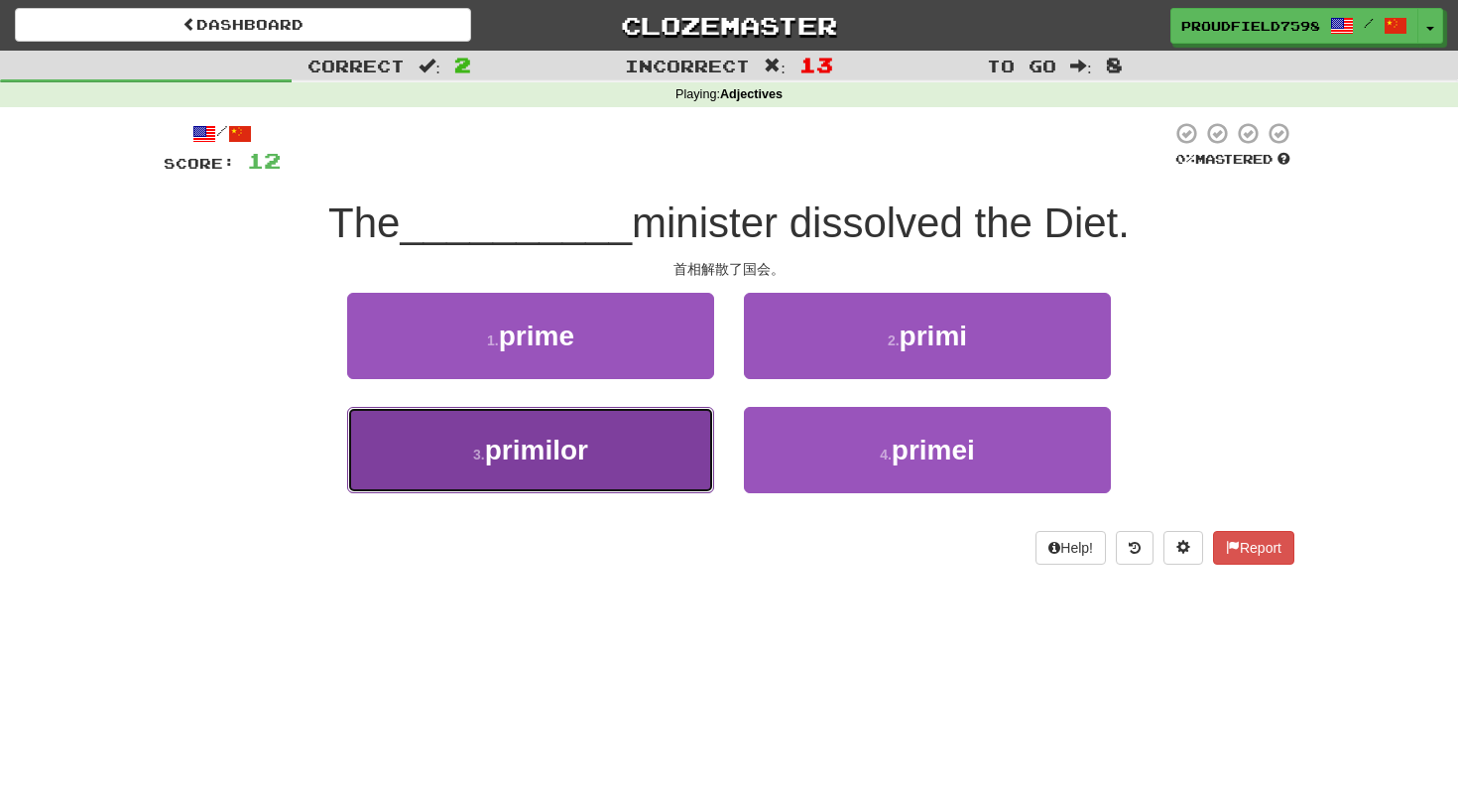
click at [660, 461] on button "3 . primilor" at bounding box center [530, 450] width 367 height 86
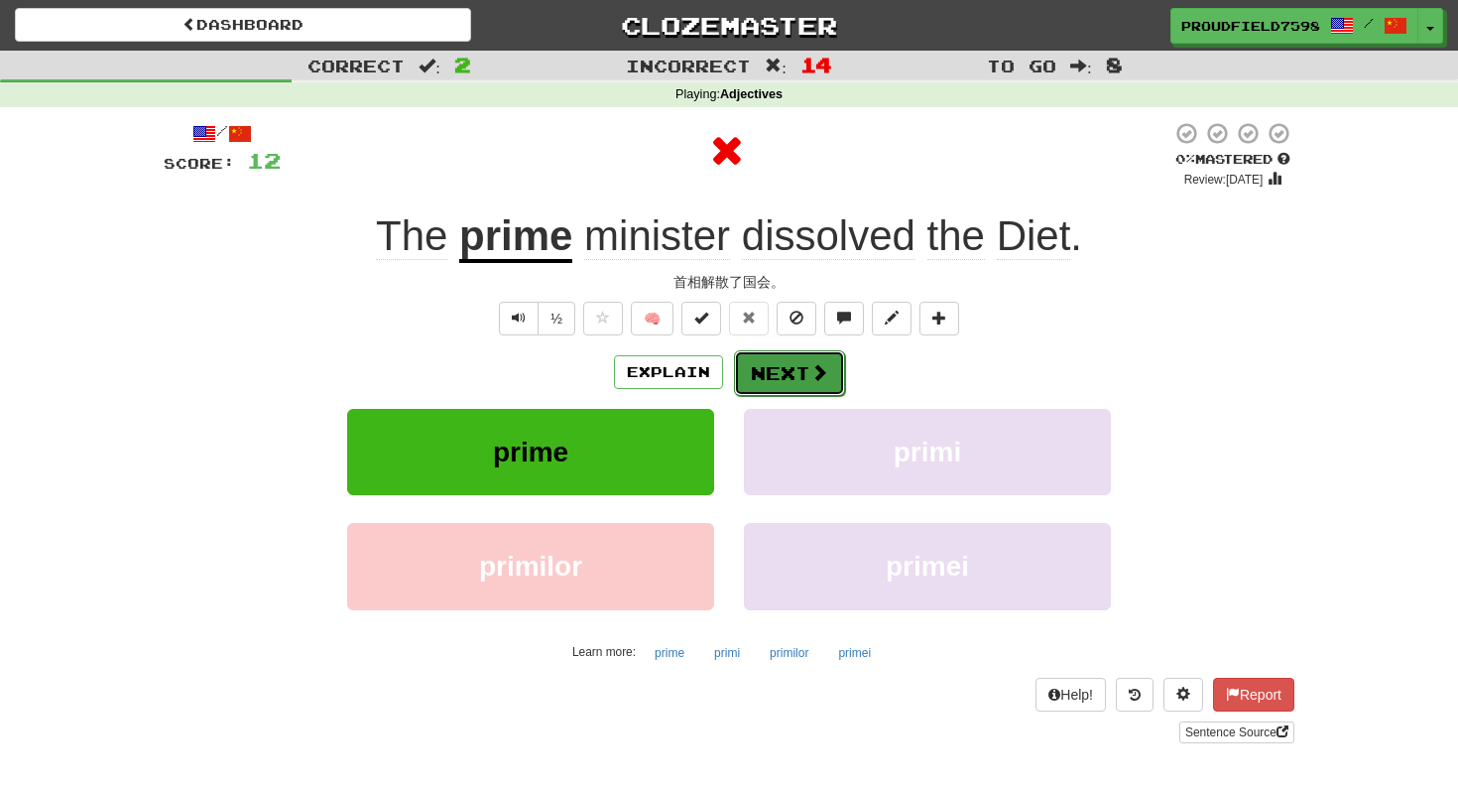
click at [789, 381] on button "Next" at bounding box center [789, 373] width 111 height 46
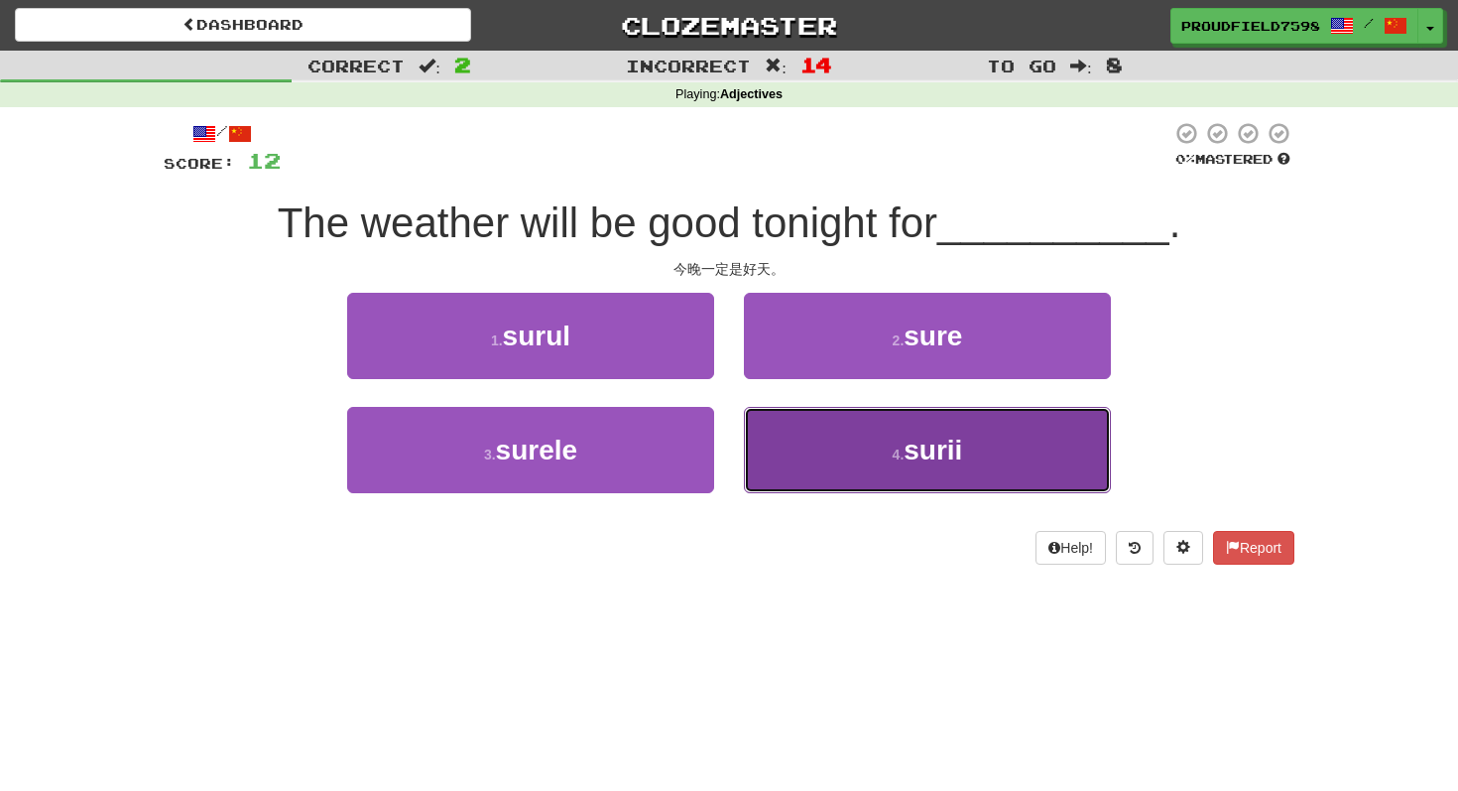
click at [811, 452] on button "4 . surii" at bounding box center [927, 450] width 367 height 86
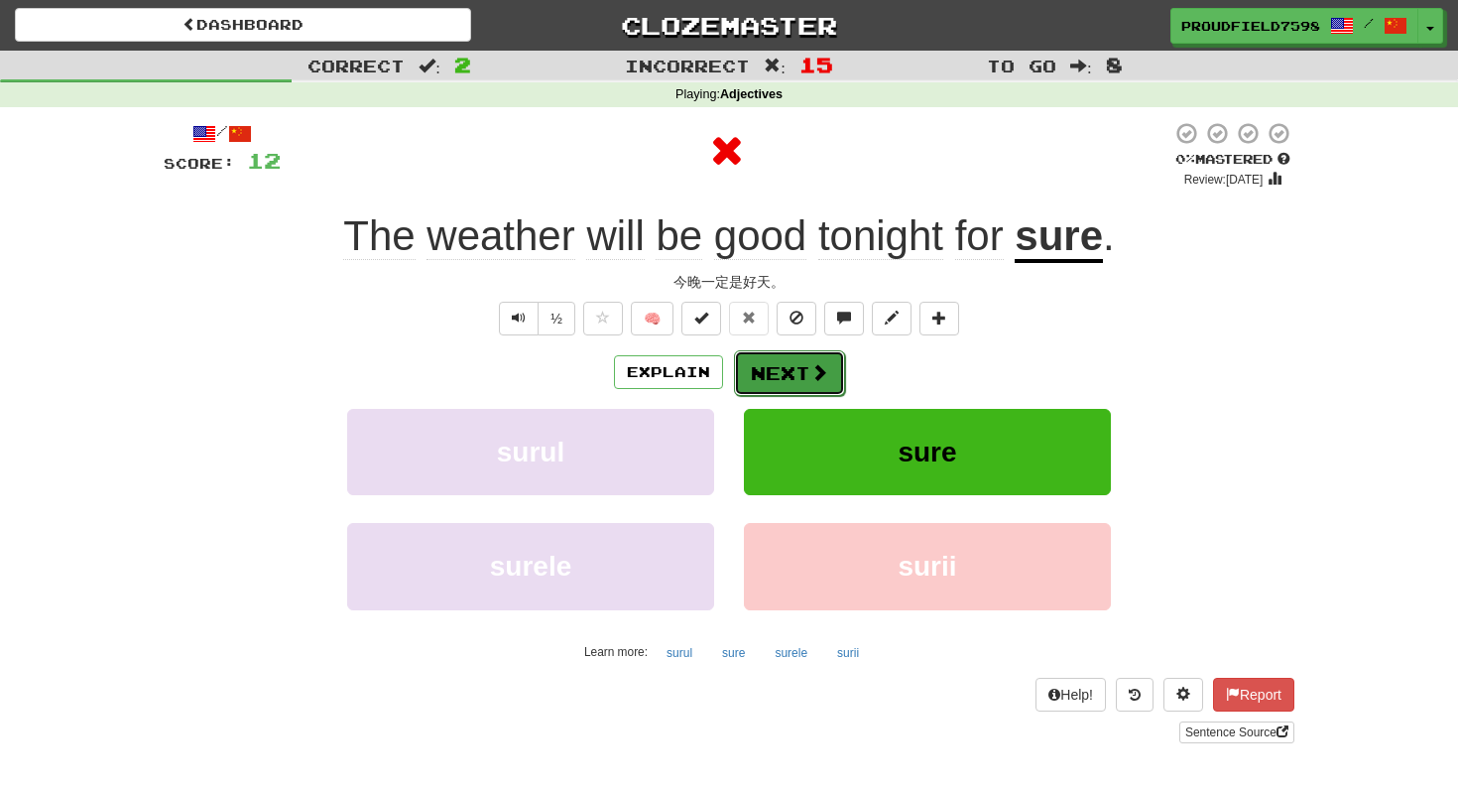
click at [799, 379] on button "Next" at bounding box center [789, 373] width 111 height 46
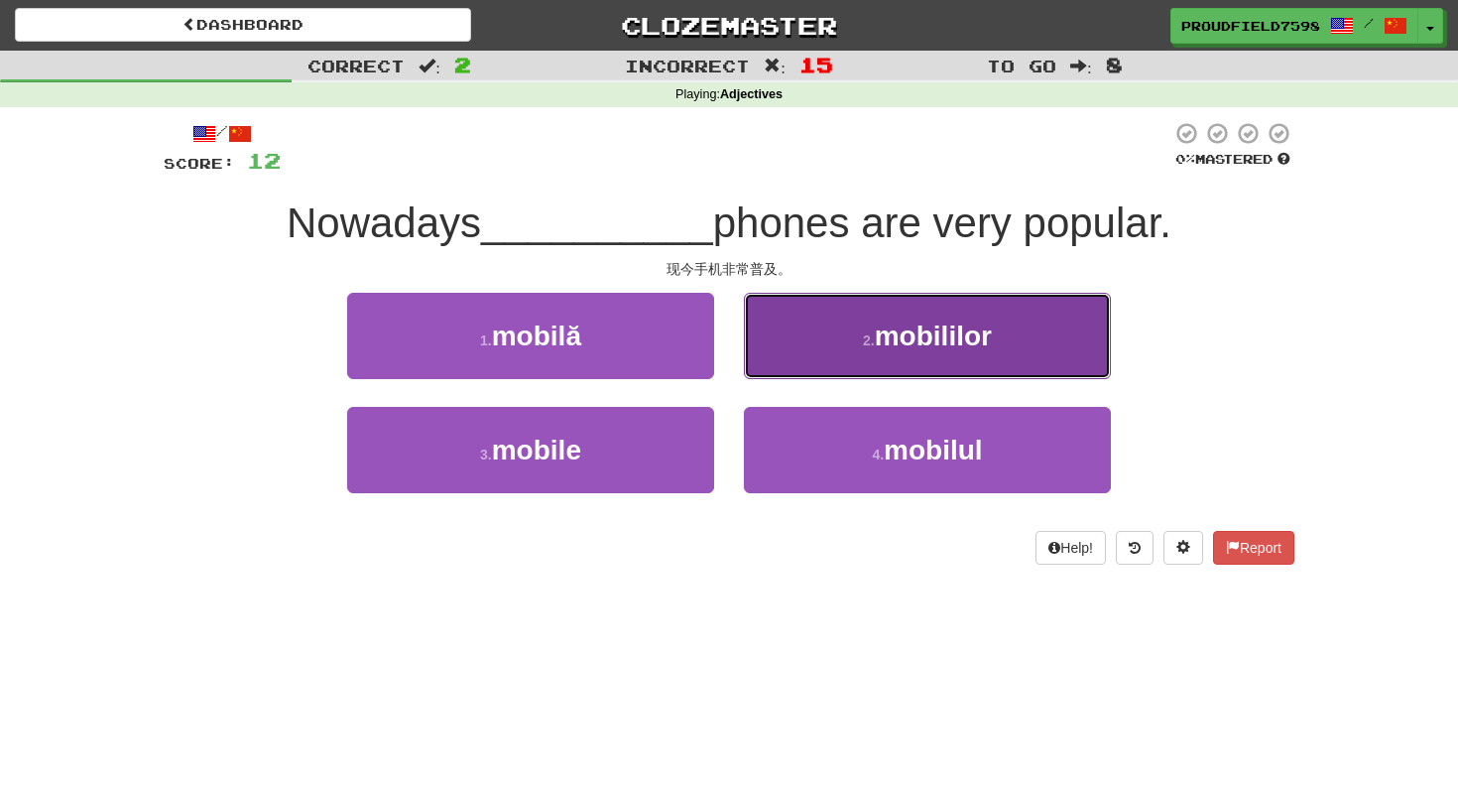
click at [804, 375] on button "2 . mobililor" at bounding box center [927, 336] width 367 height 86
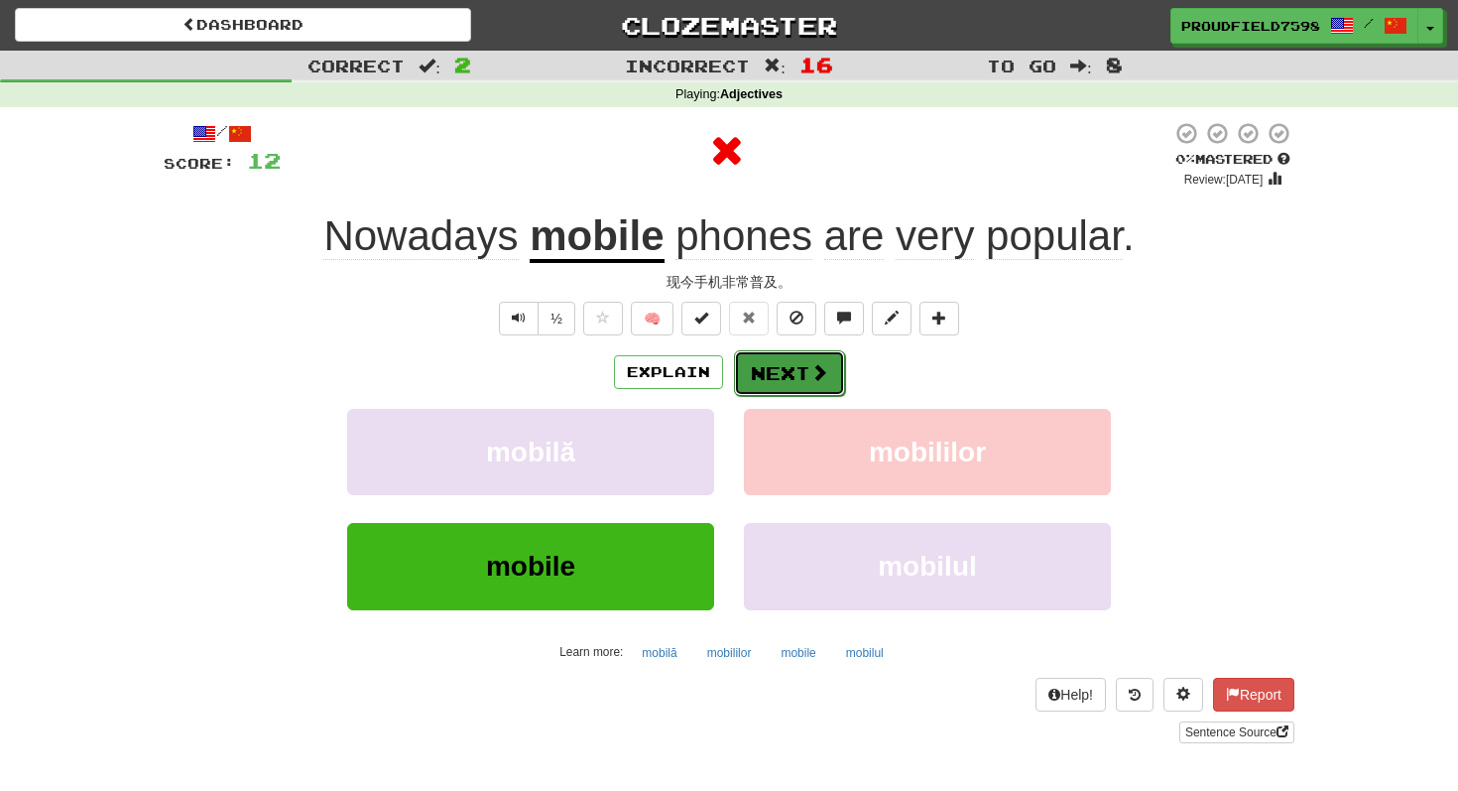
click at [798, 389] on button "Next" at bounding box center [789, 373] width 111 height 46
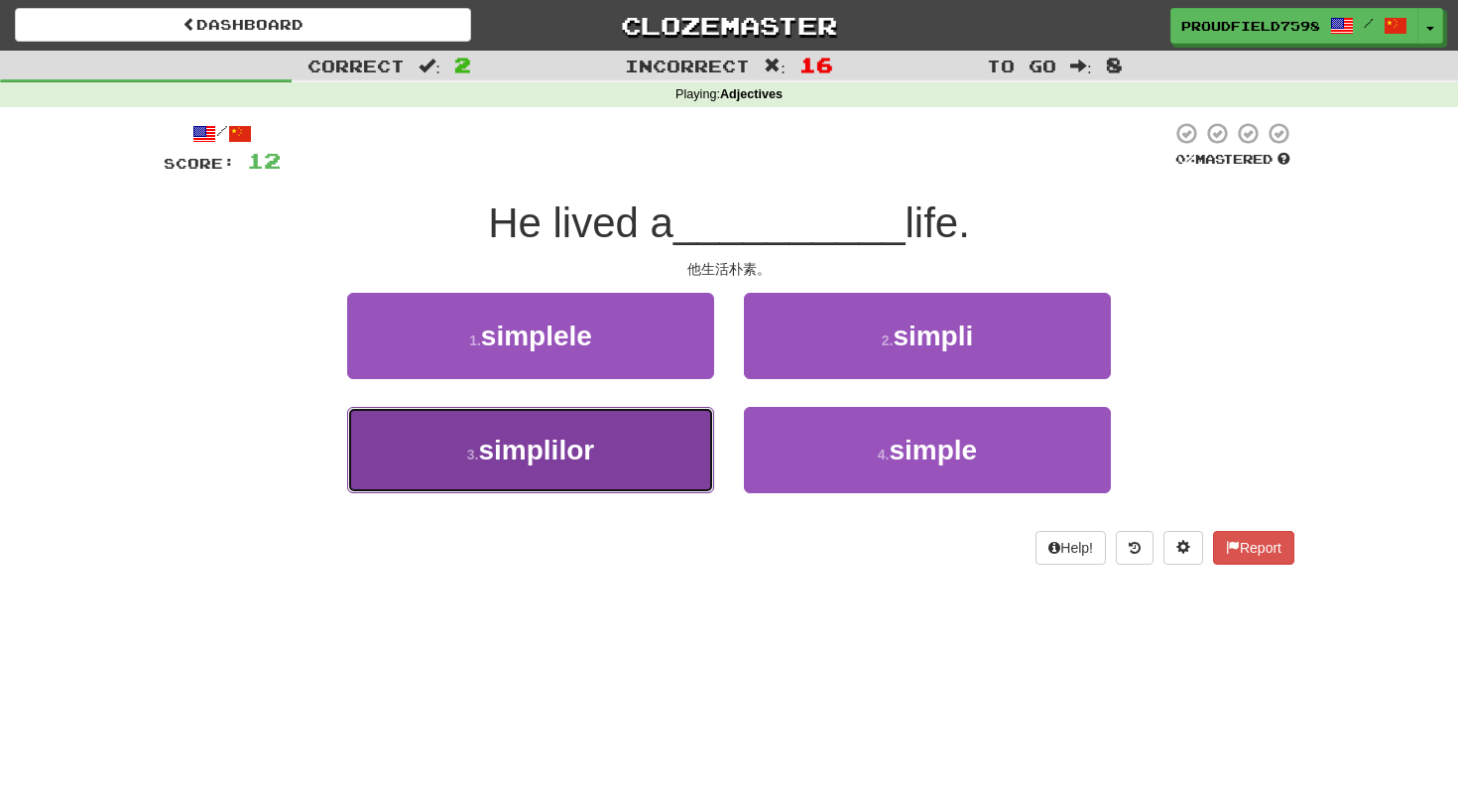
click at [618, 487] on button "3 . simplilor" at bounding box center [530, 450] width 367 height 86
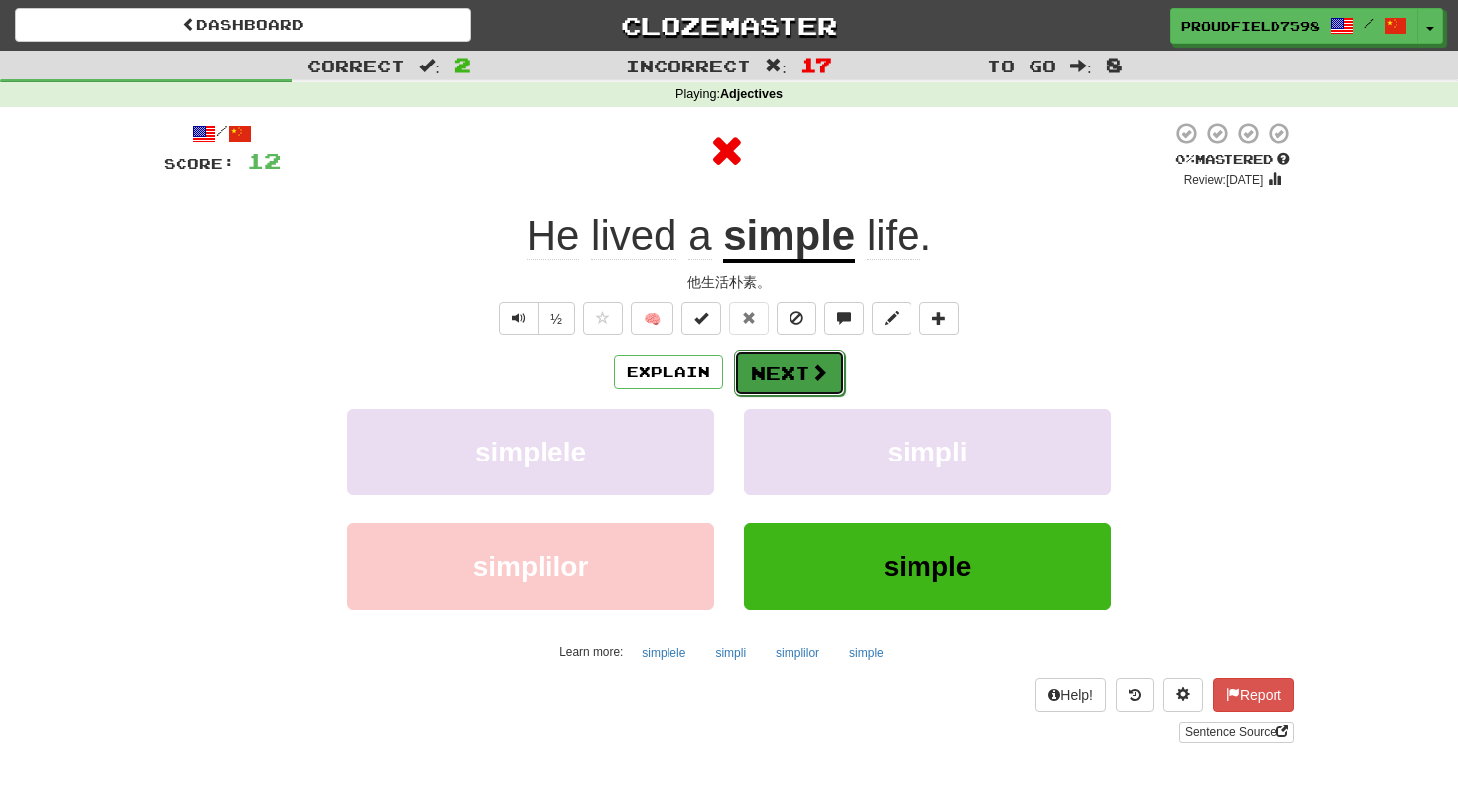
click at [815, 369] on span at bounding box center [820, 372] width 18 height 18
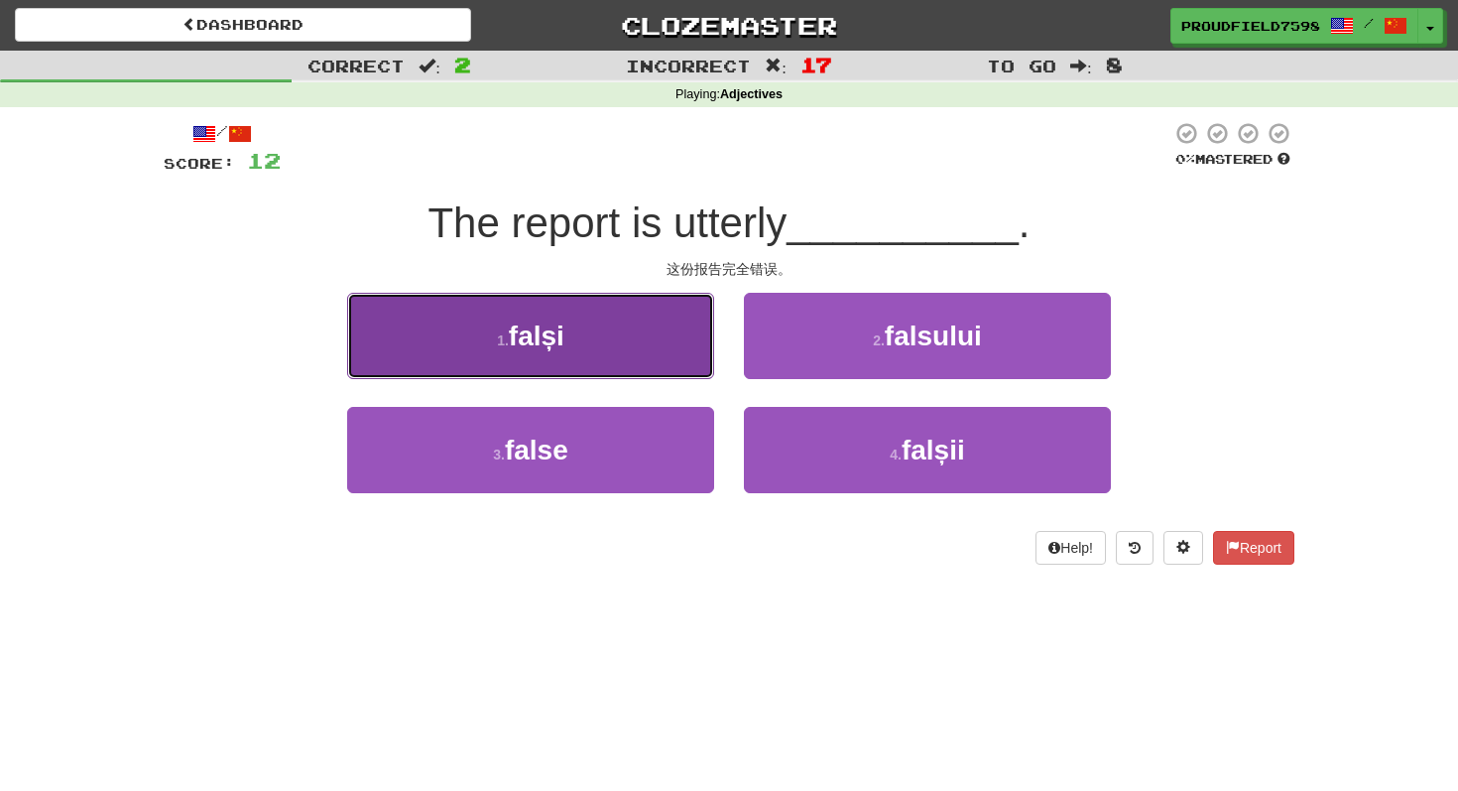
click at [701, 360] on button "1 . falși" at bounding box center [530, 336] width 367 height 86
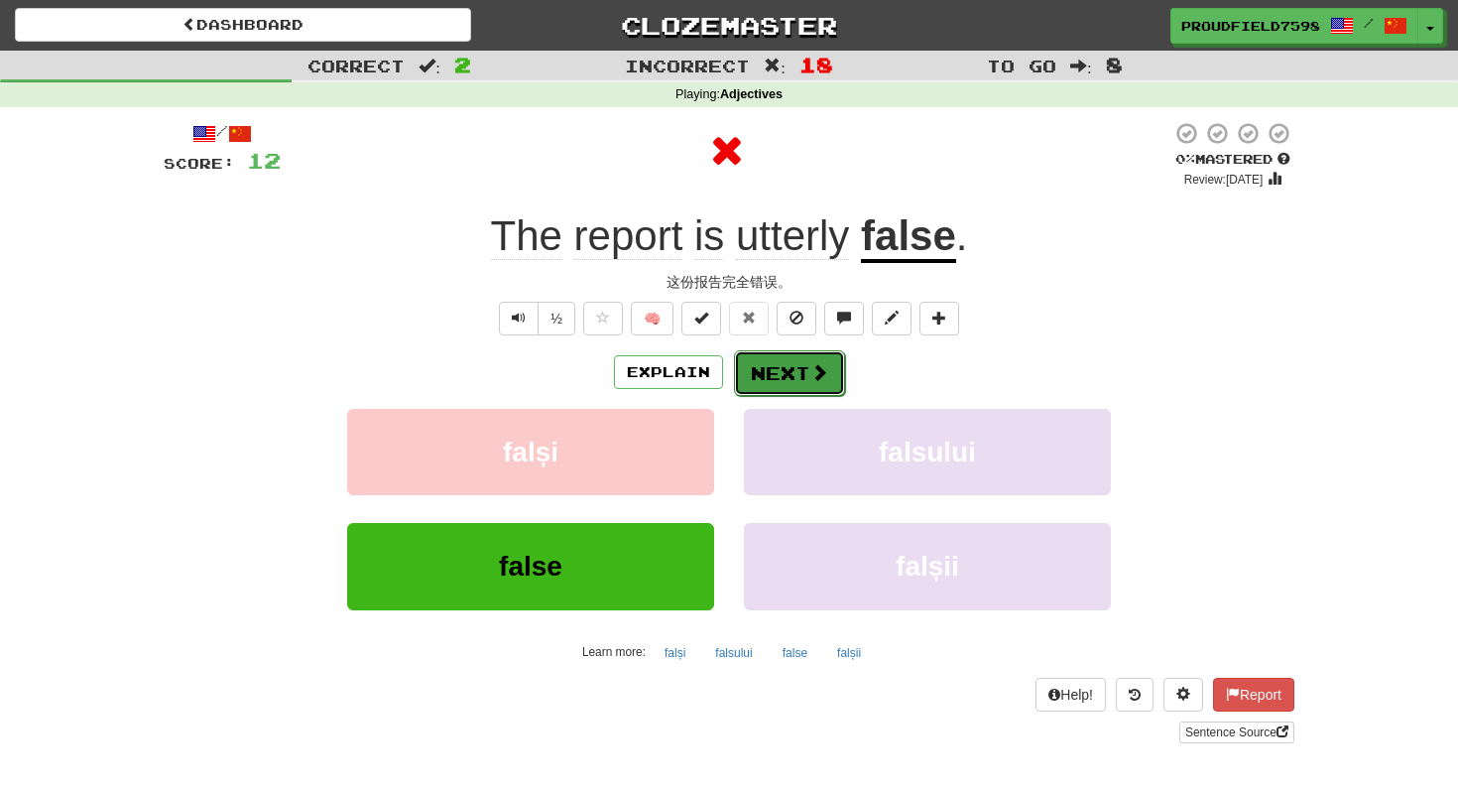
click at [778, 370] on button "Next" at bounding box center [789, 373] width 111 height 46
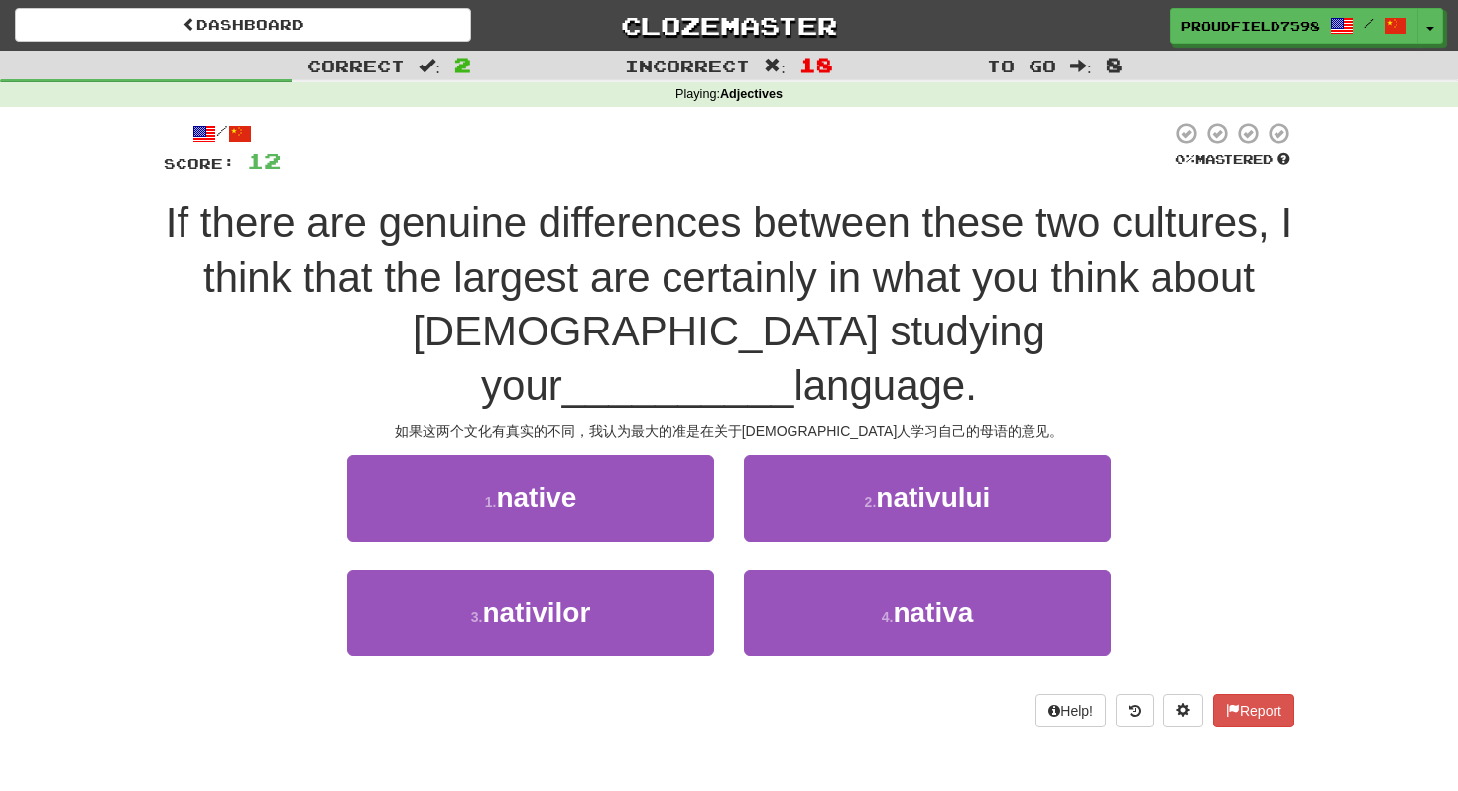
click at [783, 421] on div "如果这两个文化有真实的不同，我认为最大的准是在关于[DEMOGRAPHIC_DATA]人学习自己的母语的意见。" at bounding box center [729, 431] width 1131 height 20
click at [783, 390] on div "/ Score: 12 0 % Mastered If there are genuine differences between these two cul…" at bounding box center [729, 424] width 1131 height 606
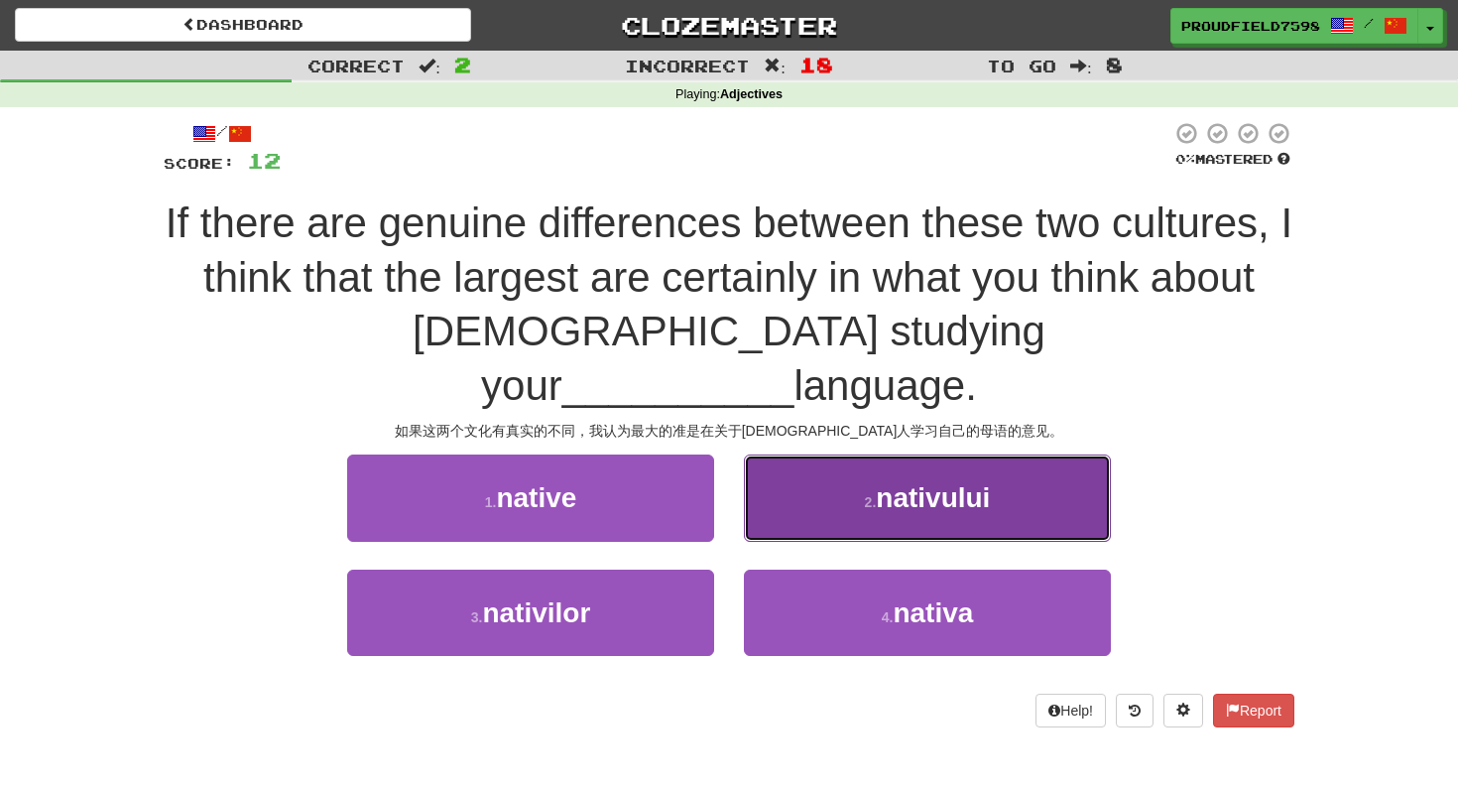
click at [786, 454] on button "2 . nativului" at bounding box center [927, 497] width 367 height 86
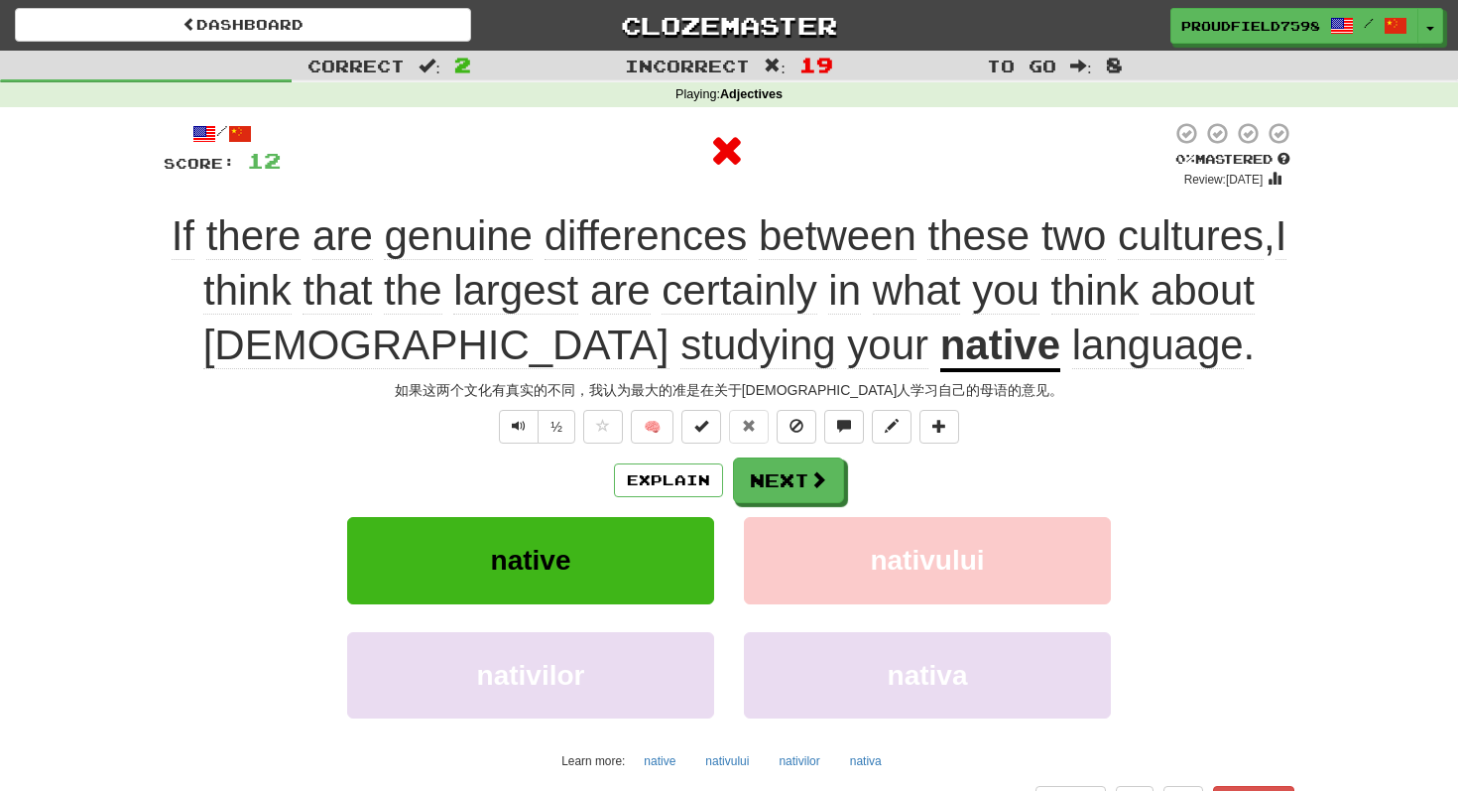
click at [773, 454] on div "/ Score: 12 0 % Mastered Review: [DATE] If there are genuine differences betwee…" at bounding box center [729, 486] width 1131 height 730
click at [773, 466] on button "Next" at bounding box center [789, 481] width 111 height 46
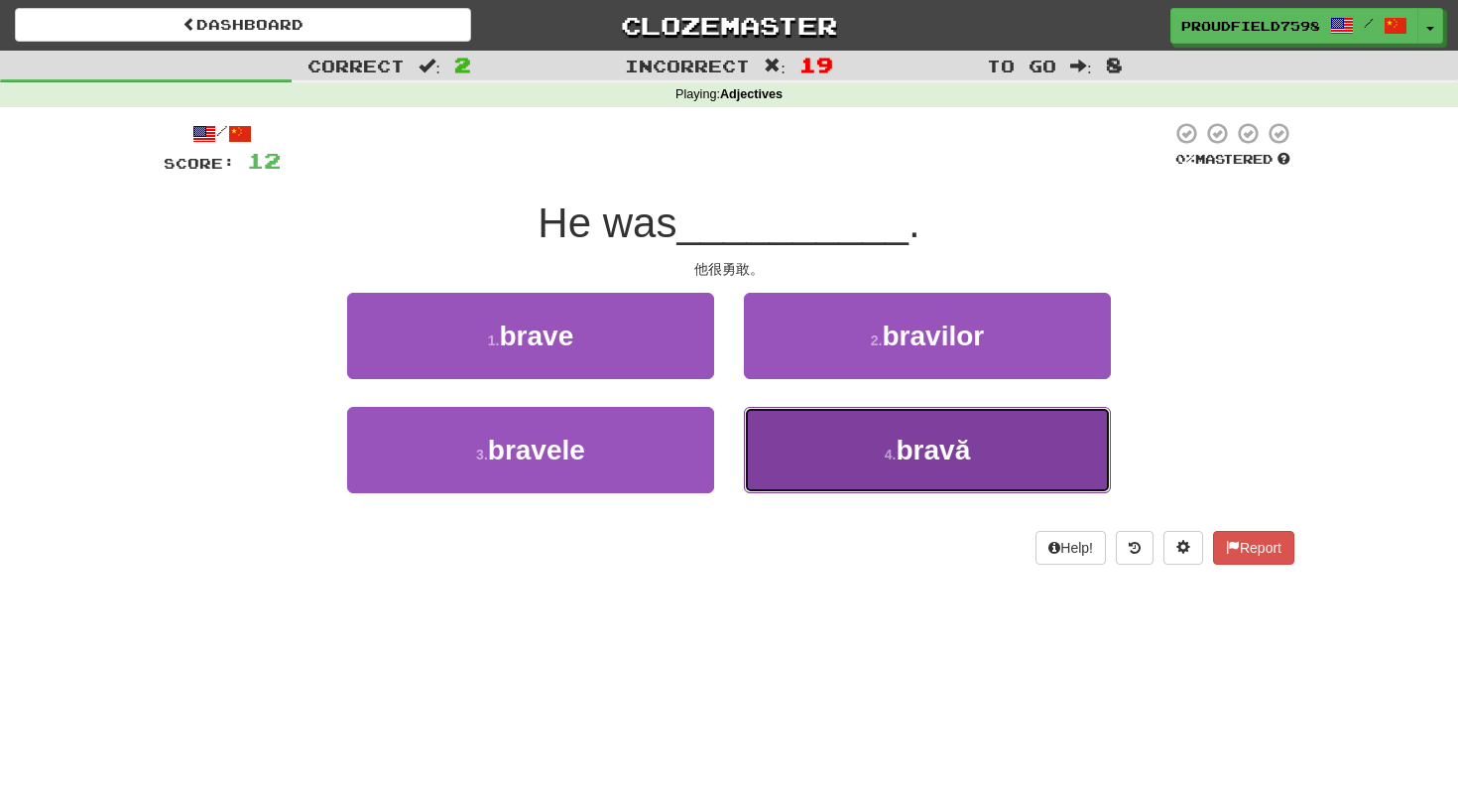
click at [797, 423] on button "4 . bravă" at bounding box center [927, 450] width 367 height 86
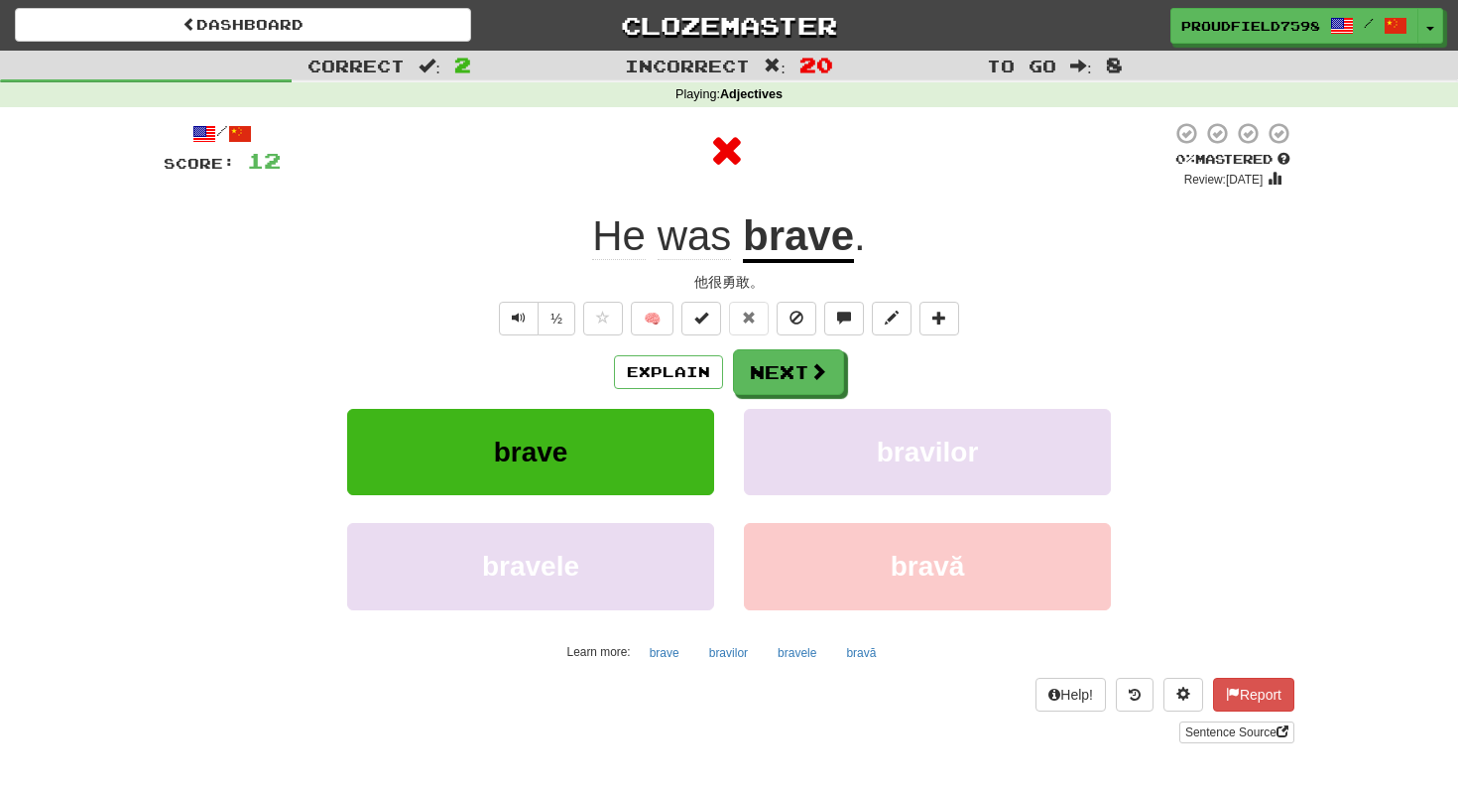
click at [800, 406] on div "Explain Next brave bravilor bravele bravă Learn more: brave bravilor bravele br…" at bounding box center [729, 508] width 1131 height 318
click at [818, 387] on button "Next" at bounding box center [789, 373] width 111 height 46
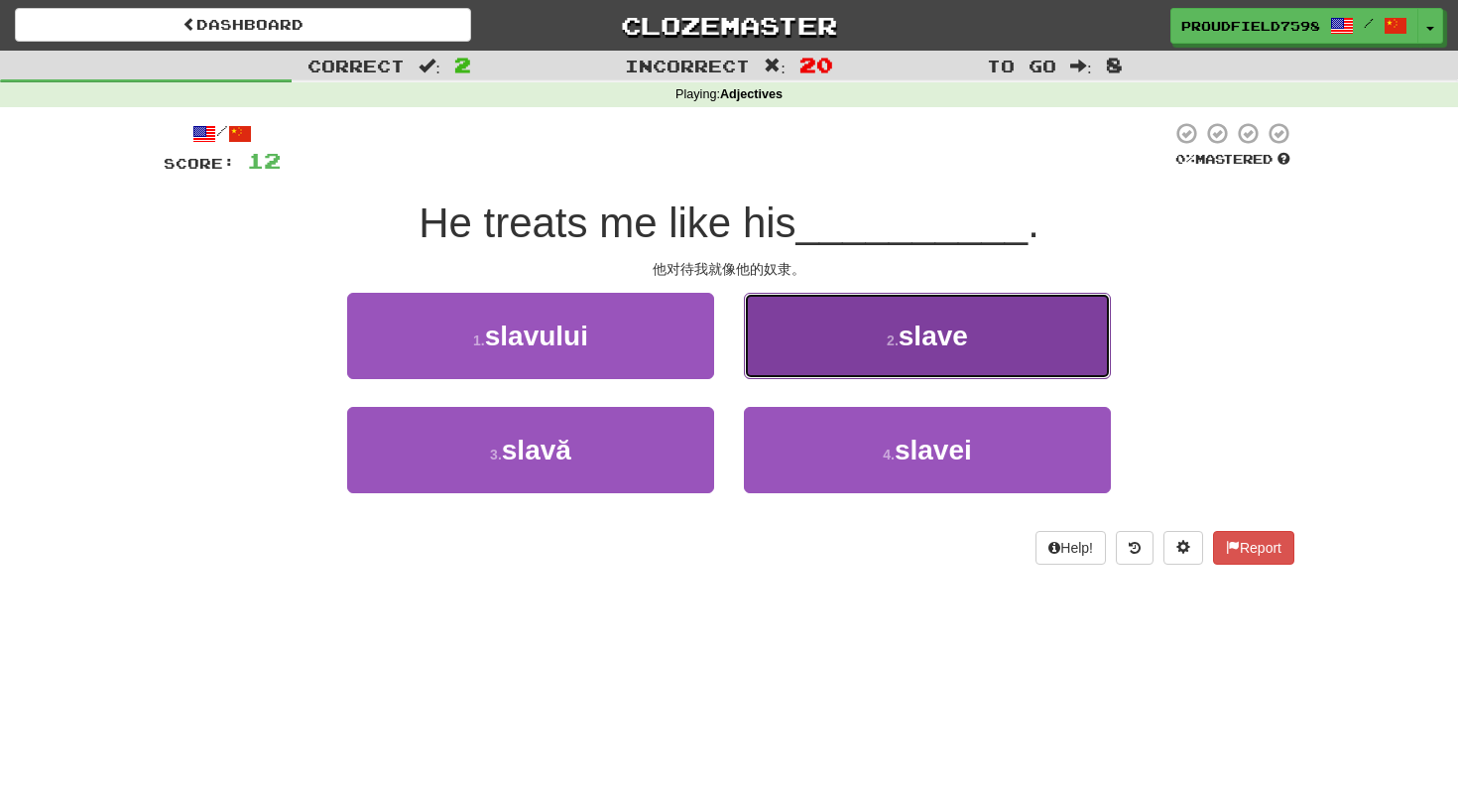
click at [837, 363] on button "2 . slave" at bounding box center [927, 336] width 367 height 86
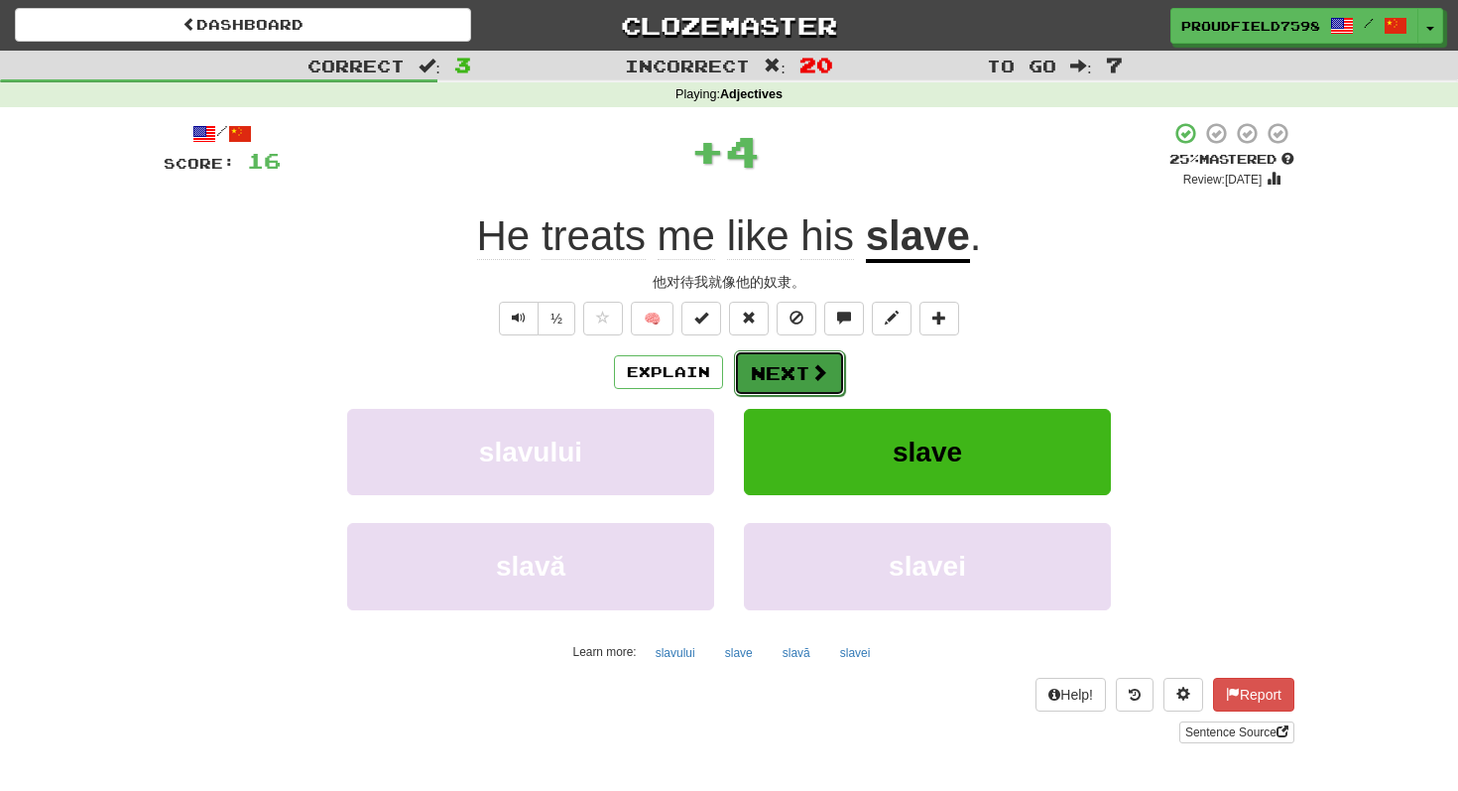
click at [827, 370] on button "Next" at bounding box center [789, 373] width 111 height 46
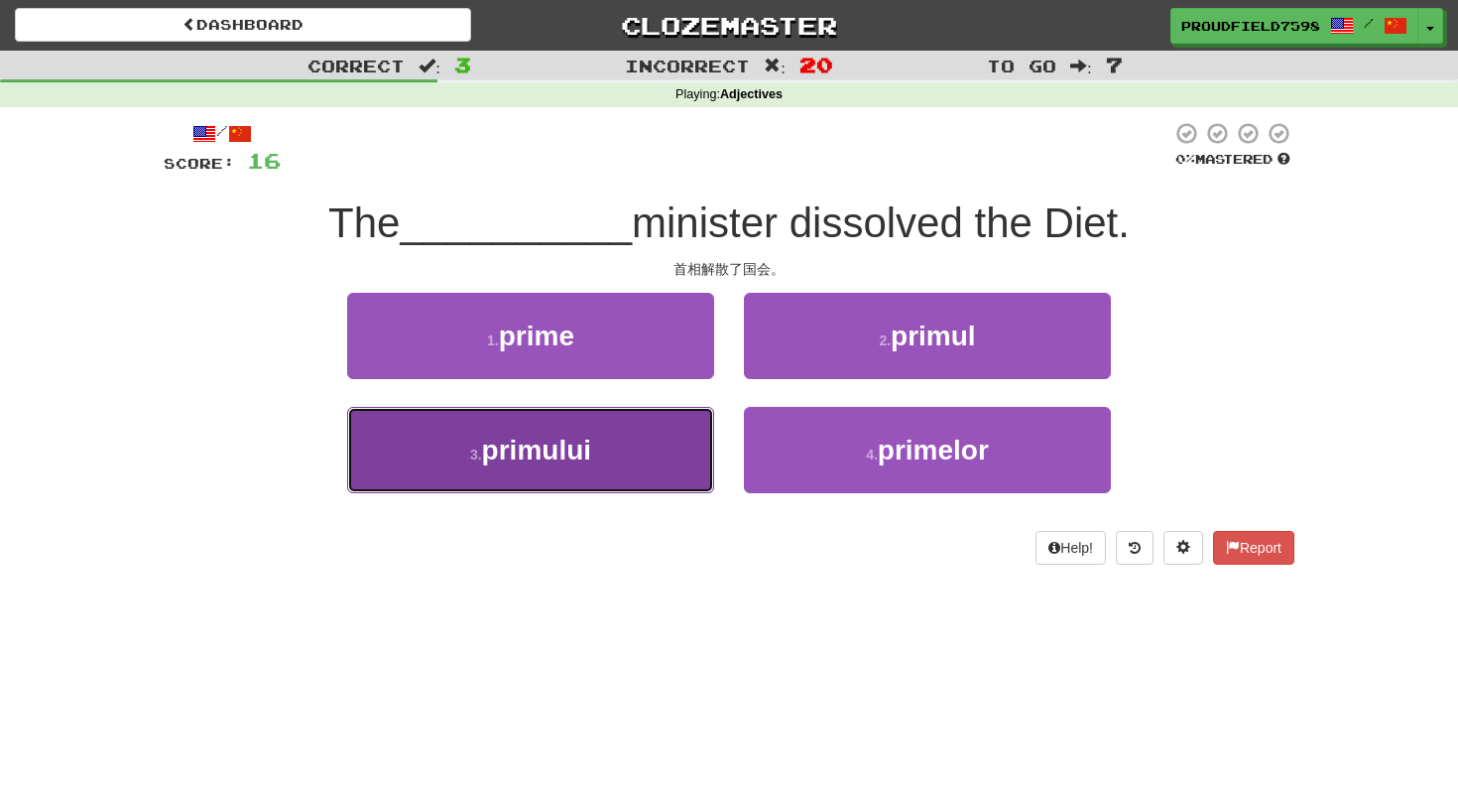
click at [570, 453] on span "primului" at bounding box center [536, 450] width 109 height 31
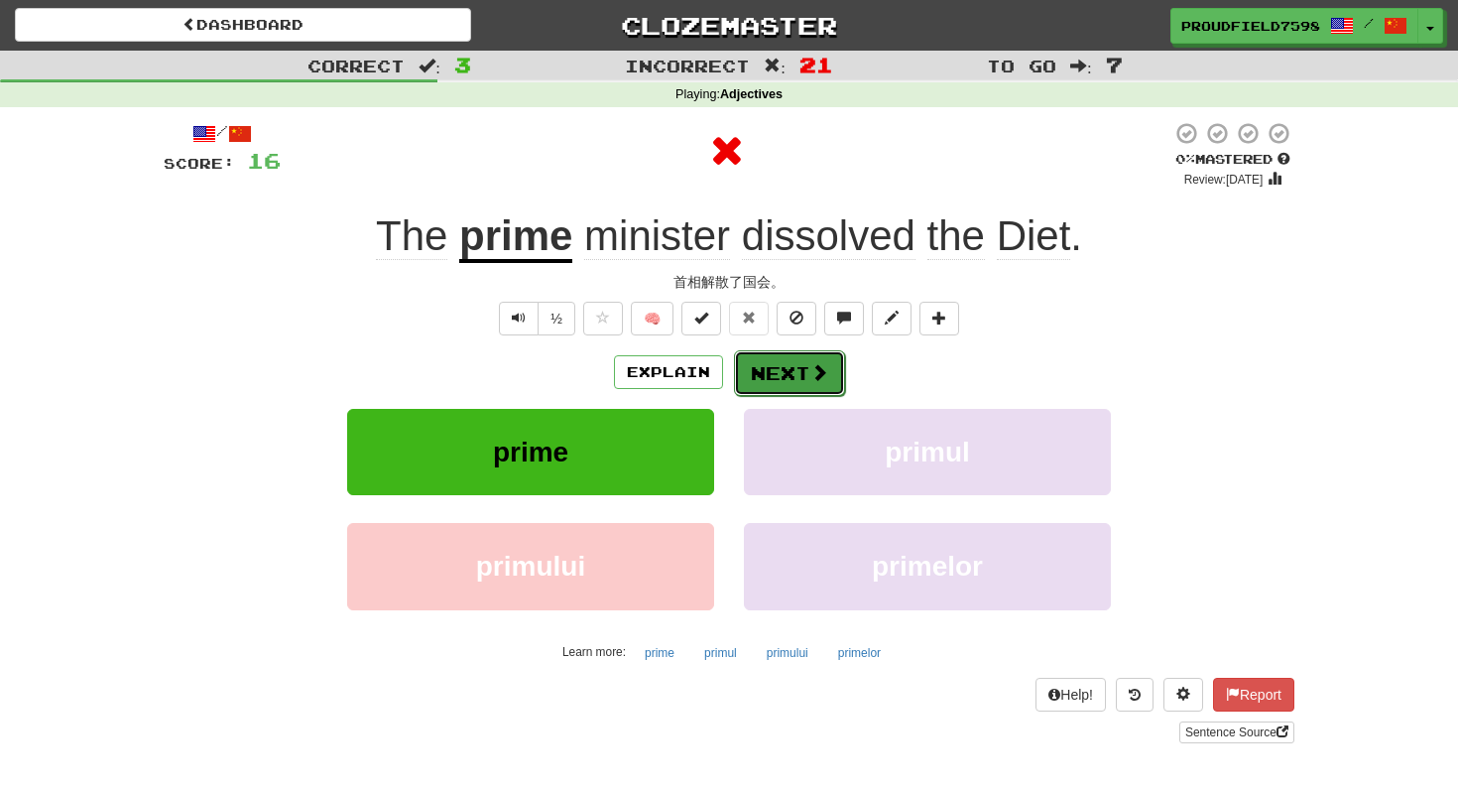
click at [787, 357] on button "Next" at bounding box center [789, 373] width 111 height 46
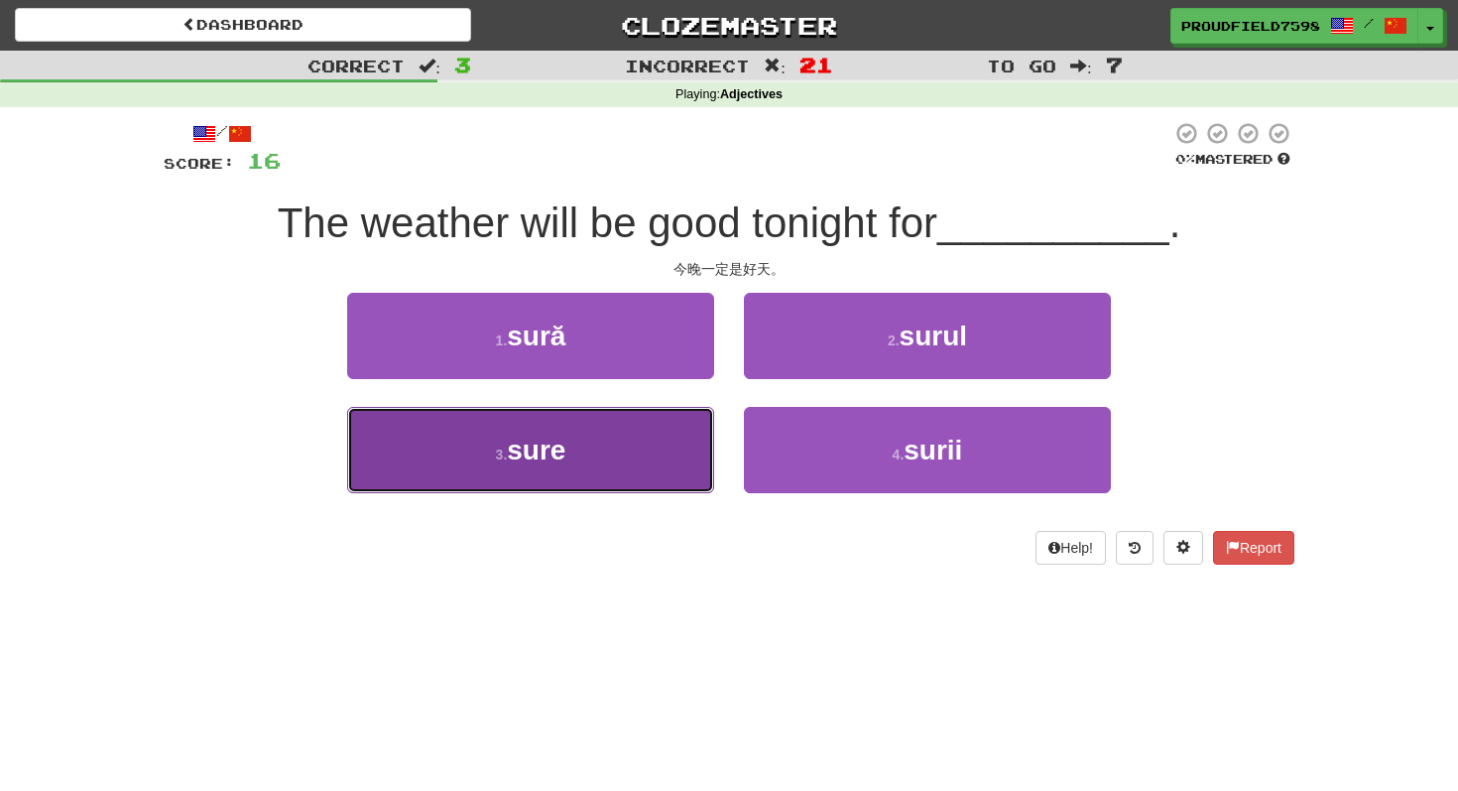
click at [618, 437] on button "3 . sure" at bounding box center [530, 450] width 367 height 86
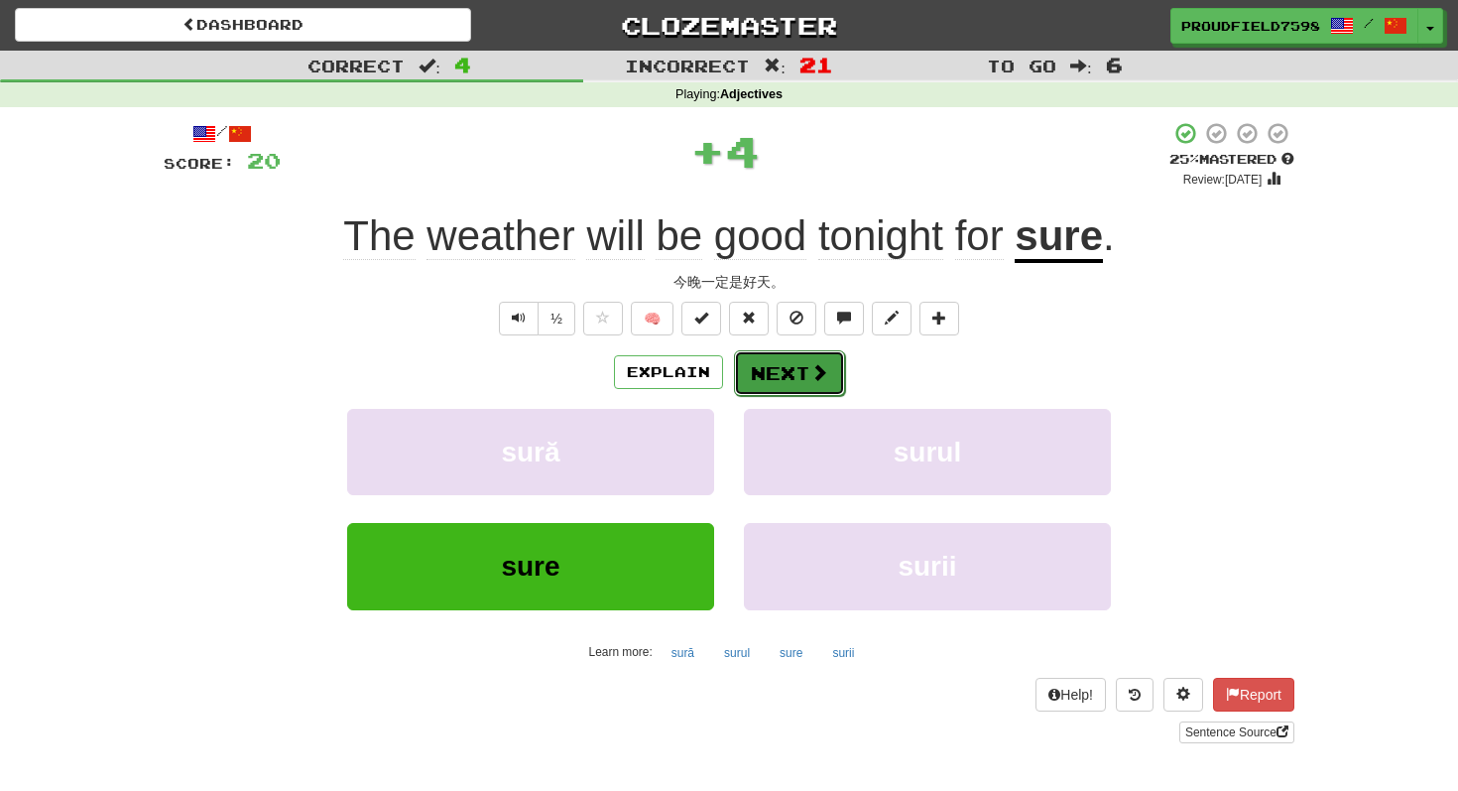
click at [821, 358] on button "Next" at bounding box center [789, 373] width 111 height 46
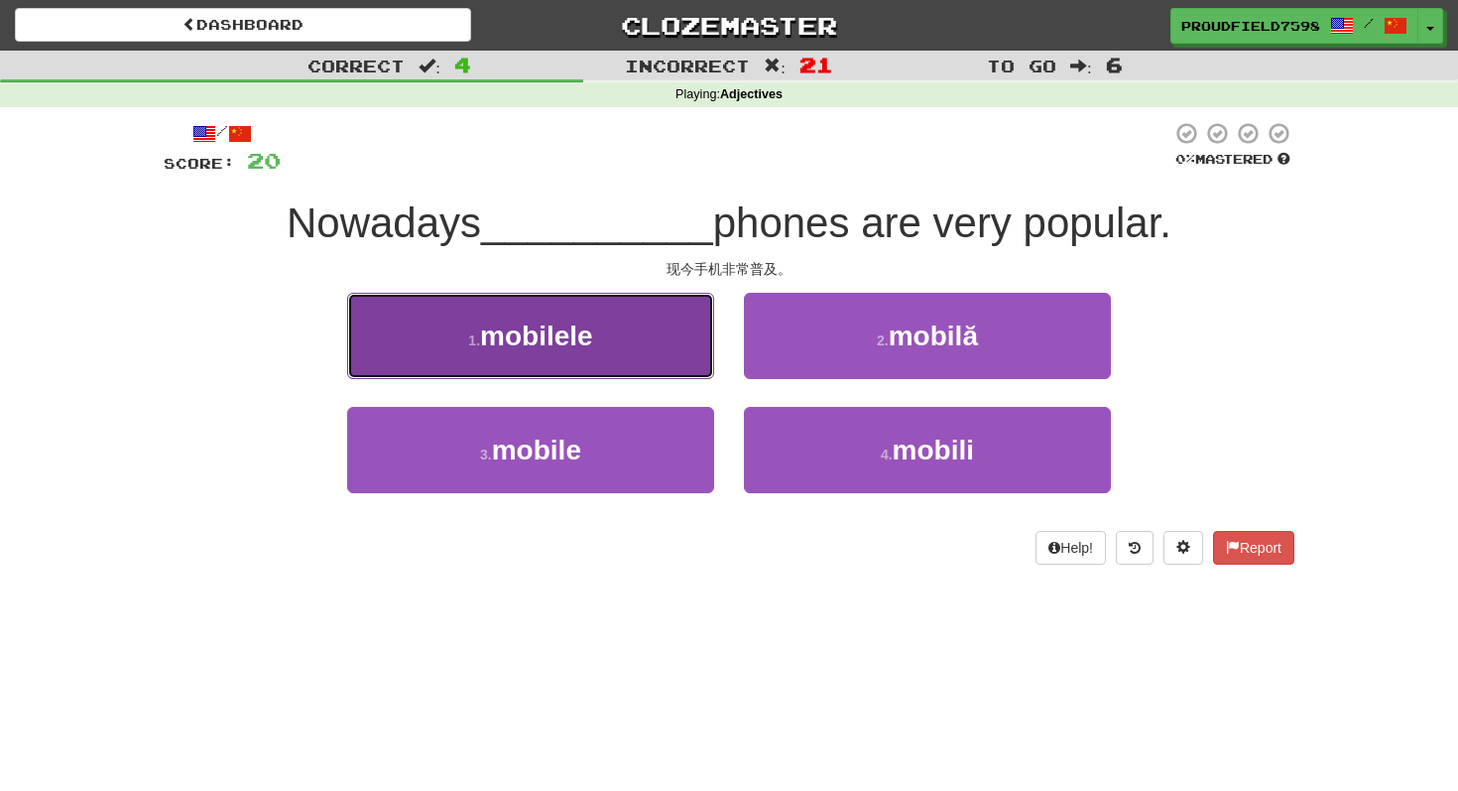
click at [650, 320] on button "1 . mobilele" at bounding box center [530, 336] width 367 height 86
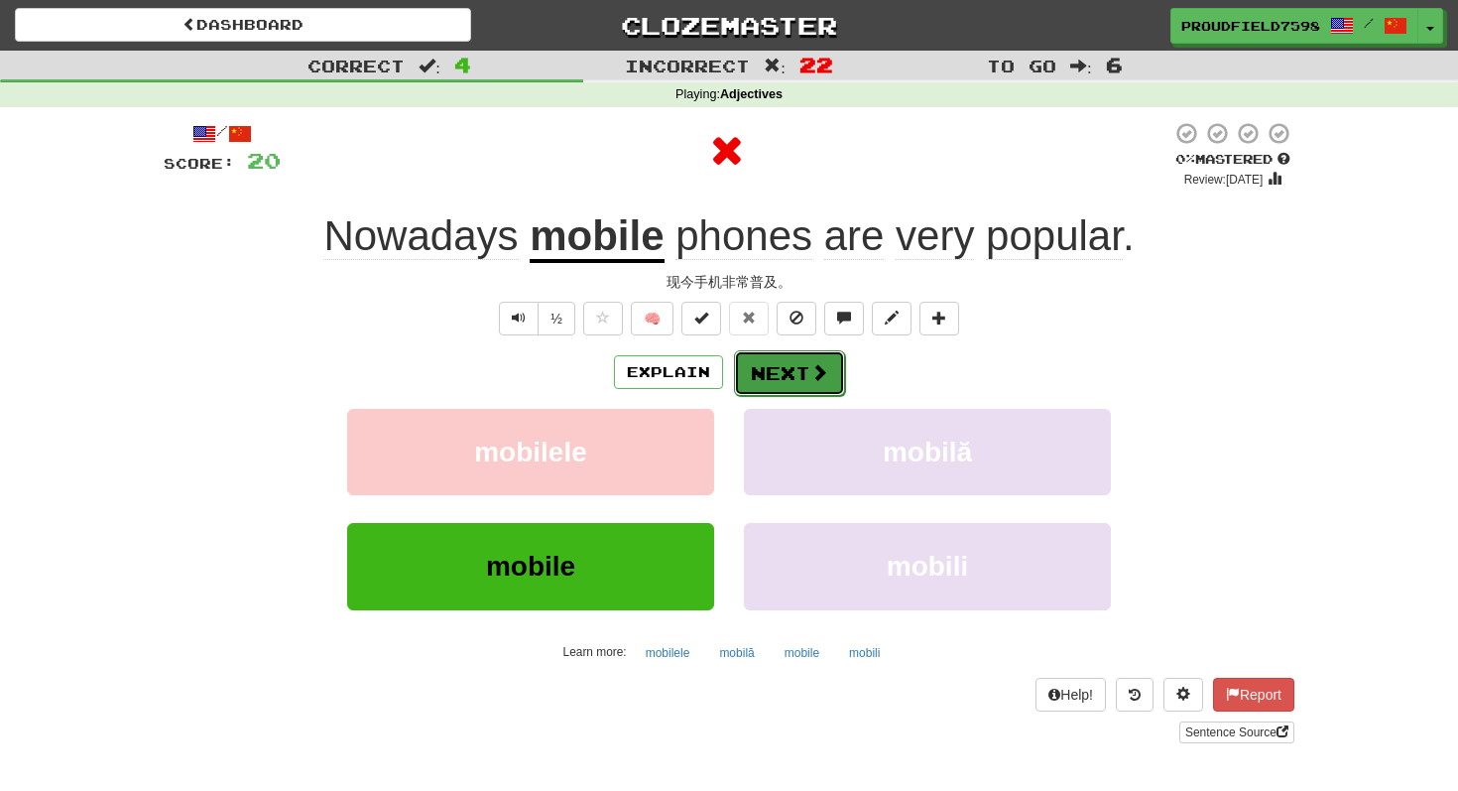
click at [798, 358] on button "Next" at bounding box center [789, 373] width 111 height 46
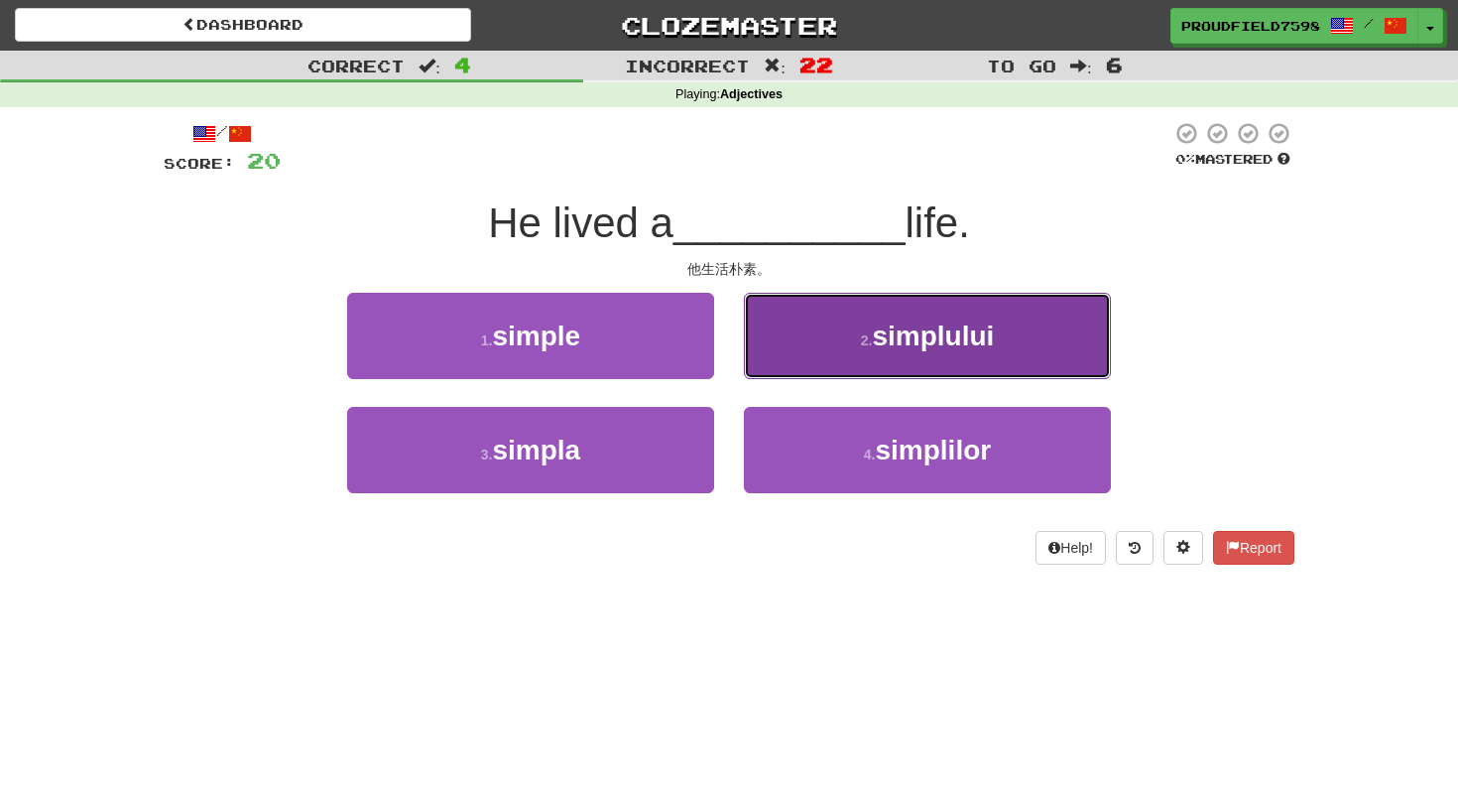
click at [854, 349] on button "2 . simplului" at bounding box center [927, 336] width 367 height 86
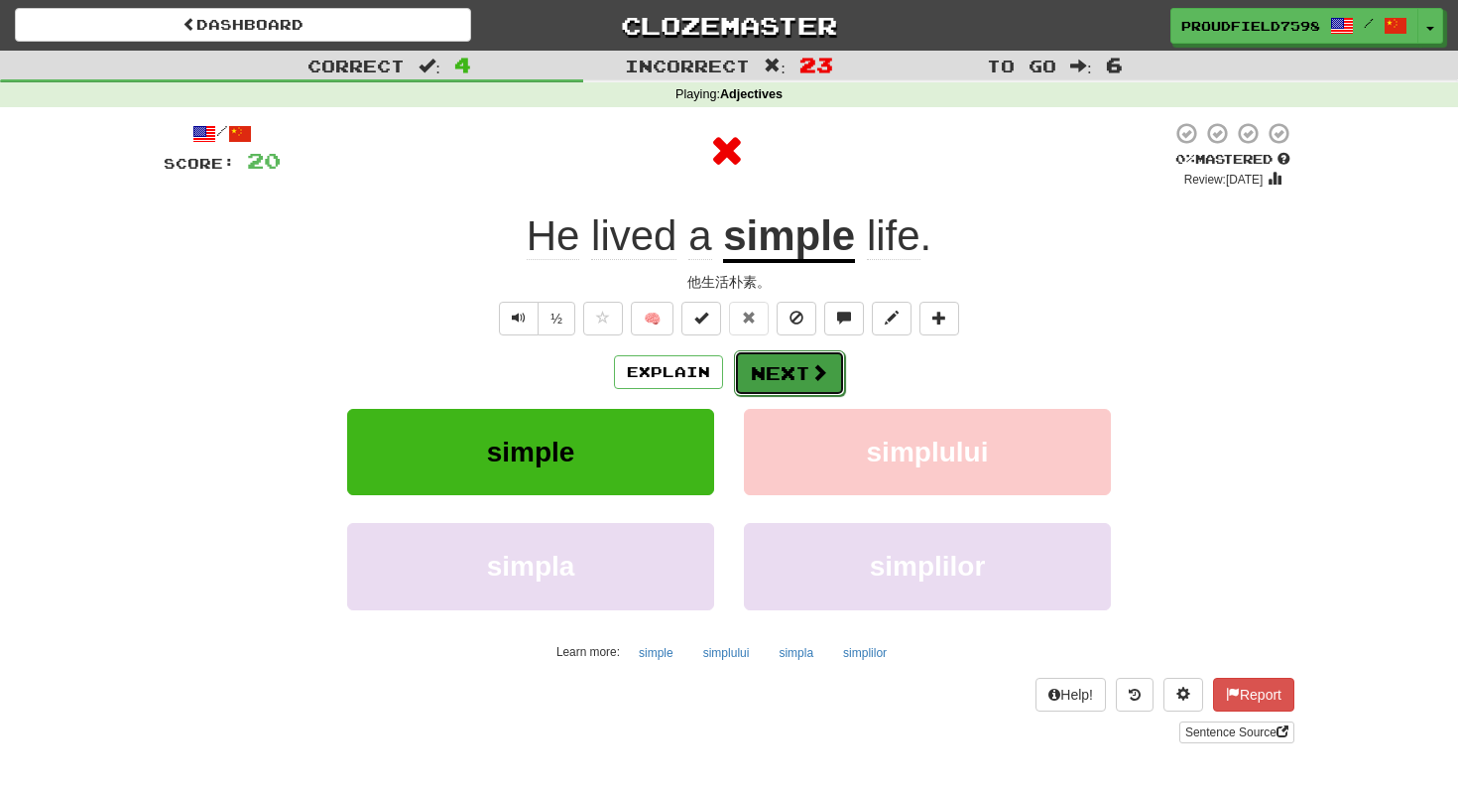
click at [807, 372] on button "Next" at bounding box center [789, 373] width 111 height 46
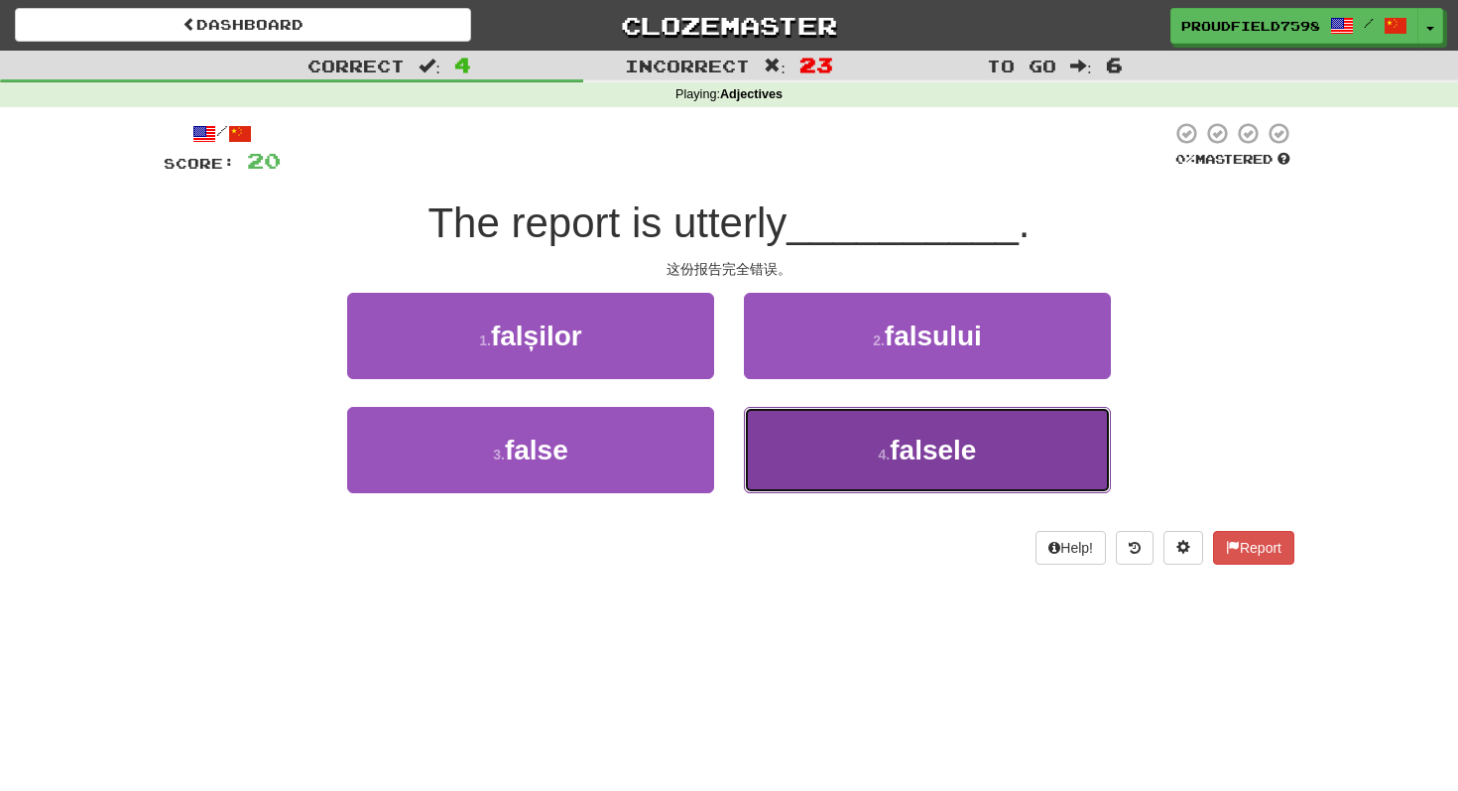
click at [814, 431] on button "4 . falsele" at bounding box center [927, 450] width 367 height 86
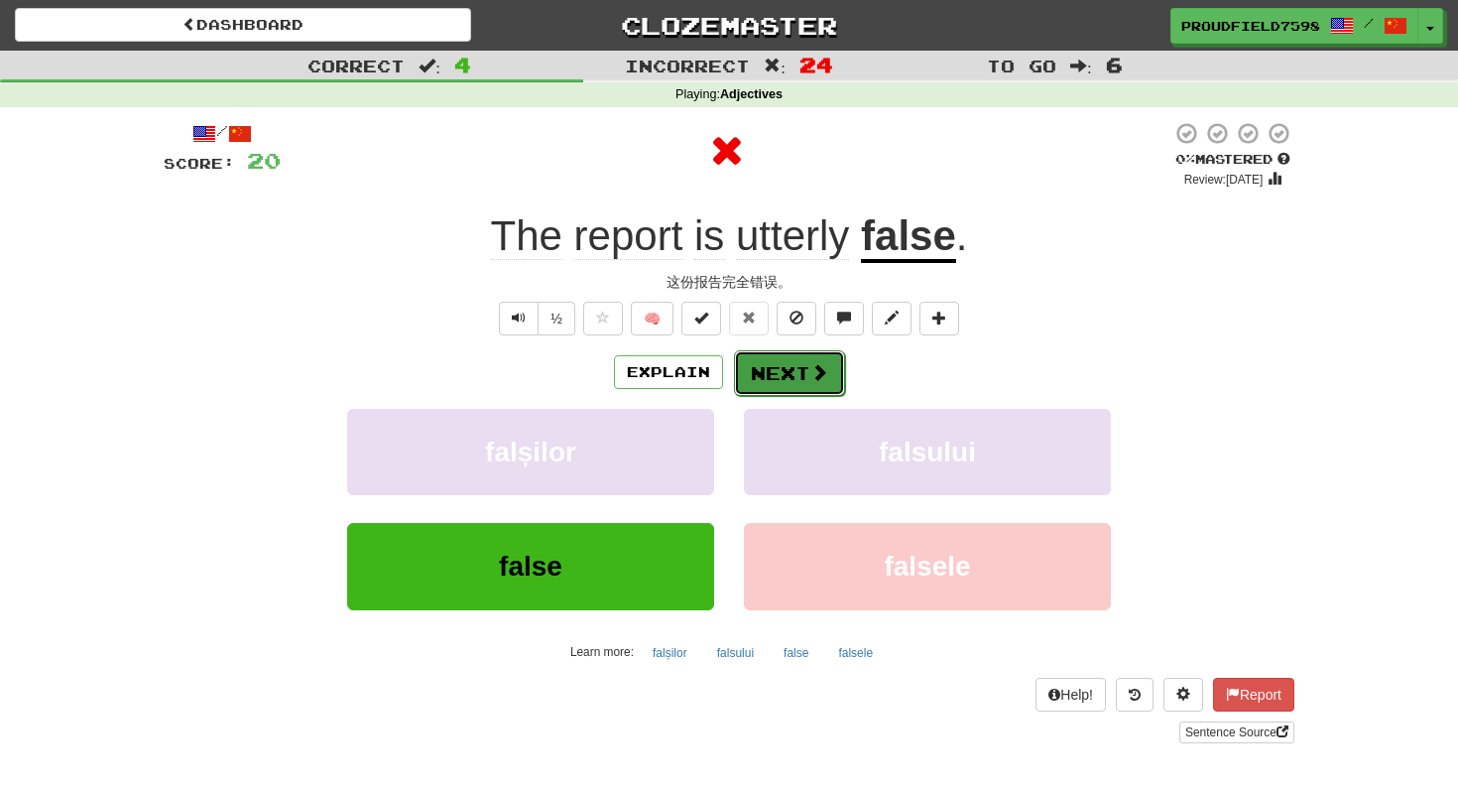
click at [814, 388] on button "Next" at bounding box center [789, 373] width 111 height 46
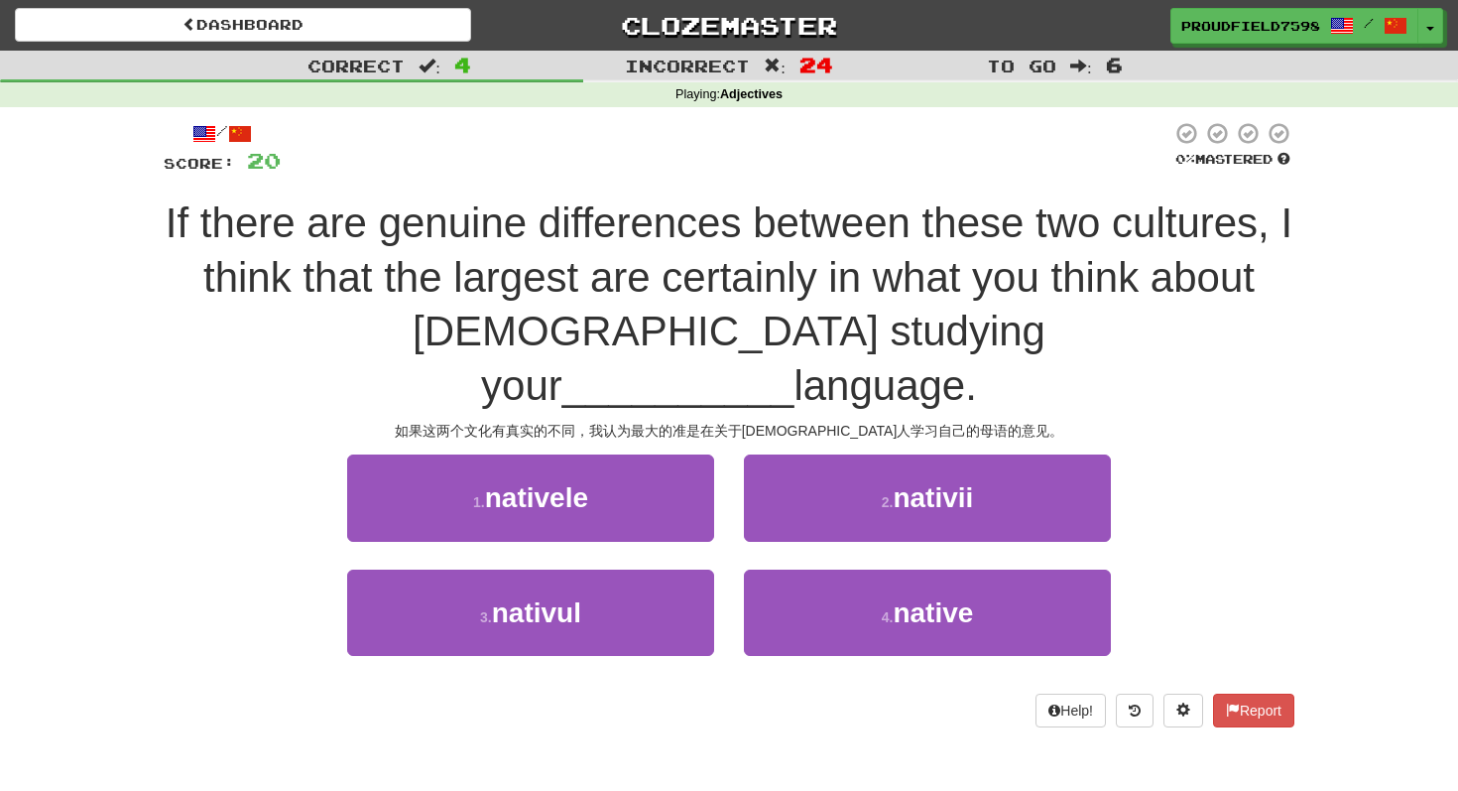
click at [658, 421] on div "如果这两个文化有真实的不同，我认为最大的准是在关于[DEMOGRAPHIC_DATA]人学习自己的母语的意见。" at bounding box center [729, 431] width 1131 height 20
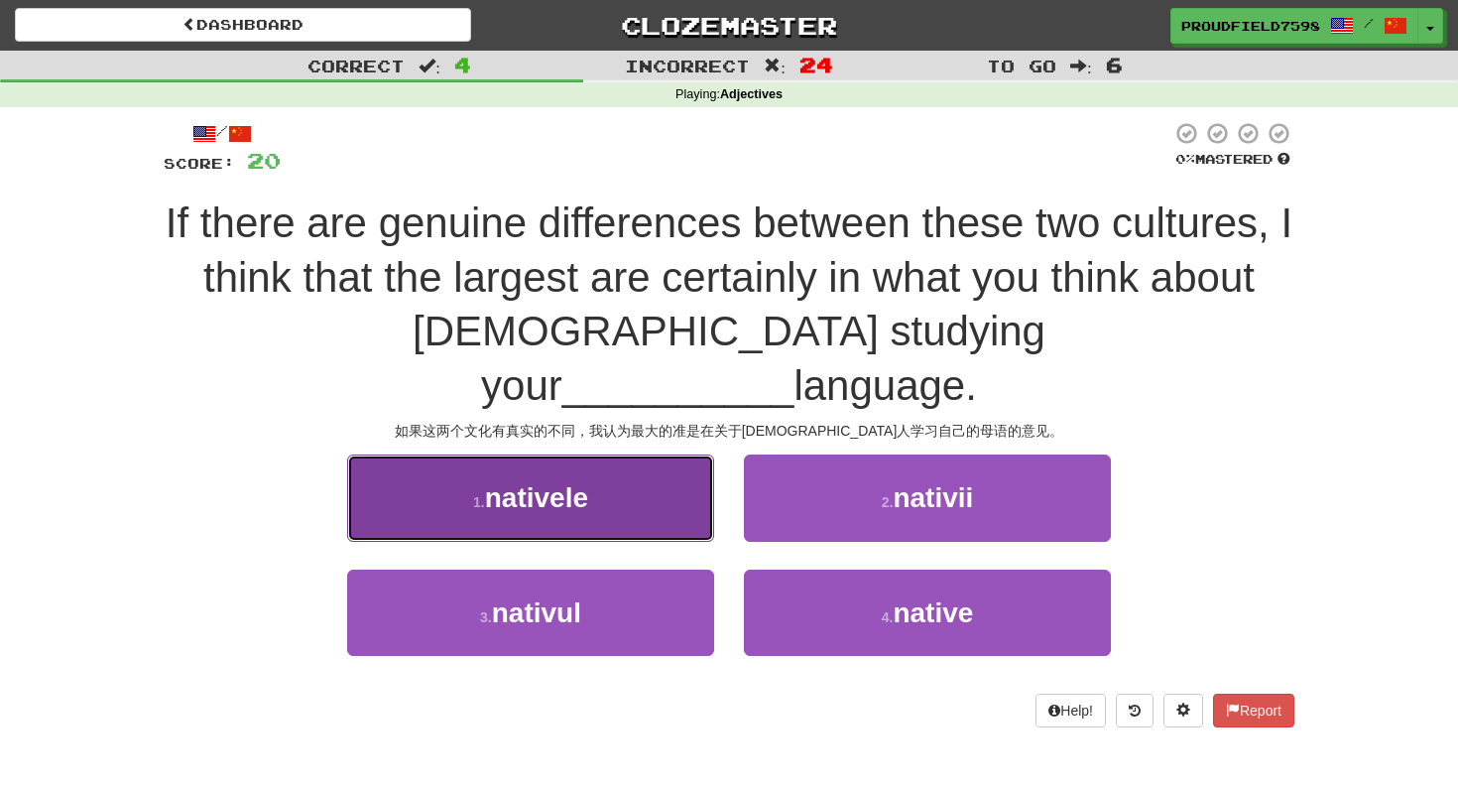
click at [658, 454] on button "1 . nativele" at bounding box center [530, 497] width 367 height 86
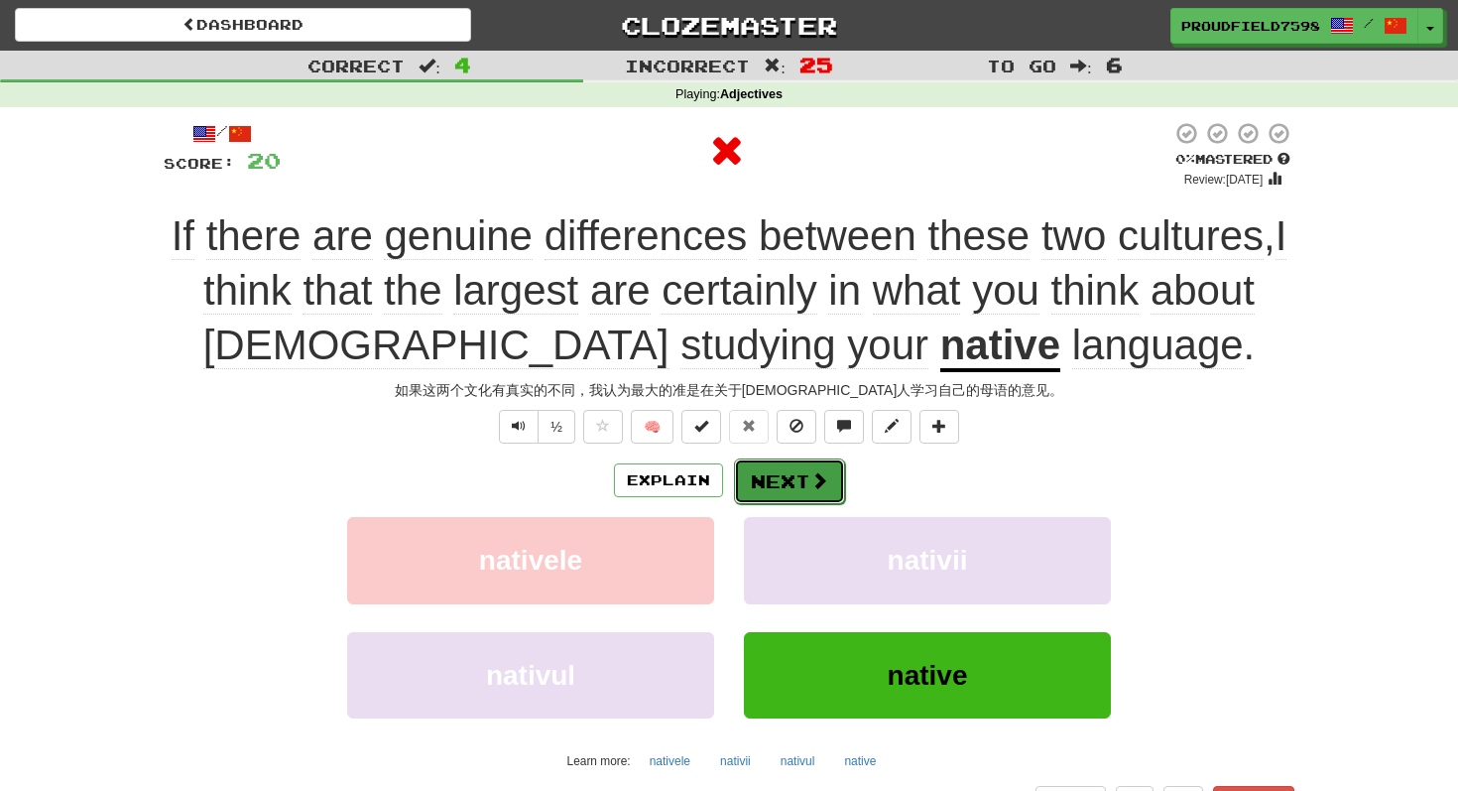
click at [795, 478] on button "Next" at bounding box center [789, 481] width 111 height 46
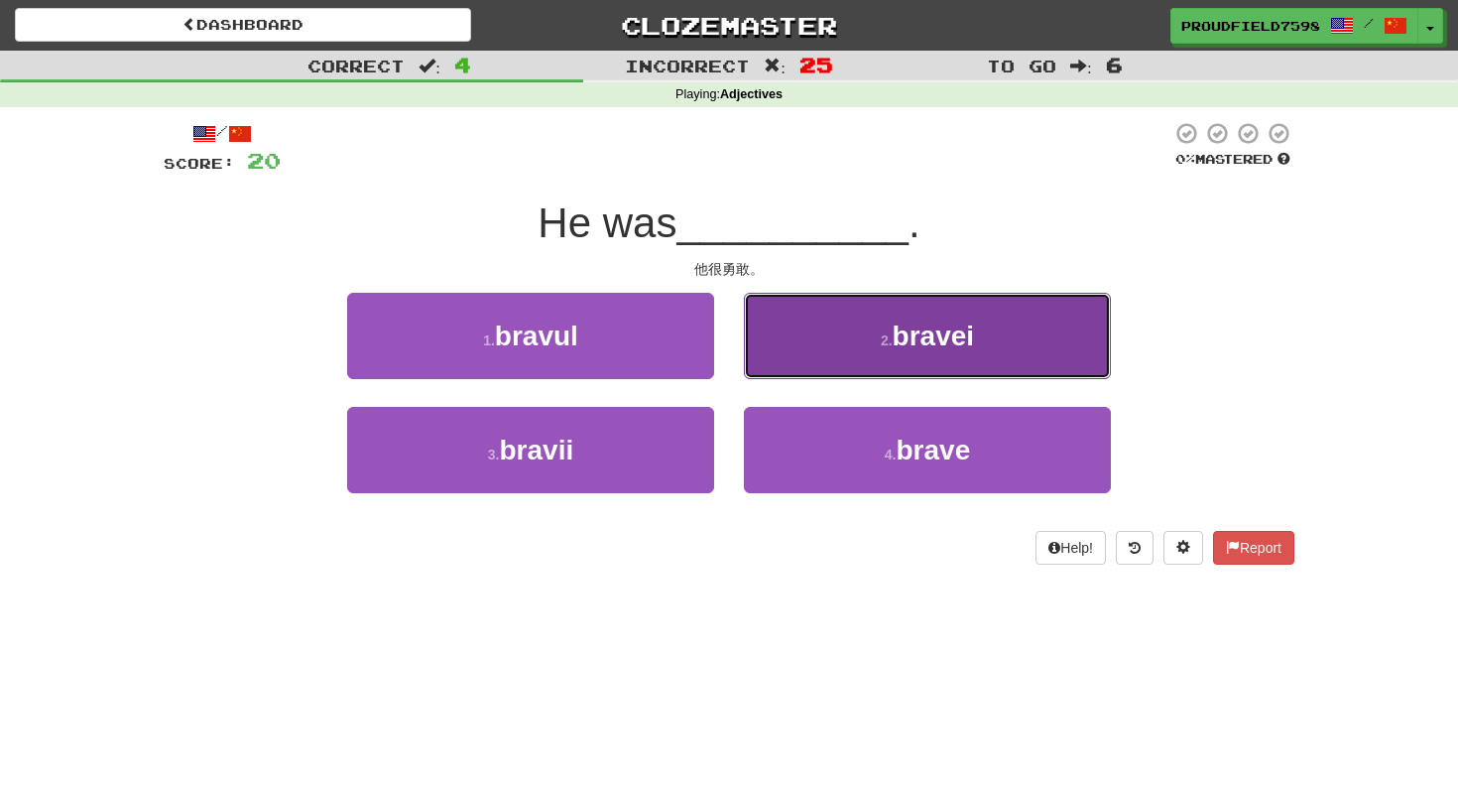
click at [871, 362] on button "2 . bravei" at bounding box center [927, 336] width 367 height 86
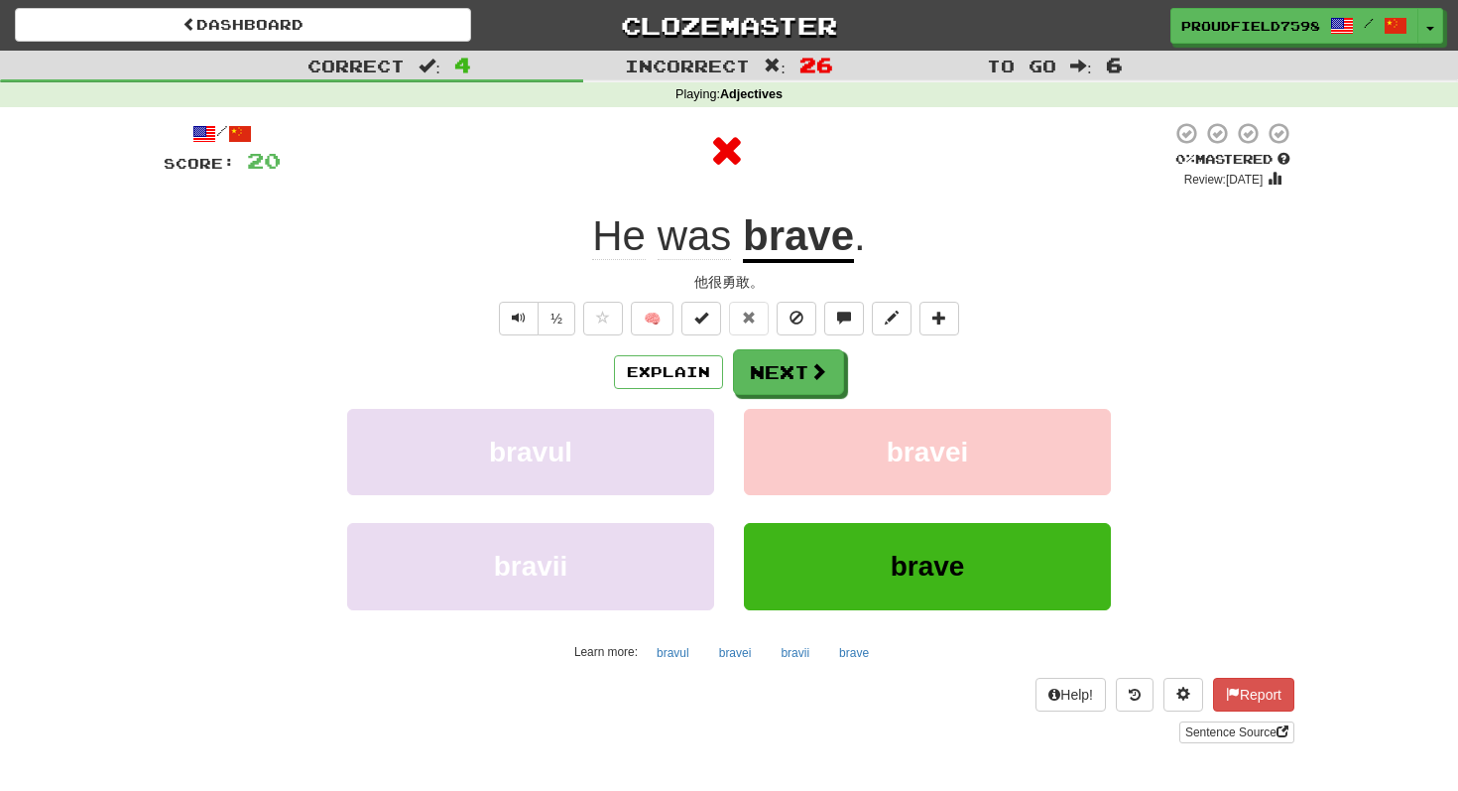
click at [741, 404] on div "Explain Next bravul bravei bravii brave Learn more: bravul bravei bravii brave" at bounding box center [729, 508] width 1131 height 318
click at [802, 375] on button "Next" at bounding box center [789, 373] width 111 height 46
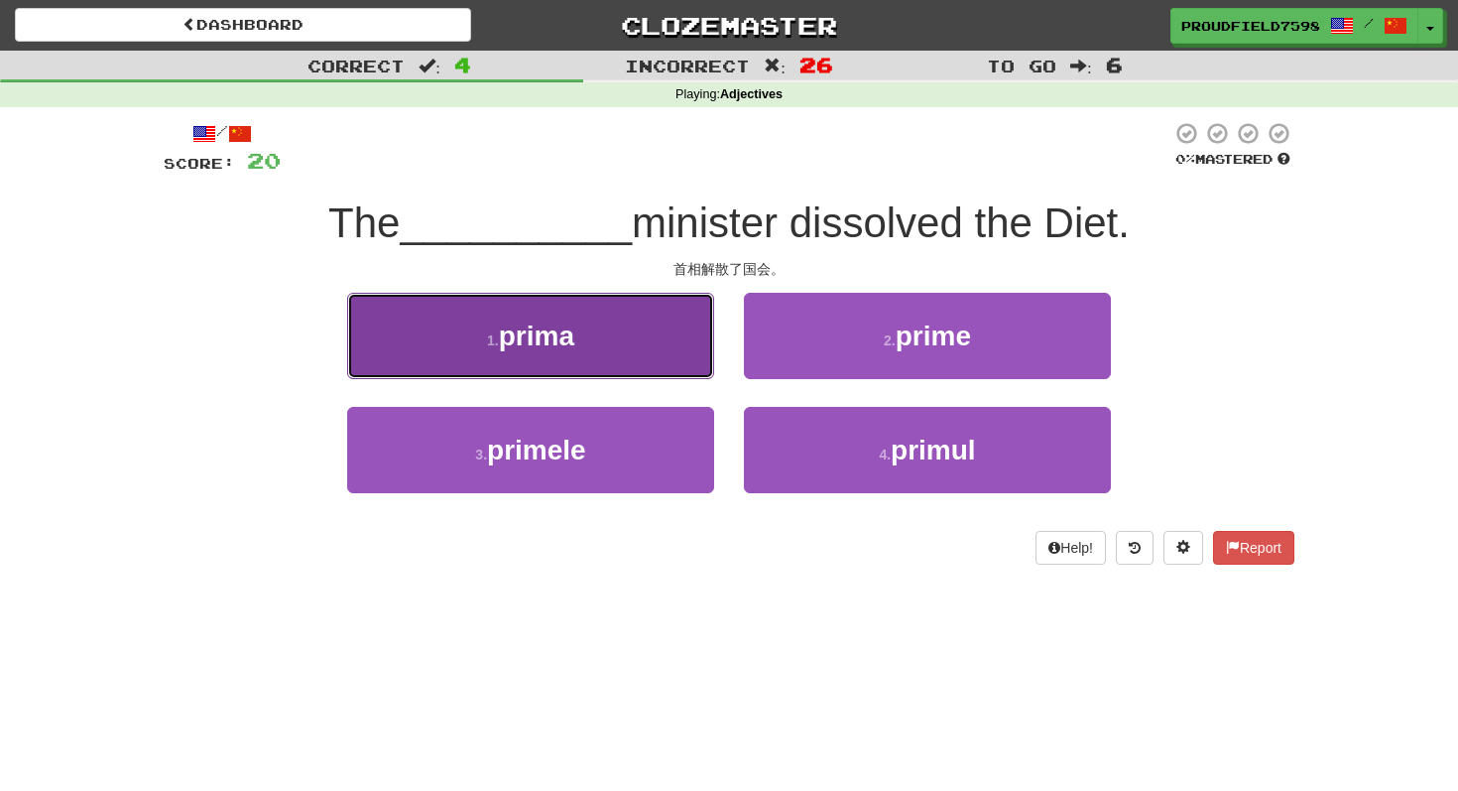
click at [586, 364] on button "1 . prima" at bounding box center [530, 336] width 367 height 86
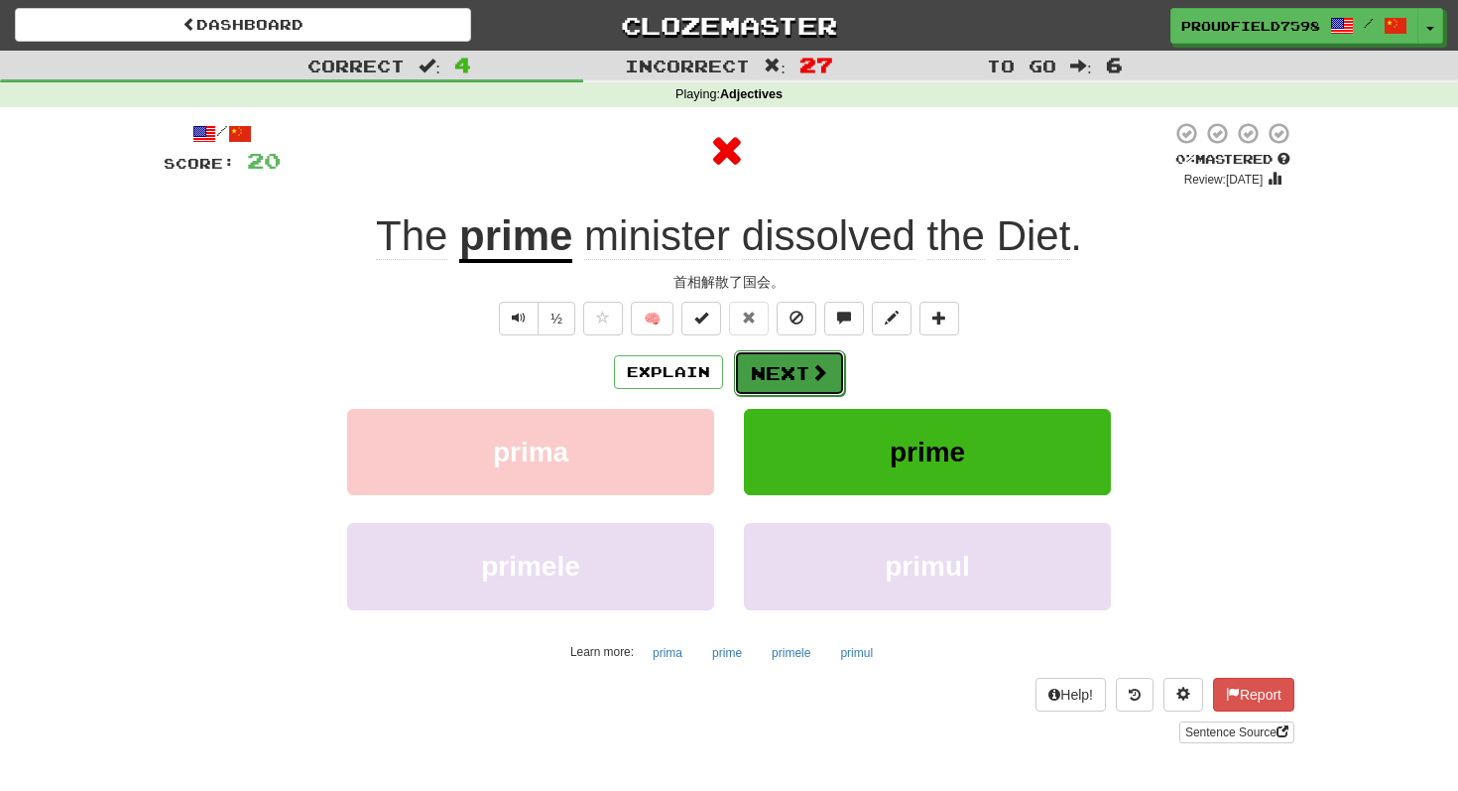
click at [787, 380] on button "Next" at bounding box center [789, 373] width 111 height 46
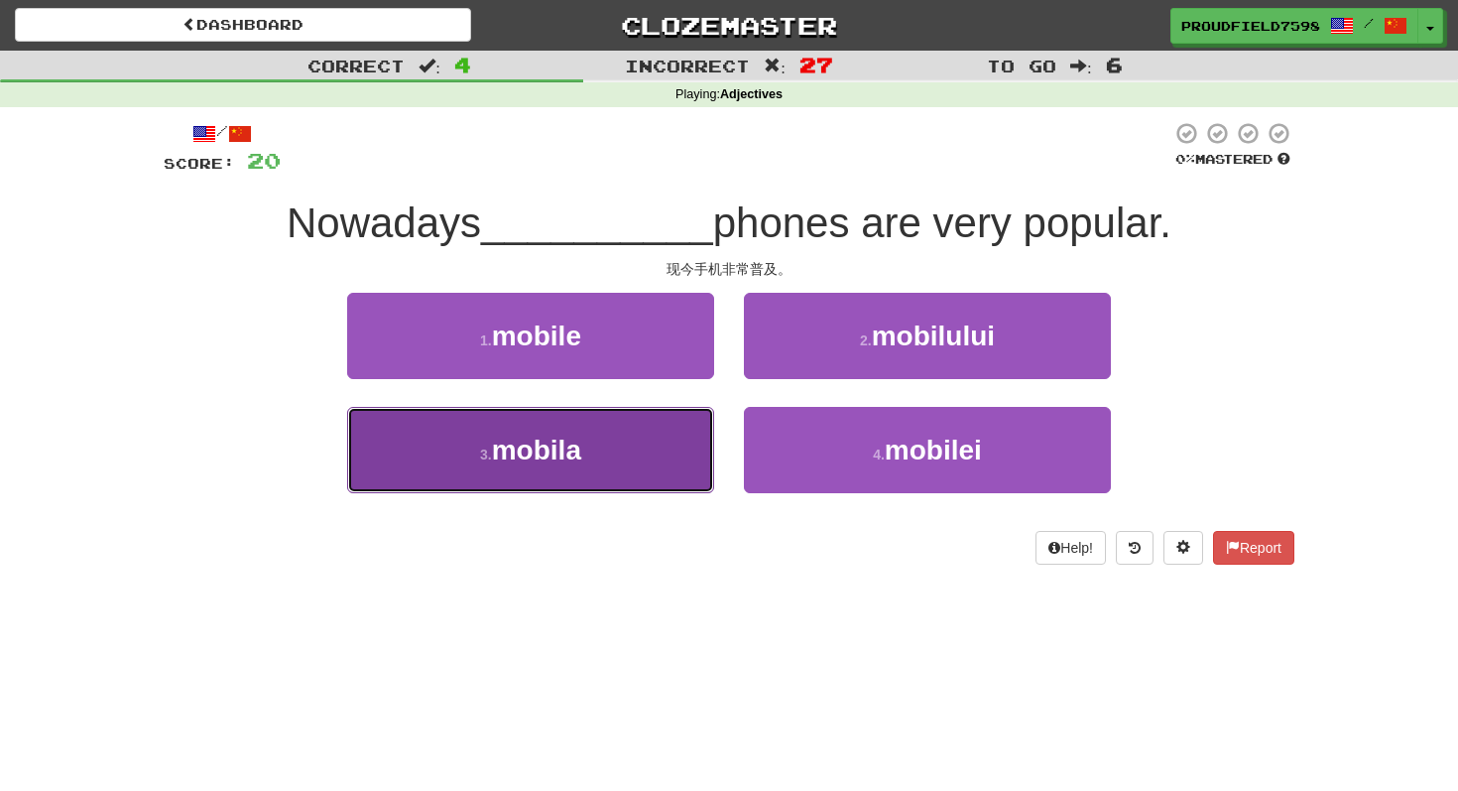
click at [658, 461] on button "3 . mobila" at bounding box center [530, 450] width 367 height 86
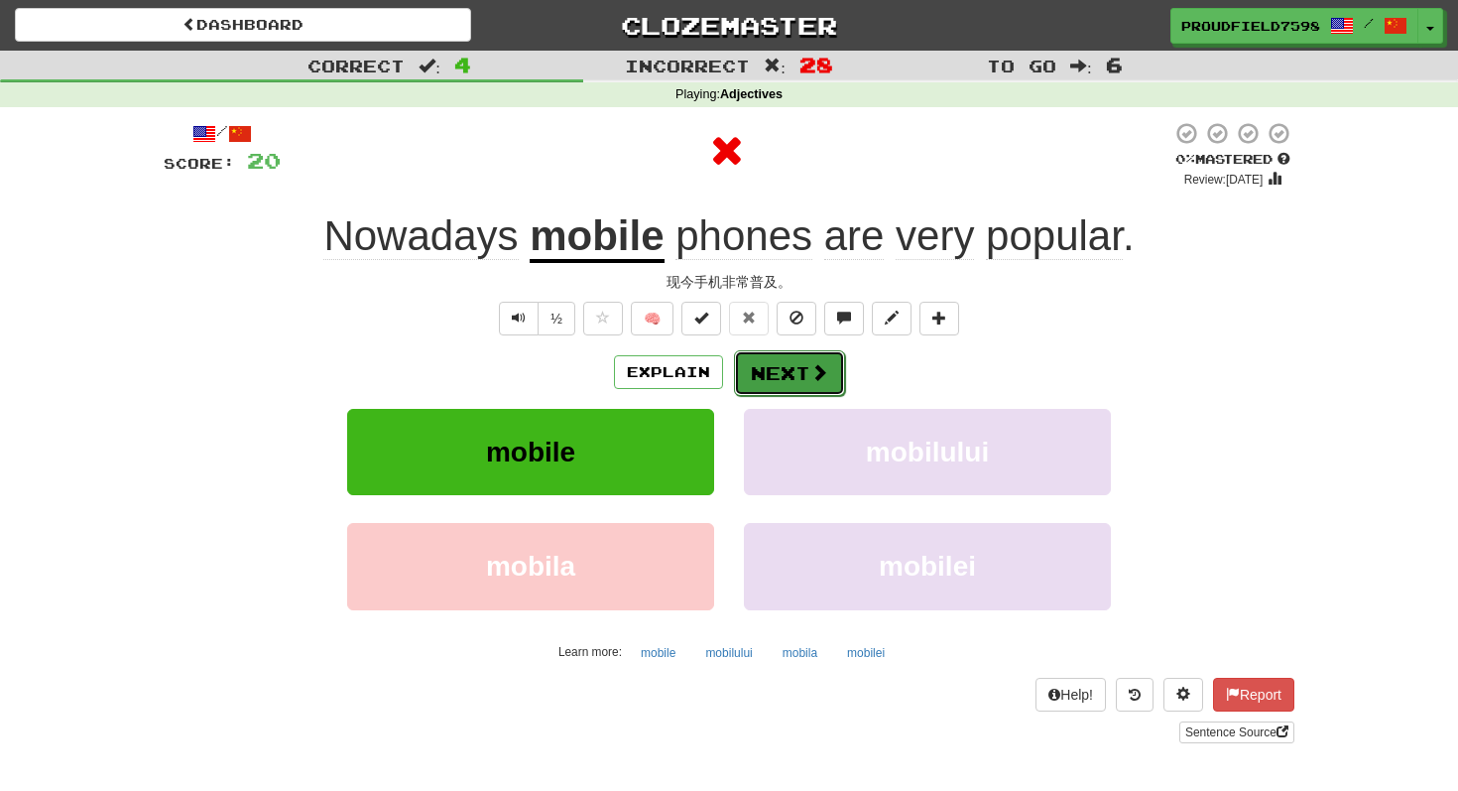
click at [778, 395] on button "Next" at bounding box center [789, 373] width 111 height 46
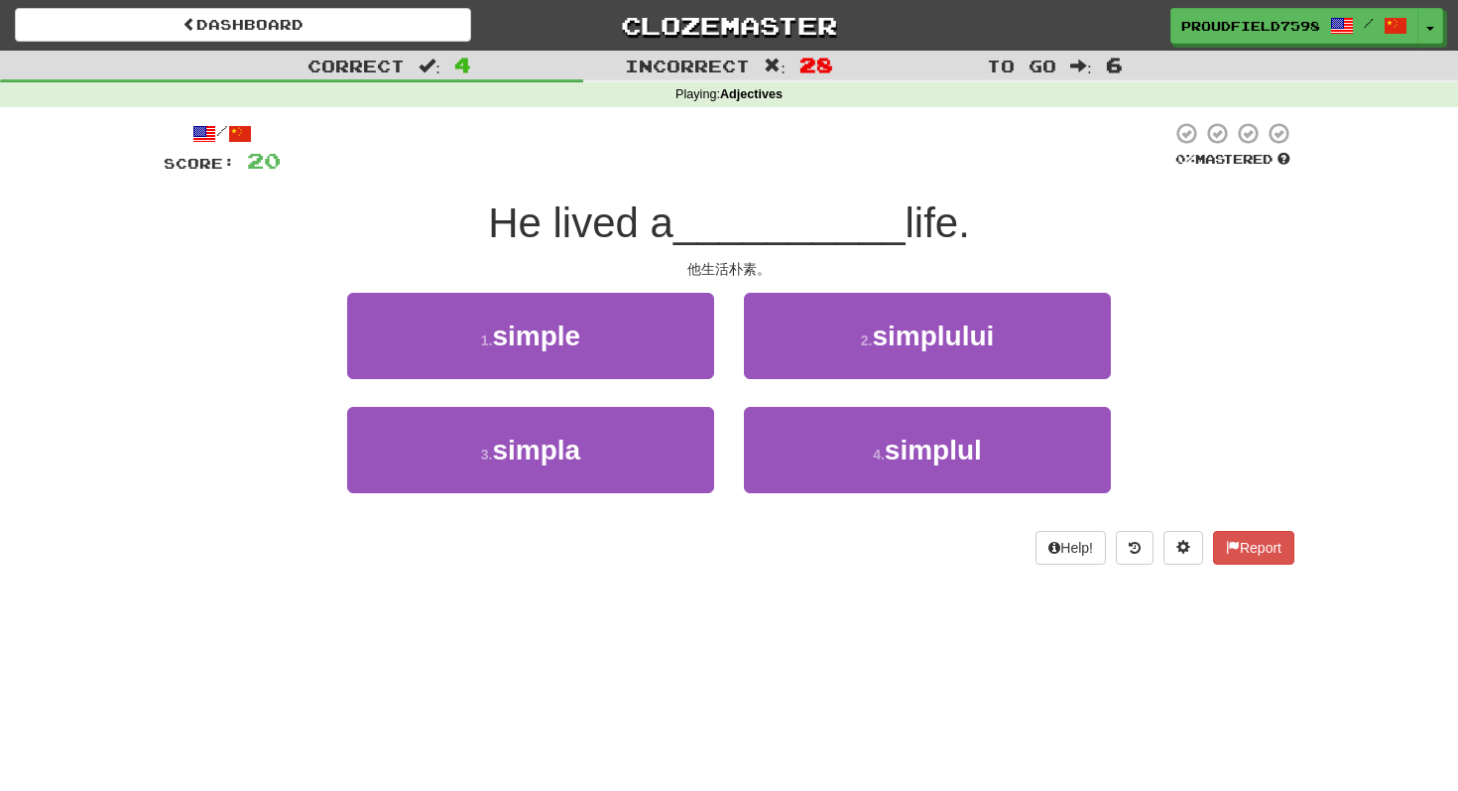
click at [858, 379] on div "2 . simplului" at bounding box center [927, 350] width 397 height 114
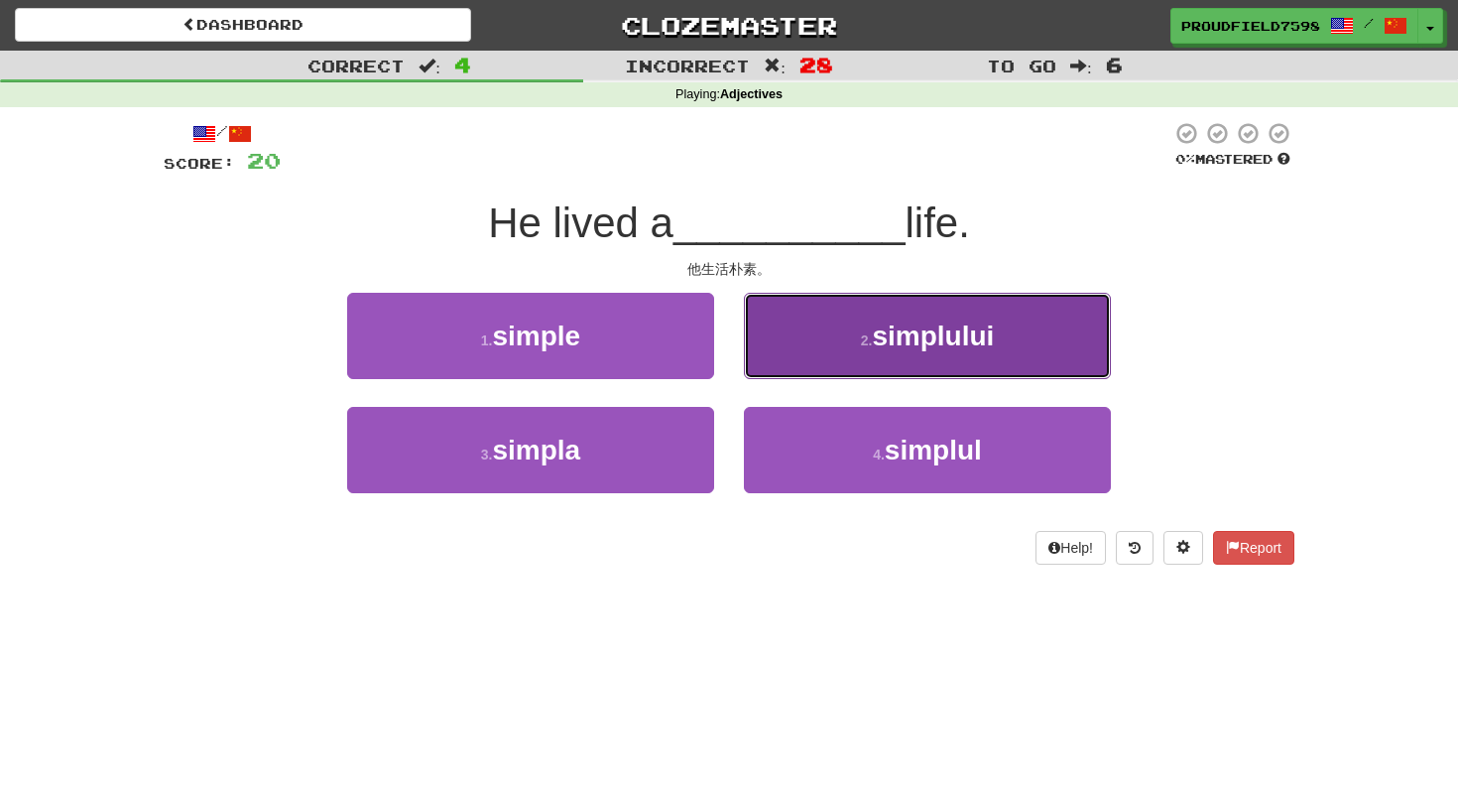
click at [858, 360] on button "2 . simplului" at bounding box center [927, 336] width 367 height 86
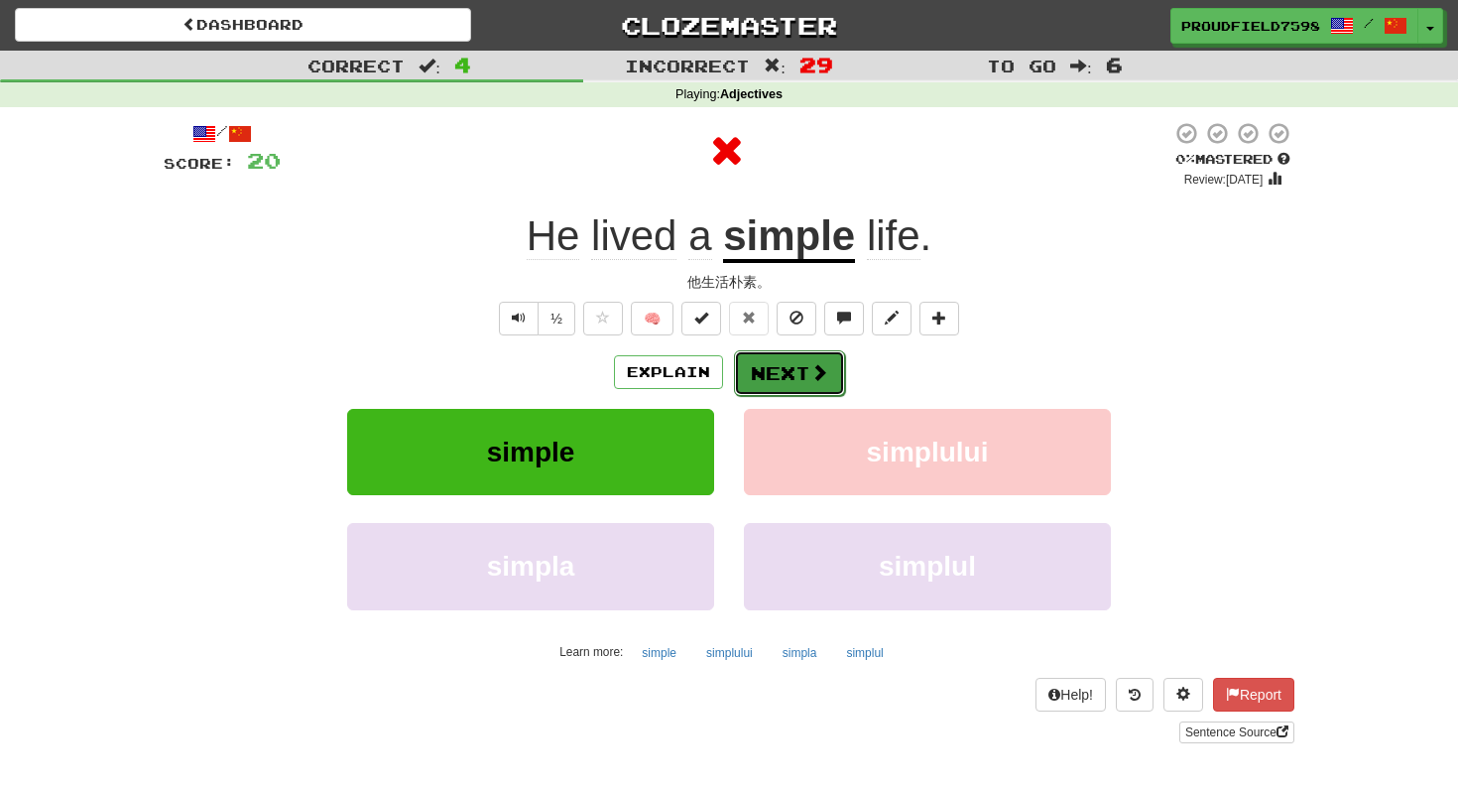
click at [818, 361] on button "Next" at bounding box center [789, 373] width 111 height 46
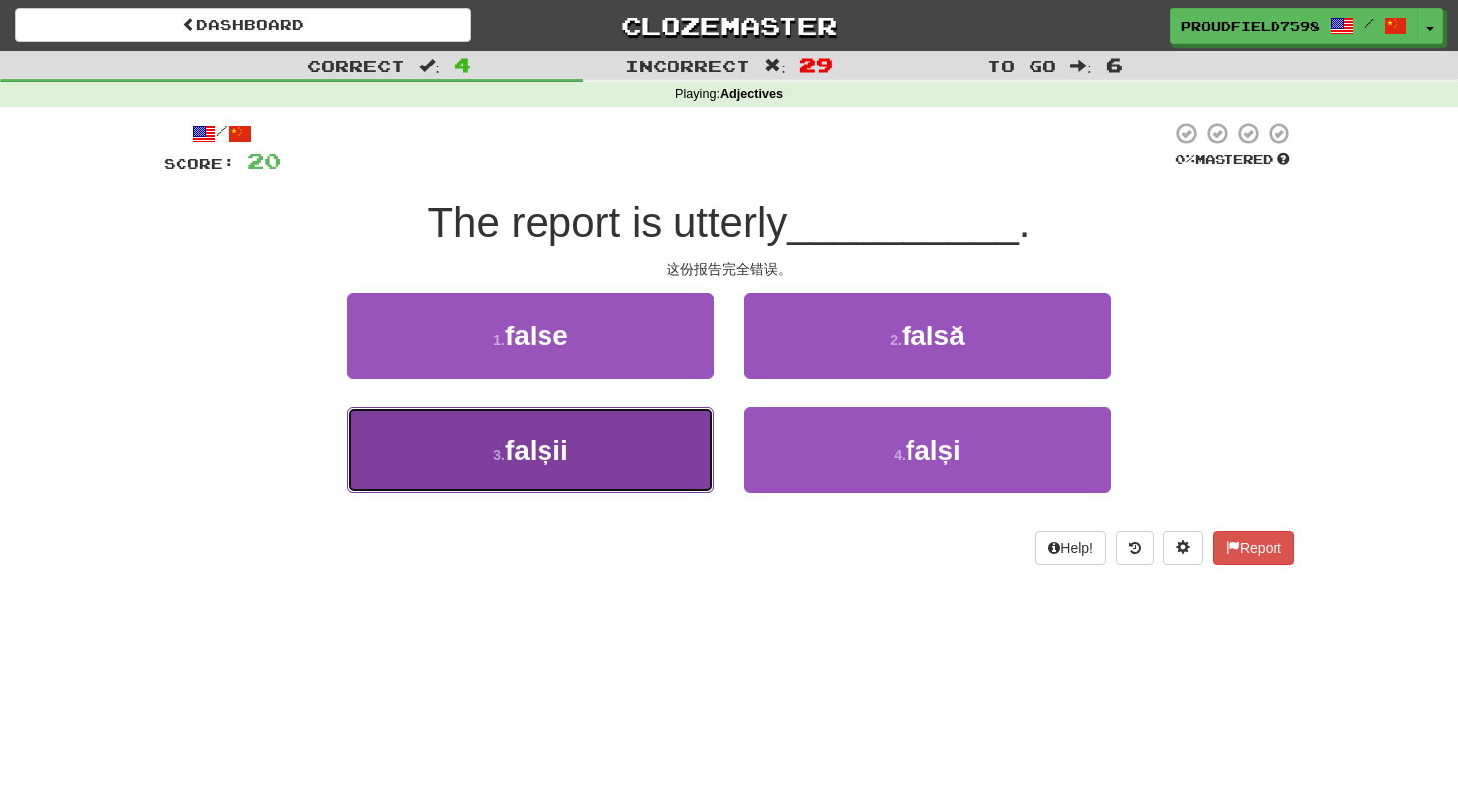
click at [683, 440] on button "3 . falșii" at bounding box center [530, 450] width 367 height 86
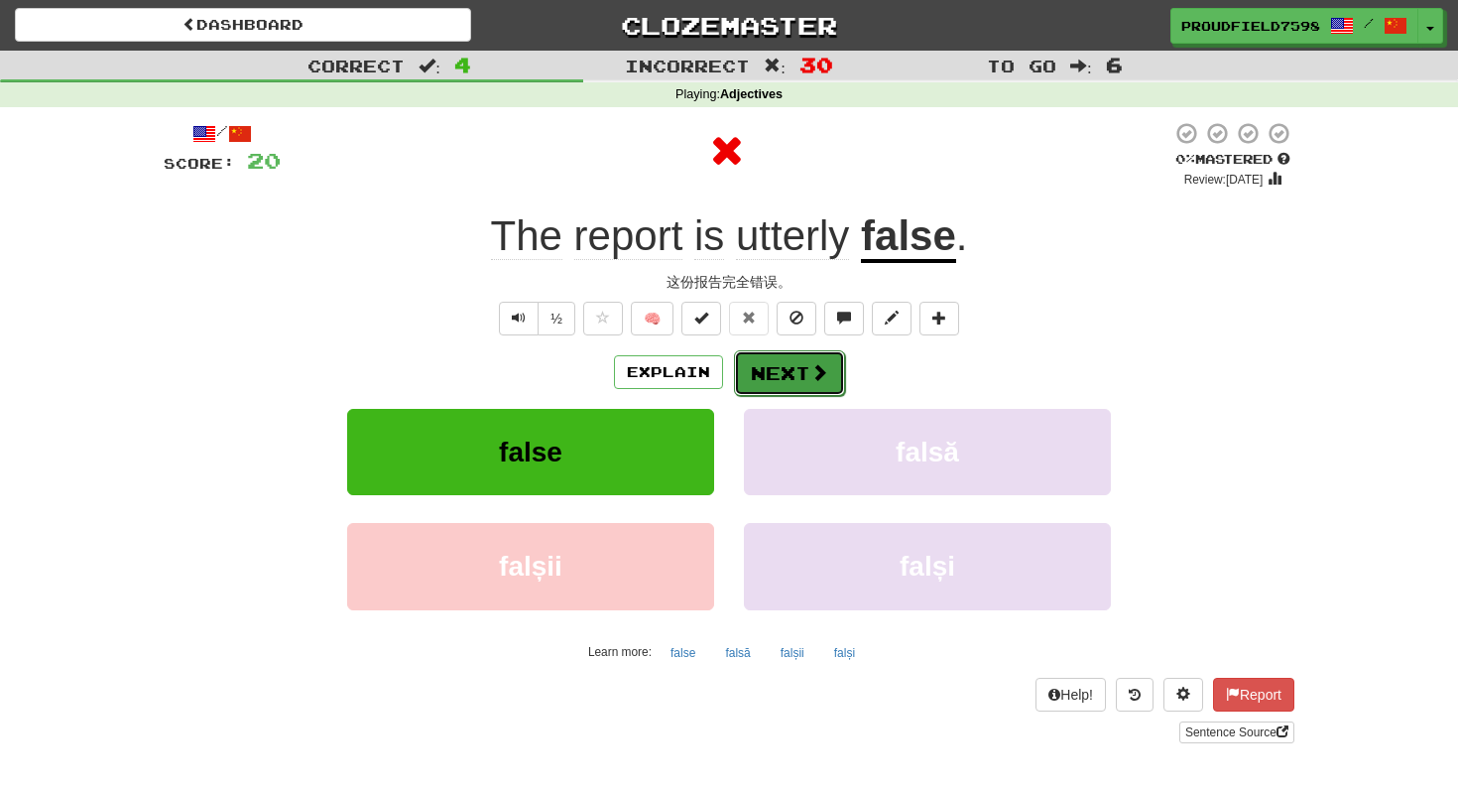
click at [802, 365] on button "Next" at bounding box center [789, 373] width 111 height 46
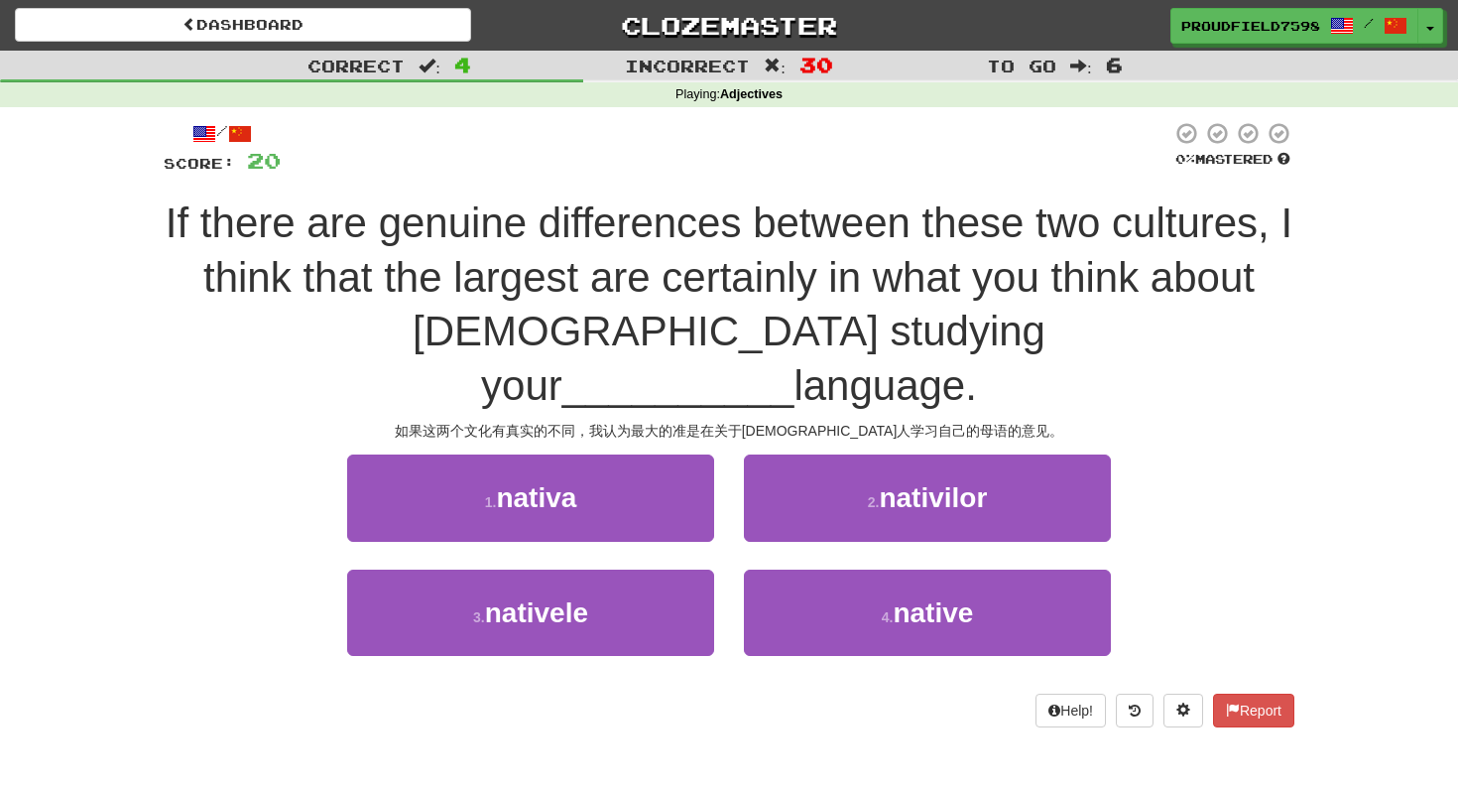
click at [621, 421] on div "如果这两个文化有真实的不同，我认为最大的准是在关于[DEMOGRAPHIC_DATA]人学习自己的母语的意见。" at bounding box center [729, 431] width 1131 height 20
click at [624, 396] on div "/ Score: 20 0 % Mastered If there are genuine differences between these two cul…" at bounding box center [729, 424] width 1131 height 606
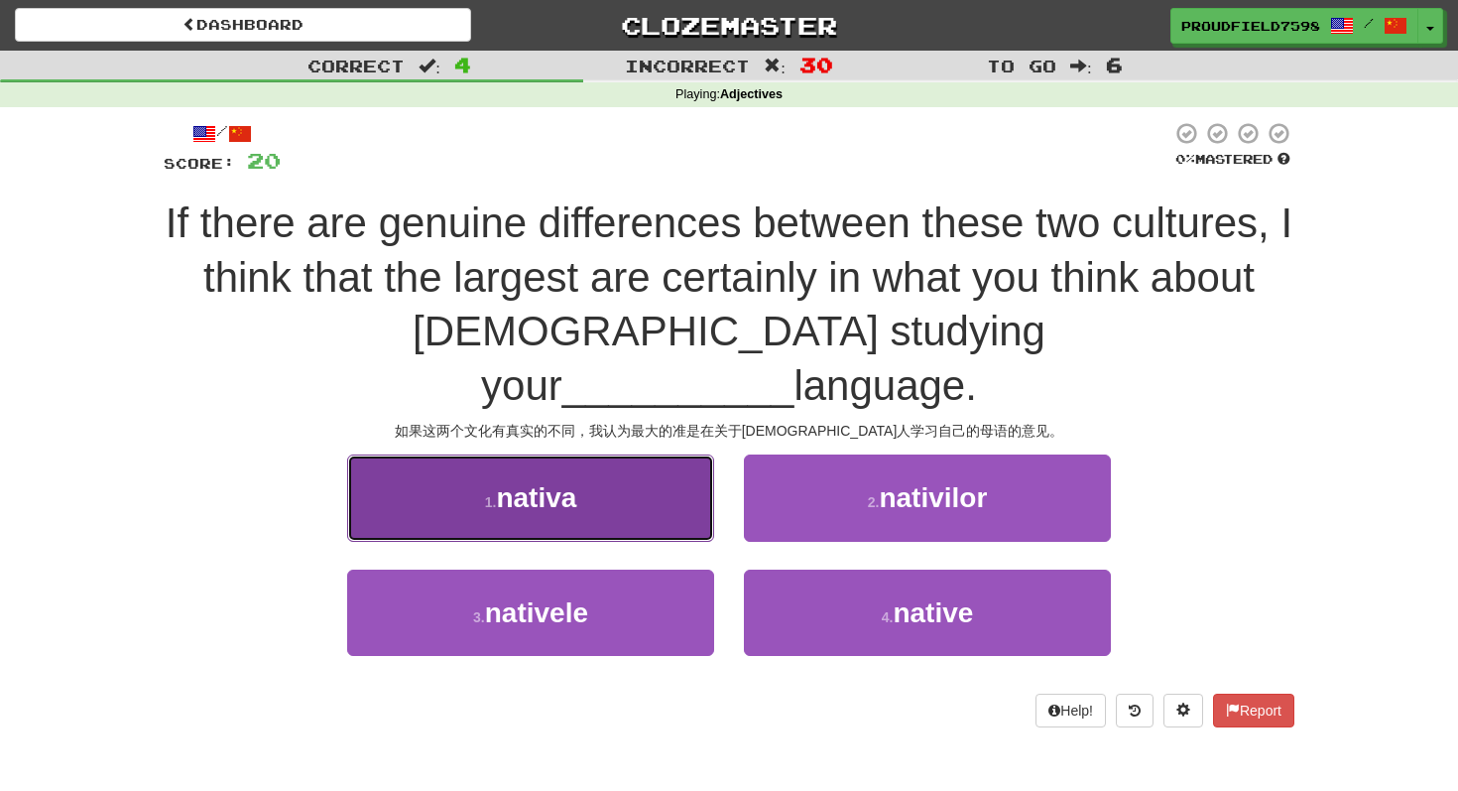
click at [620, 454] on button "1 . nativa" at bounding box center [530, 497] width 367 height 86
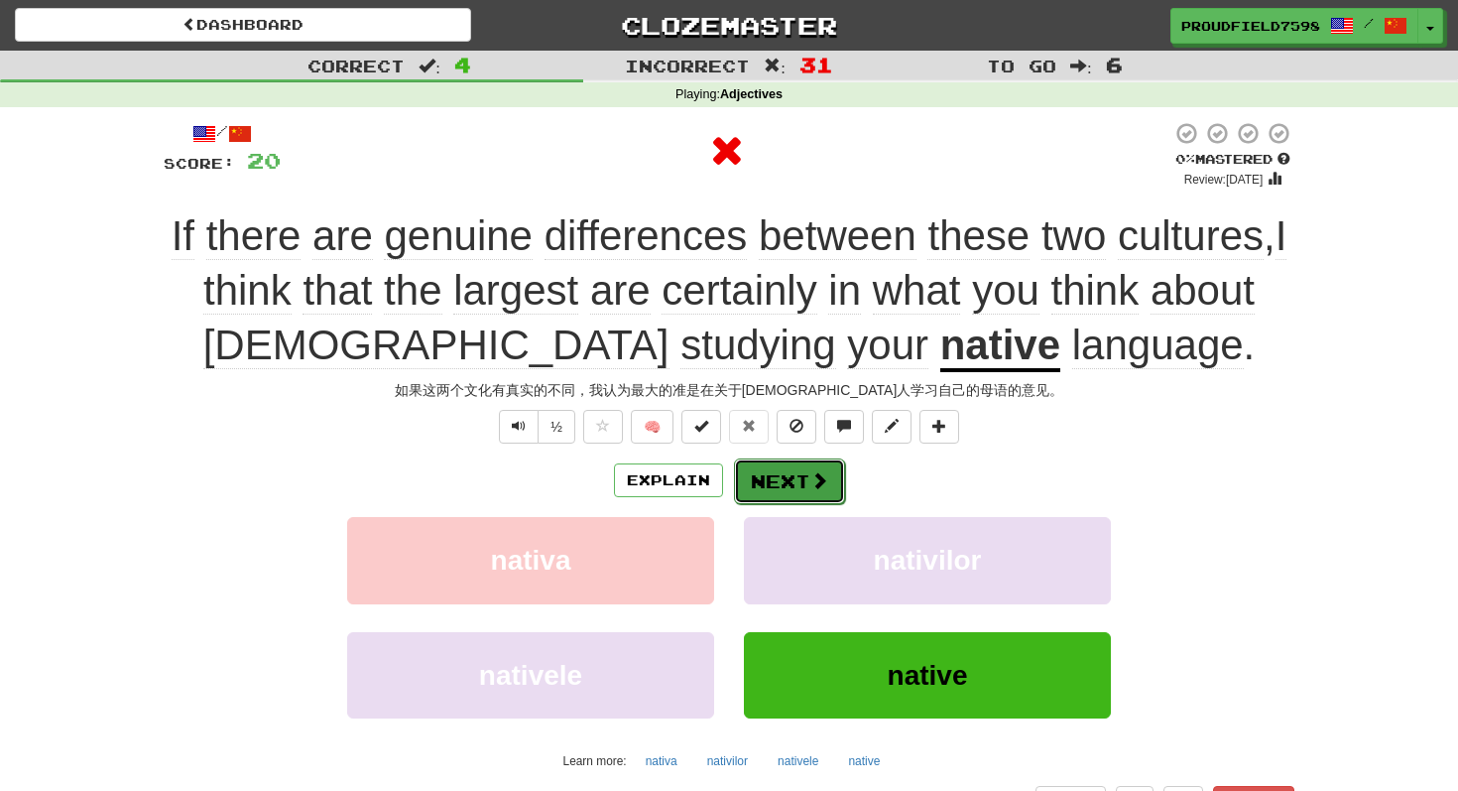
click at [768, 482] on button "Next" at bounding box center [789, 481] width 111 height 46
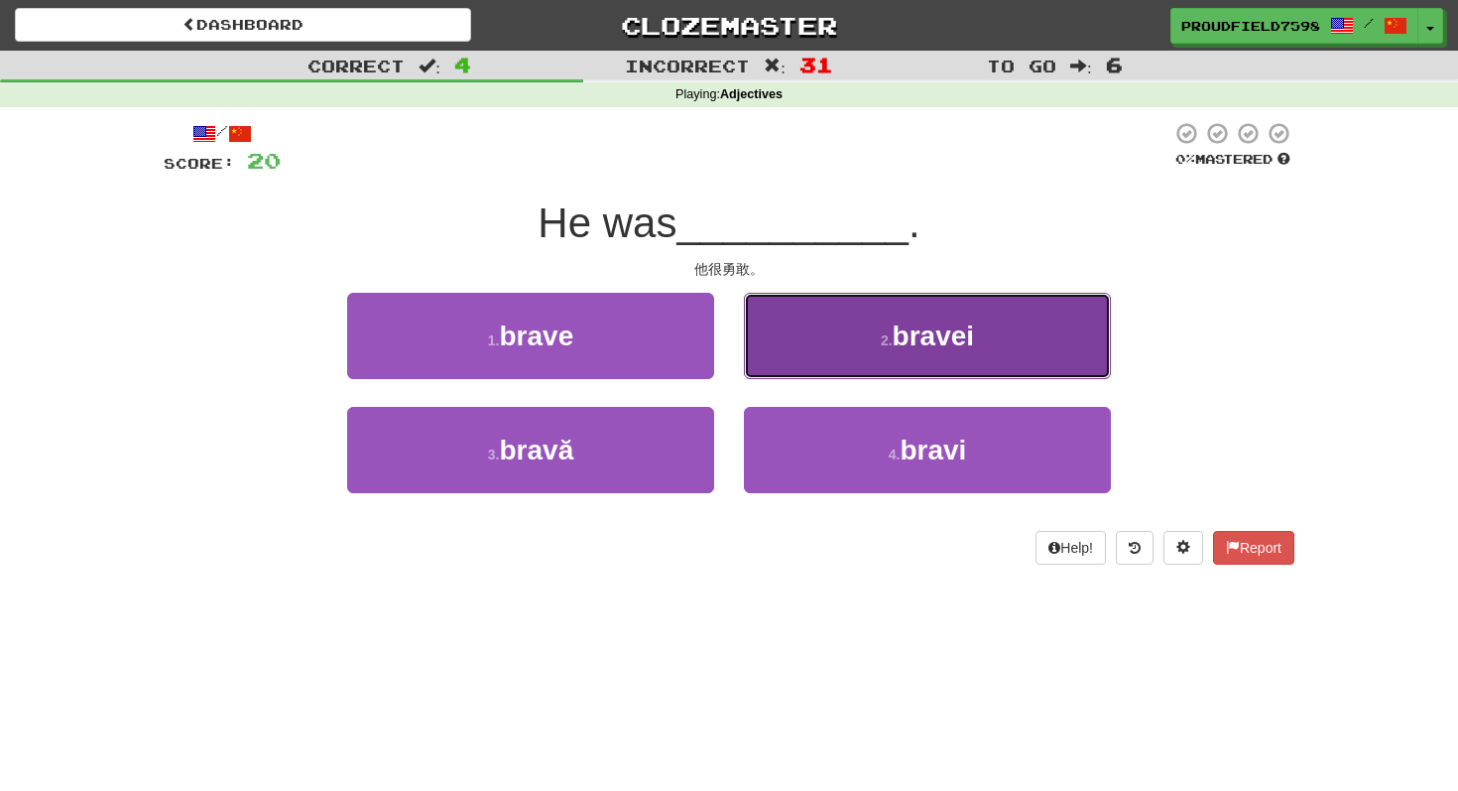
click at [840, 362] on button "2 . bravei" at bounding box center [927, 336] width 367 height 86
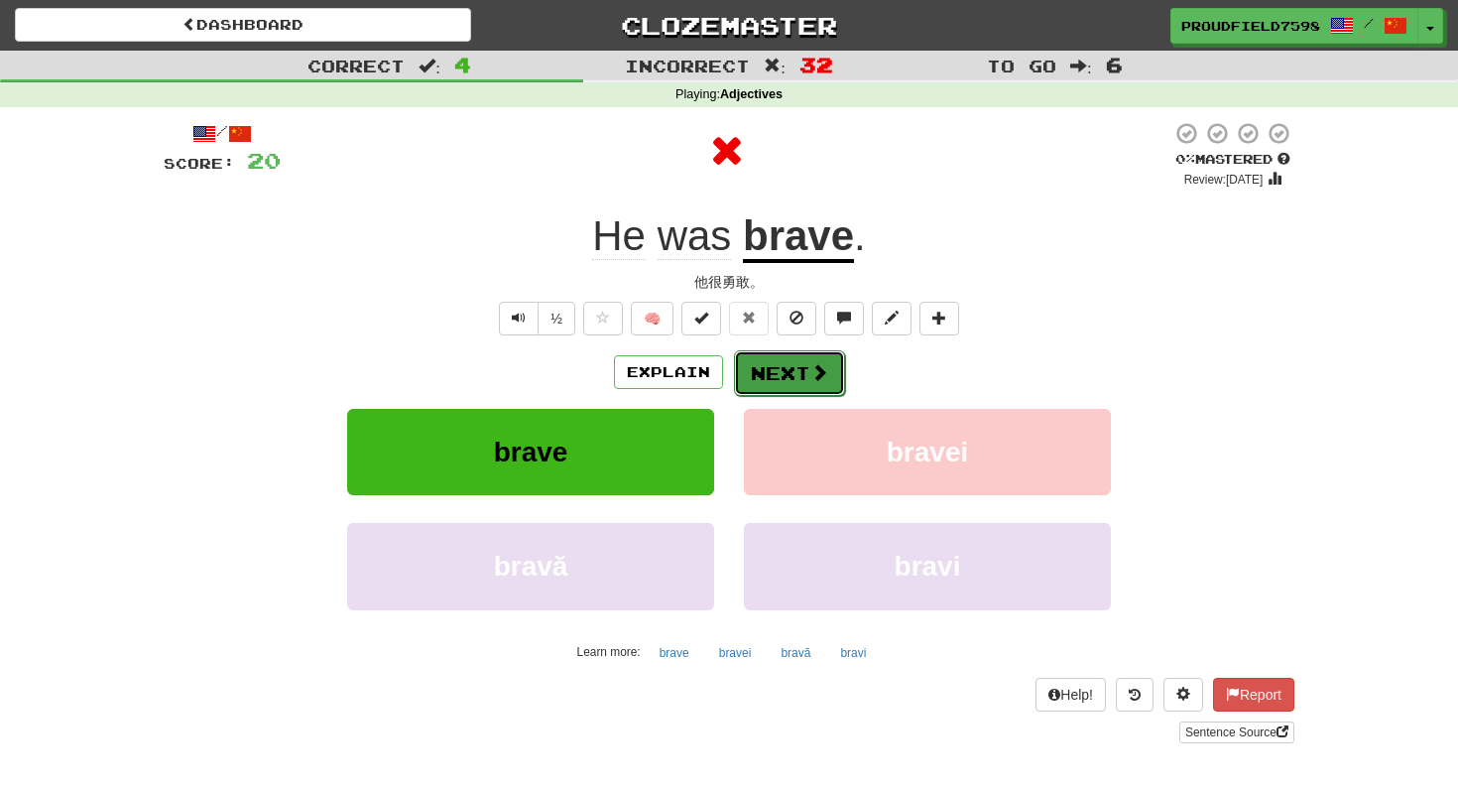
click at [811, 374] on span at bounding box center [820, 372] width 18 height 18
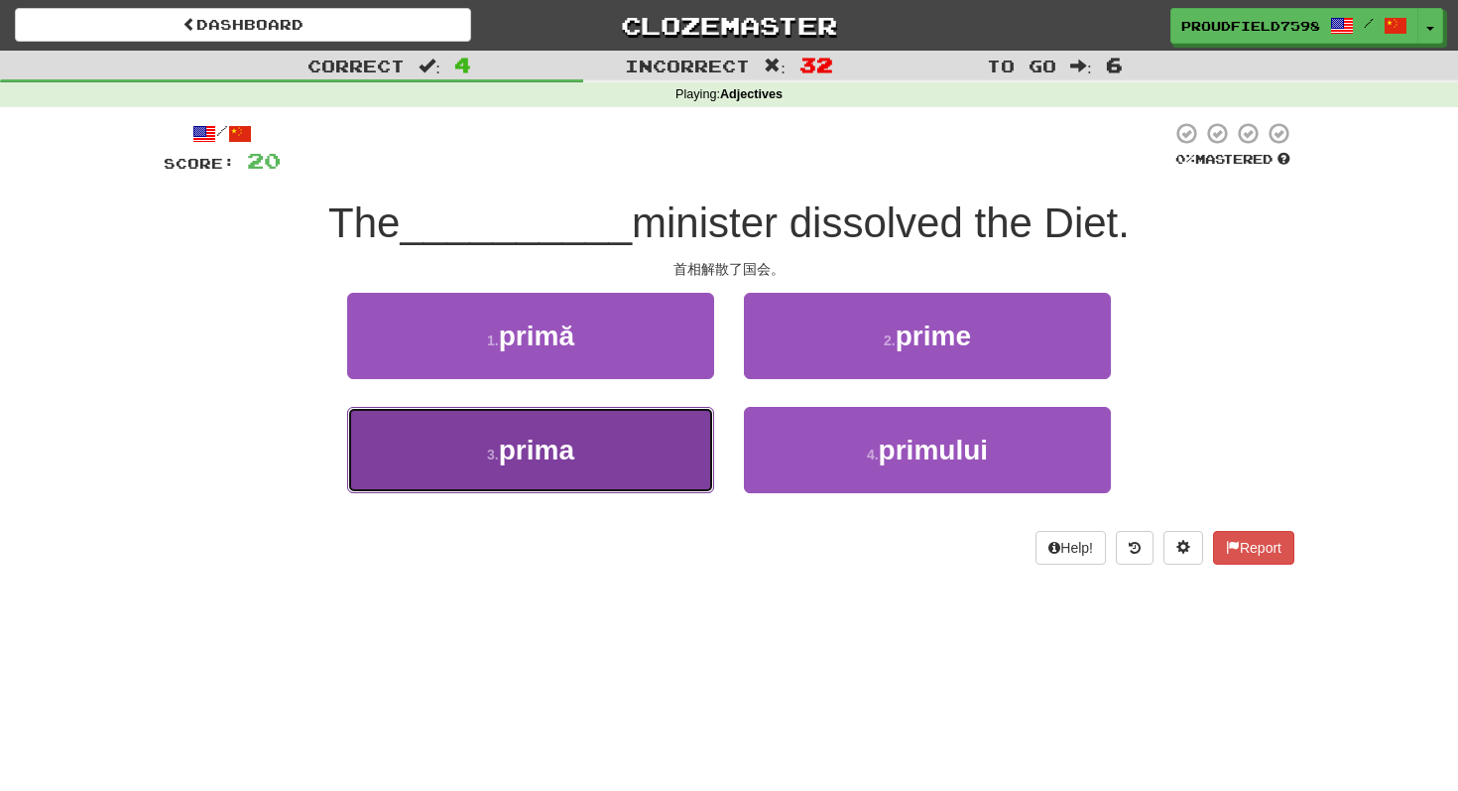
click at [653, 452] on button "3 . prima" at bounding box center [530, 450] width 367 height 86
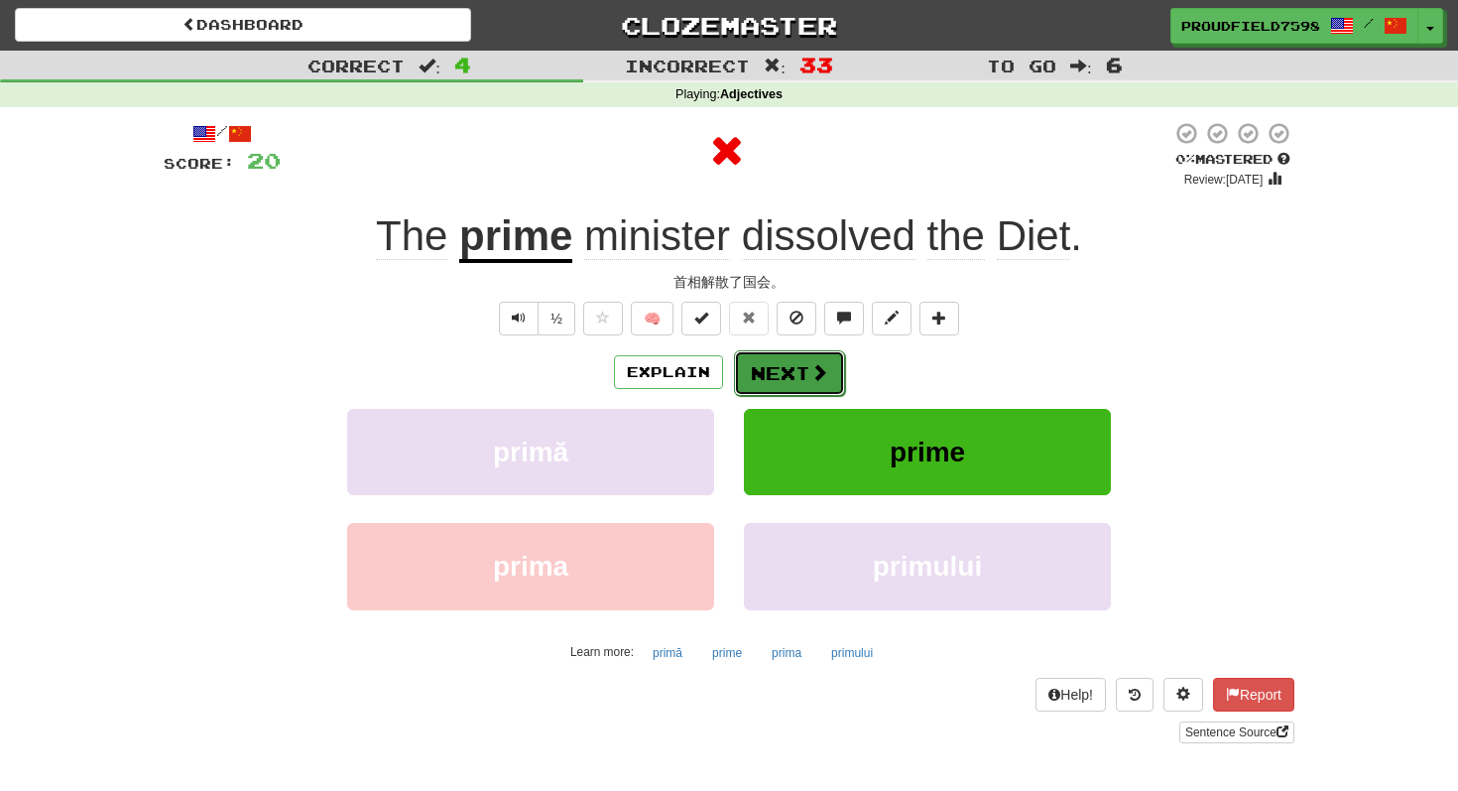
click at [823, 360] on button "Next" at bounding box center [789, 373] width 111 height 46
